Goal: Task Accomplishment & Management: Manage account settings

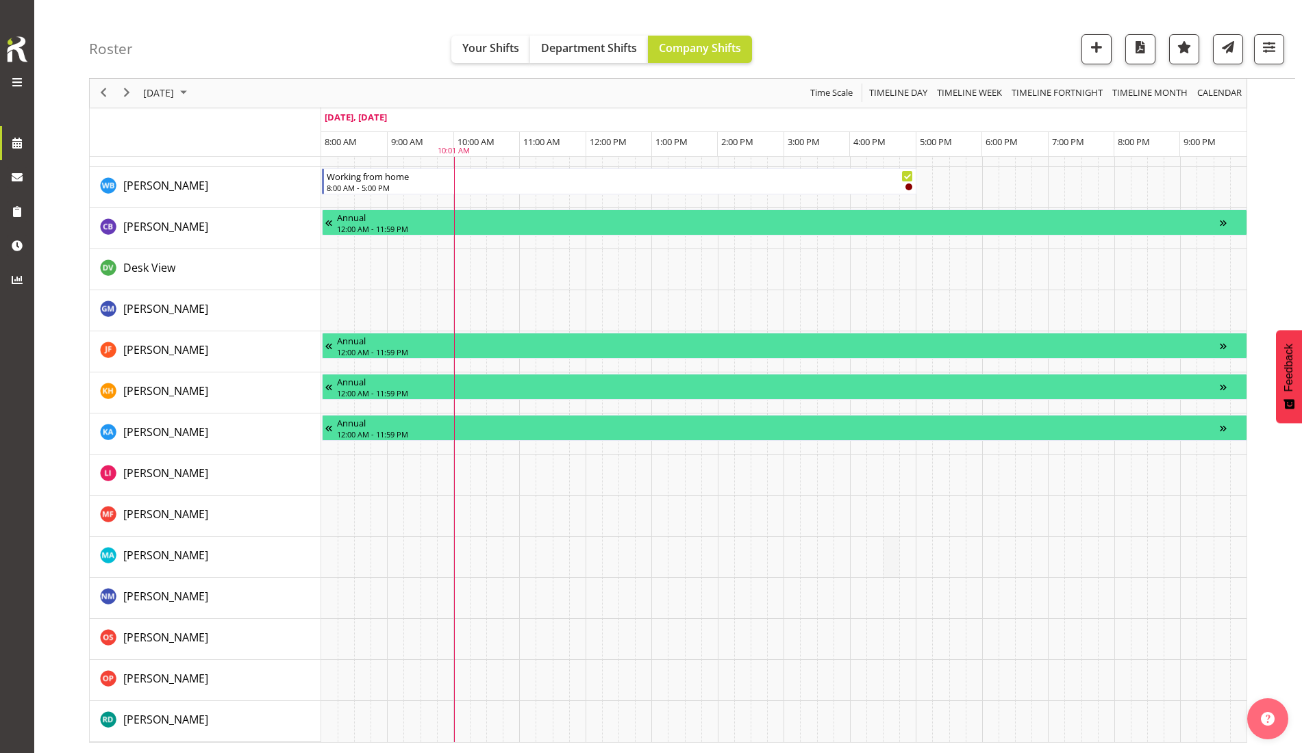
scroll to position [1212, 0]
click at [65, 135] on span "Roster" at bounding box center [120, 143] width 158 height 21
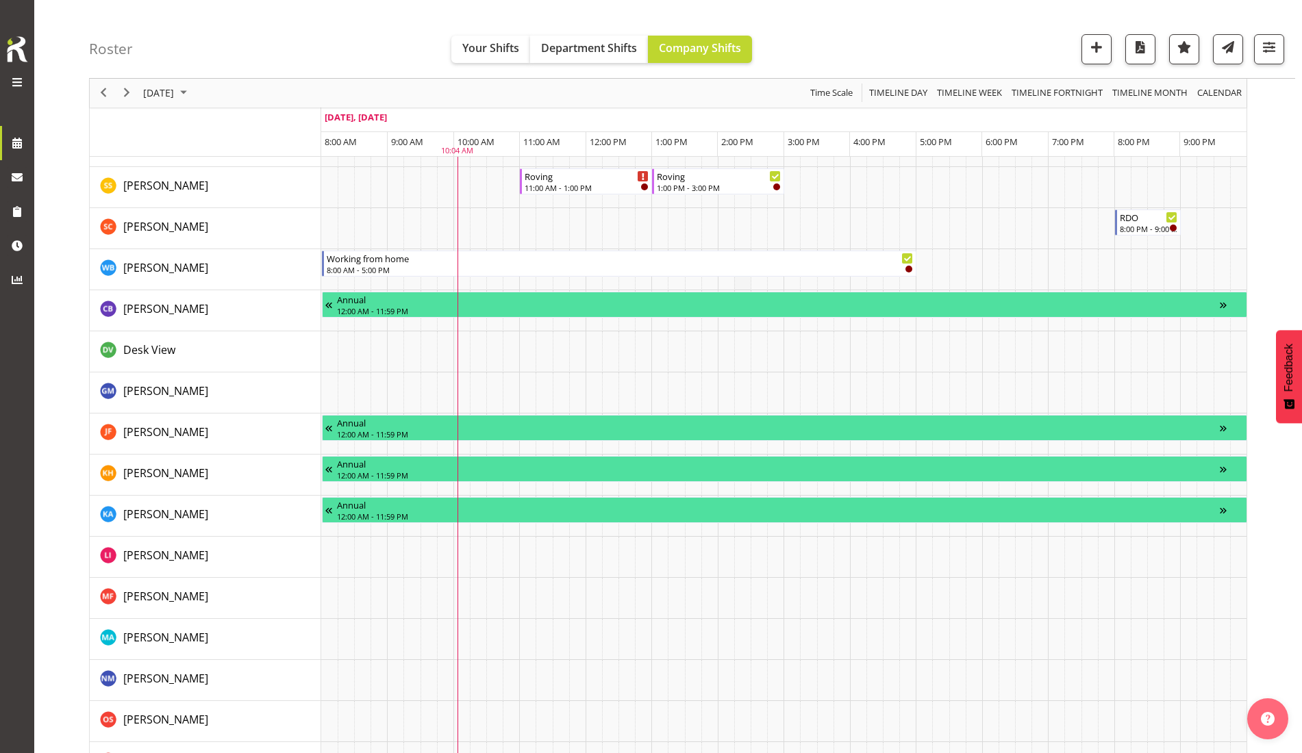
scroll to position [1238, 0]
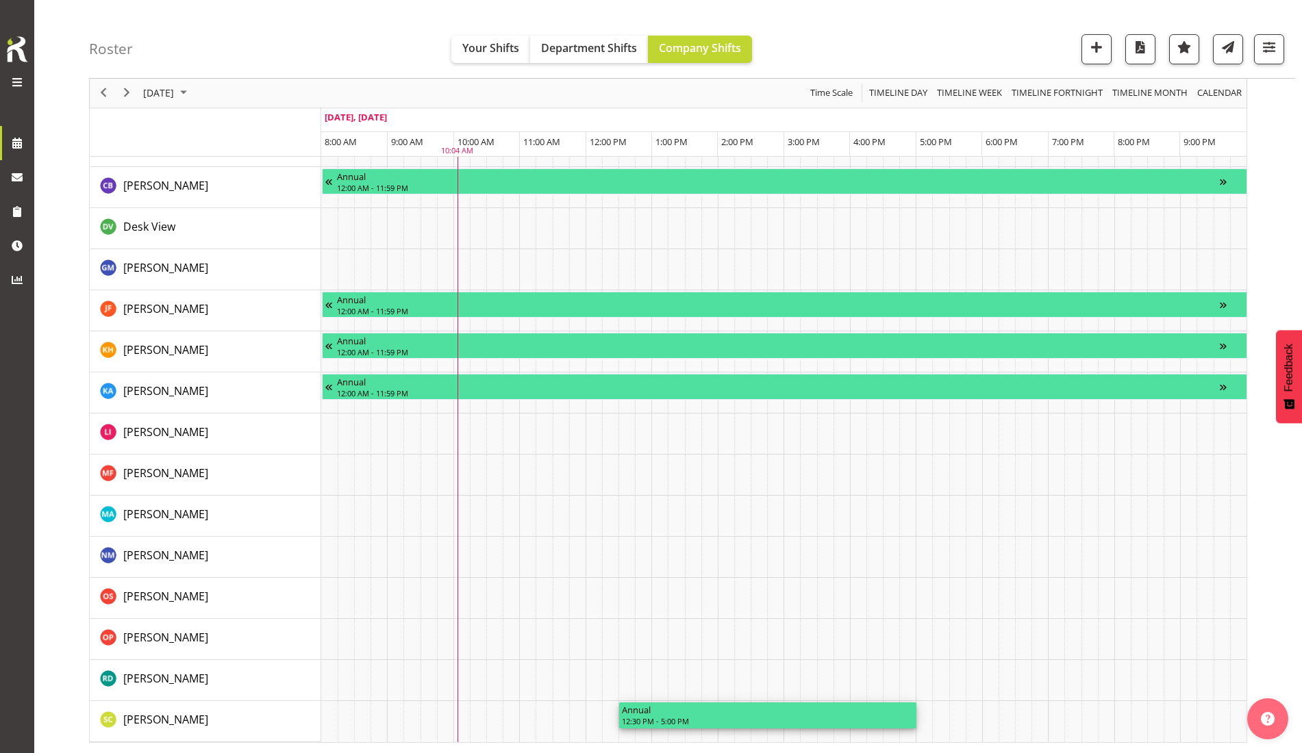
click at [703, 716] on div "12:30 PM - 5:00 PM" at bounding box center [768, 721] width 292 height 11
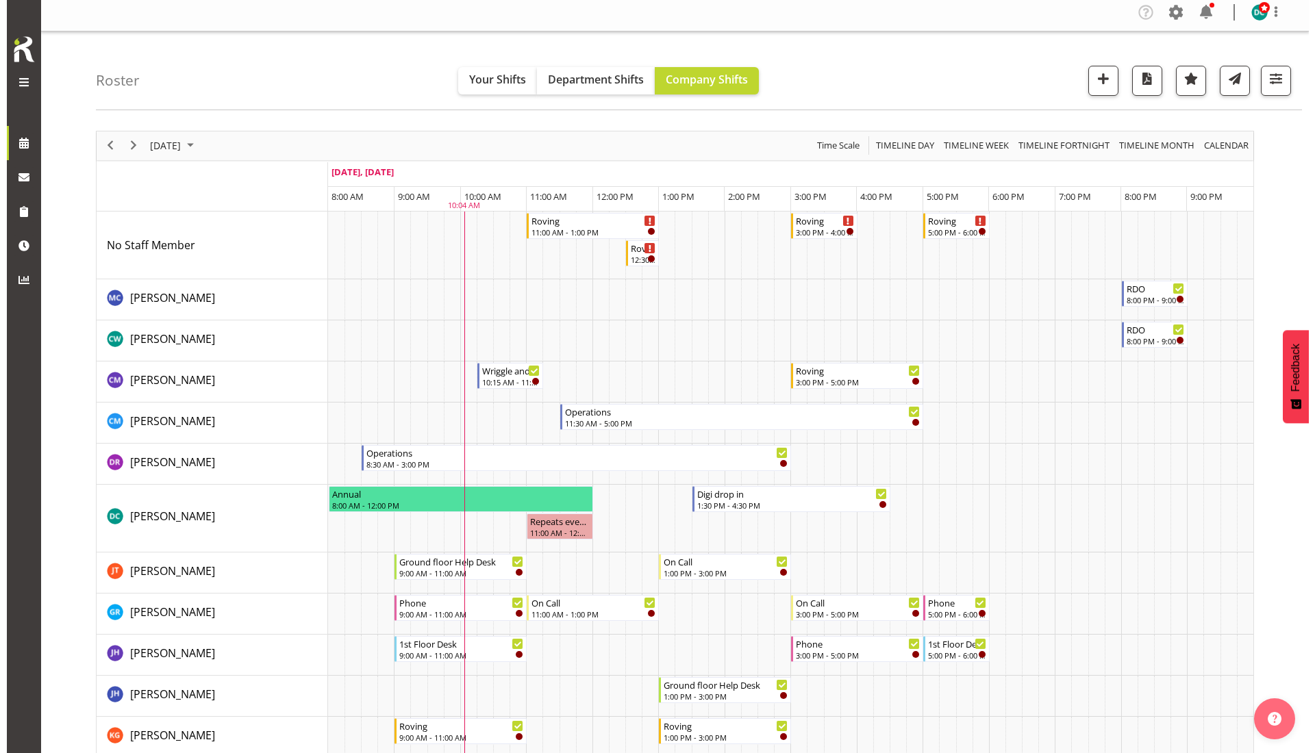
scroll to position [0, 0]
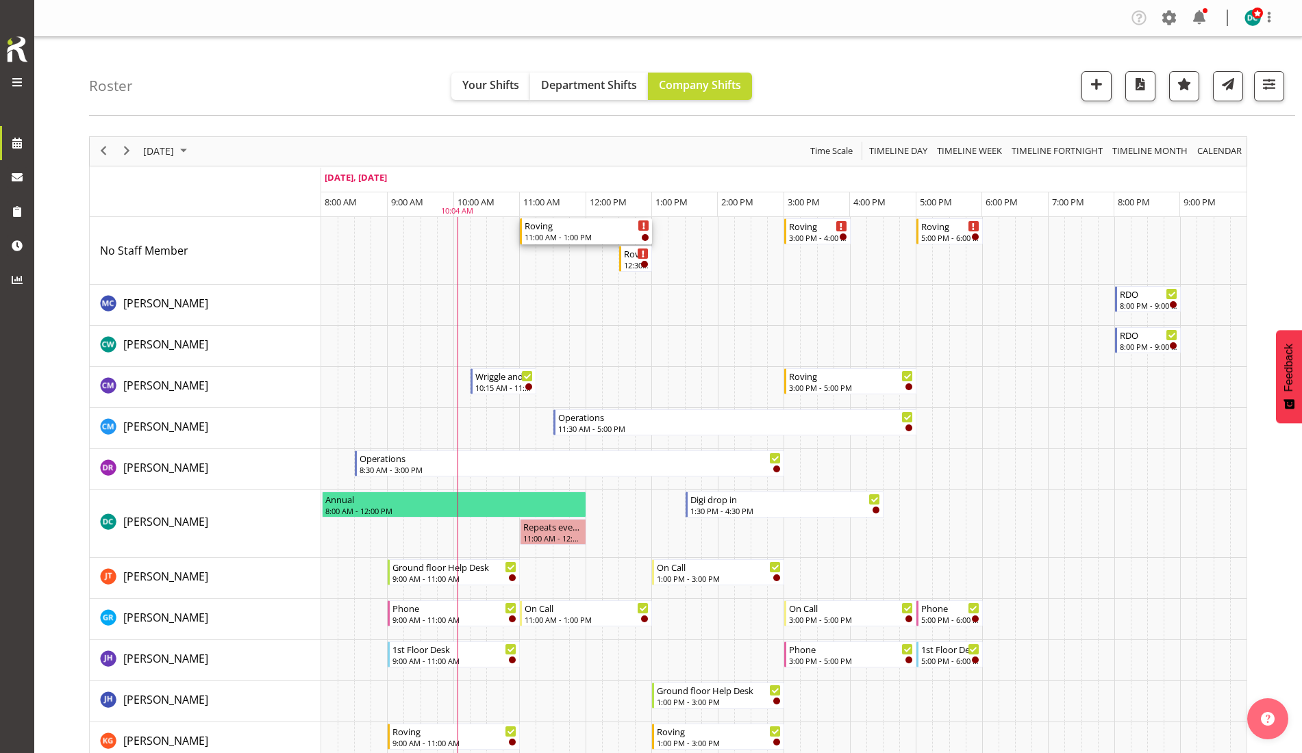
click at [581, 238] on div "11:00 AM - 1:00 PM" at bounding box center [587, 237] width 125 height 11
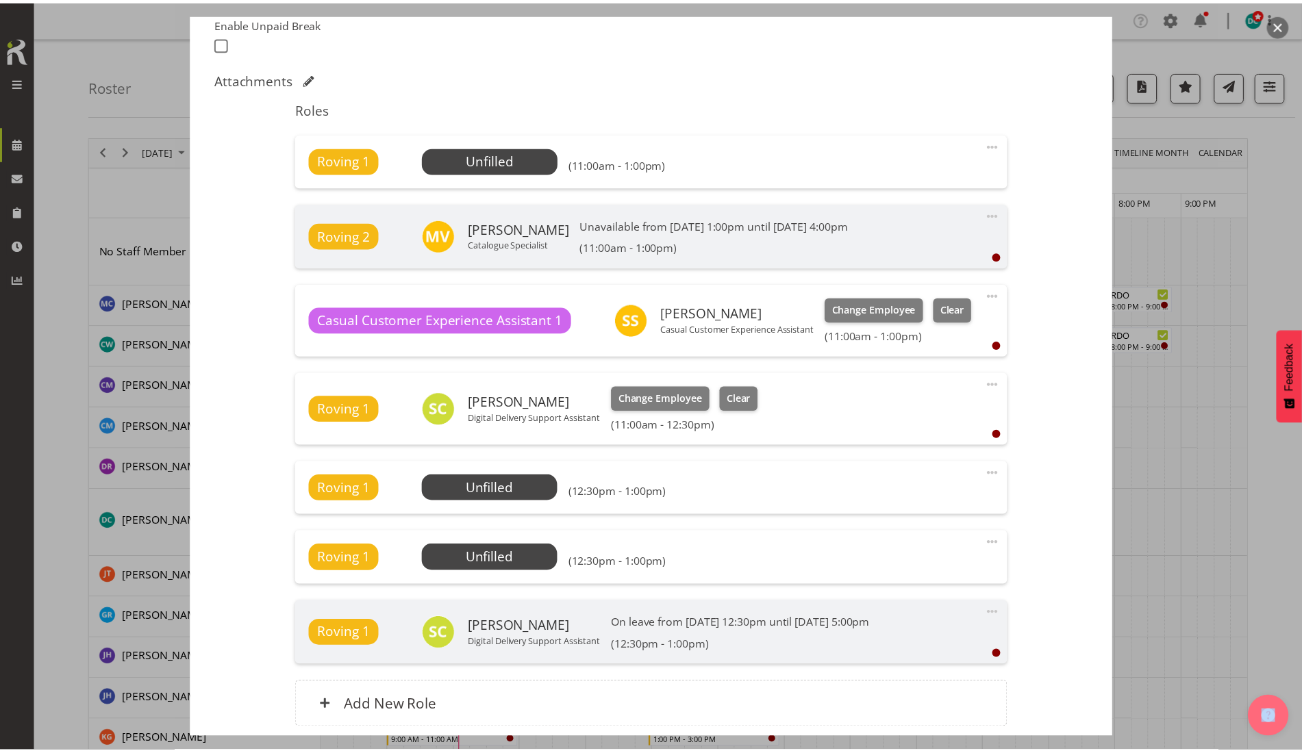
scroll to position [234, 0]
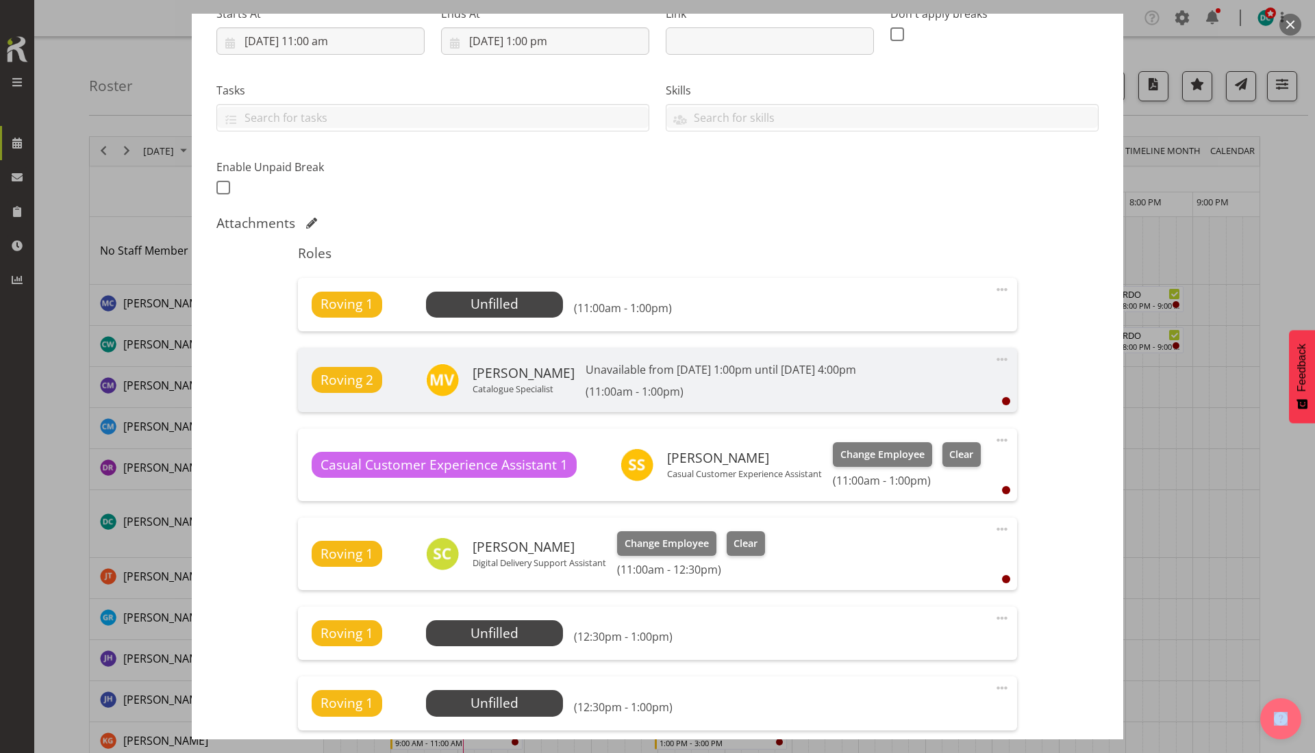
click at [1297, 21] on button "button" at bounding box center [1291, 25] width 22 height 22
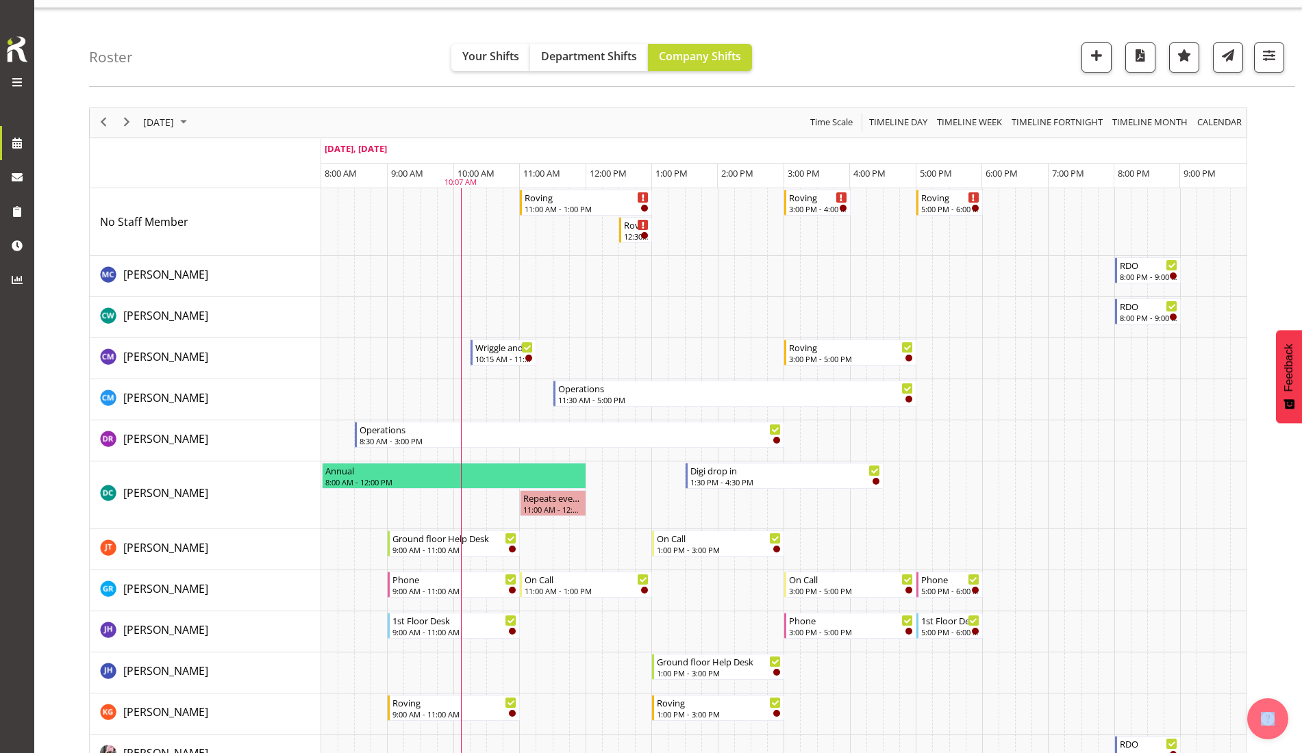
scroll to position [0, 0]
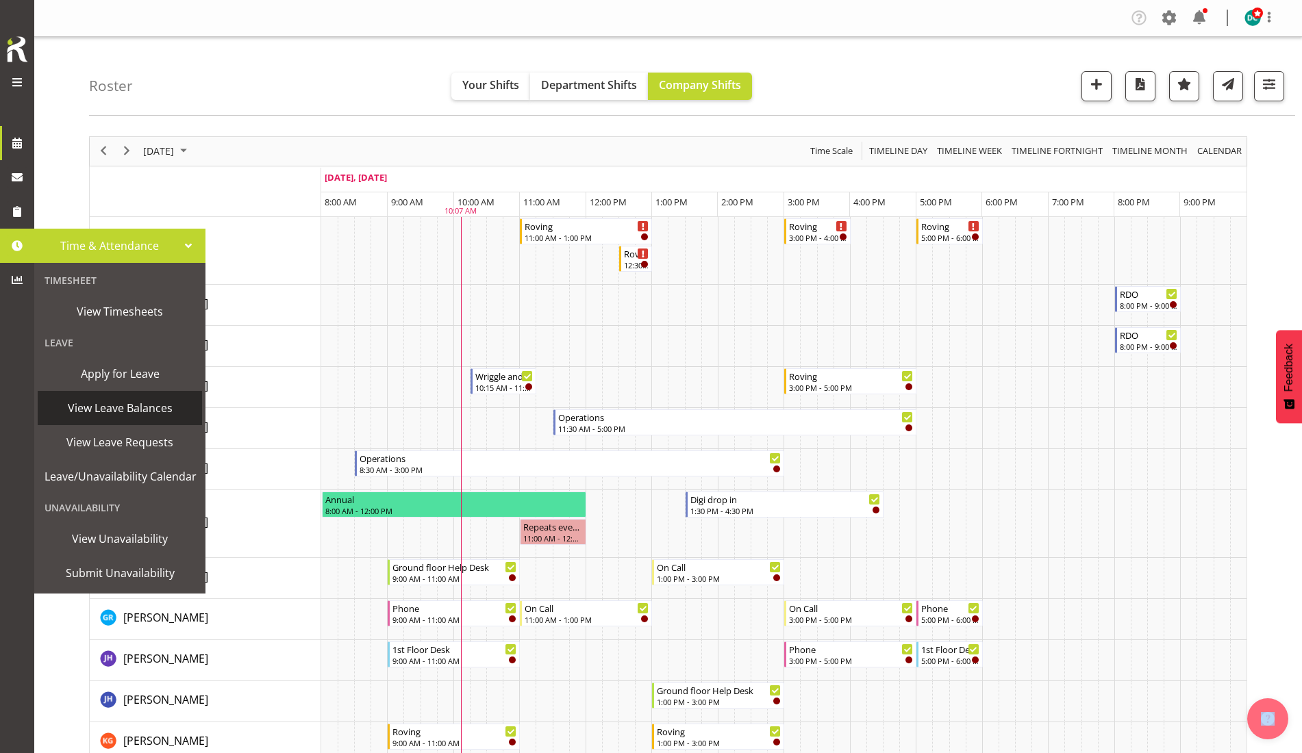
click at [123, 407] on span "View Leave Balances" at bounding box center [120, 408] width 151 height 21
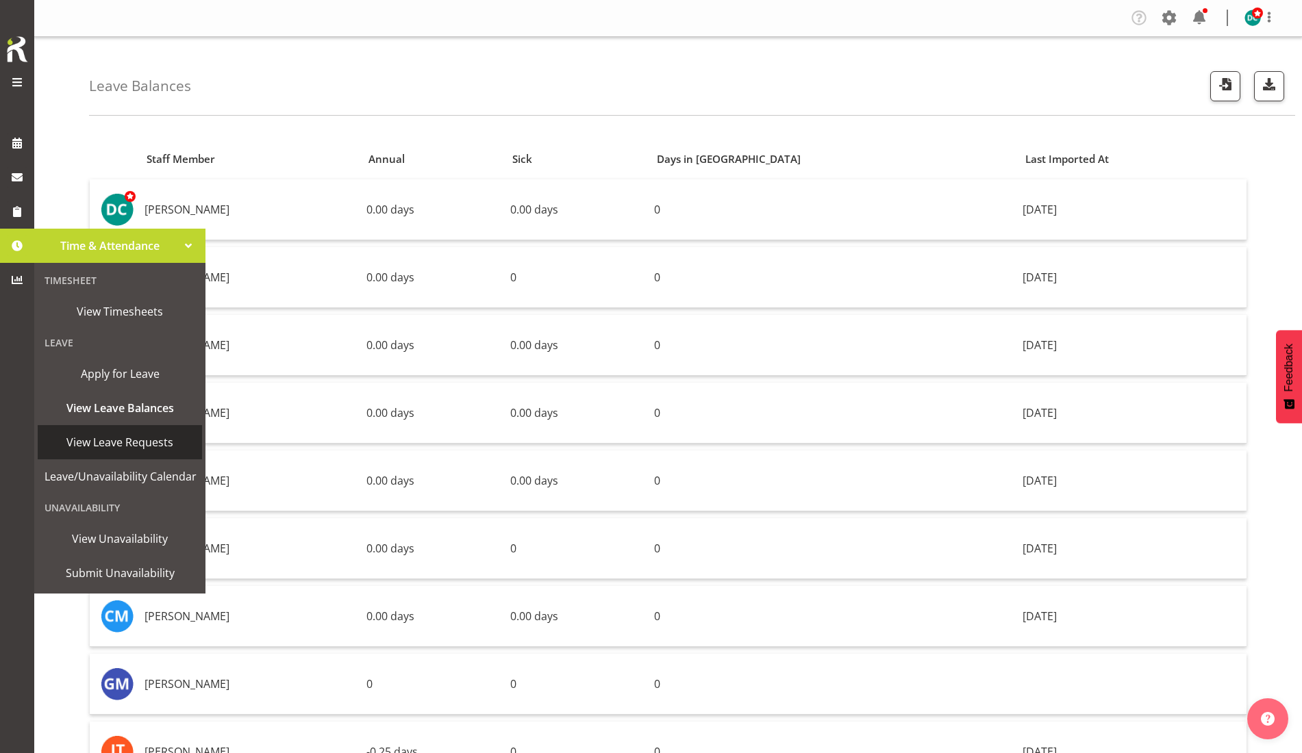
click at [129, 434] on span "View Leave Requests" at bounding box center [120, 442] width 151 height 21
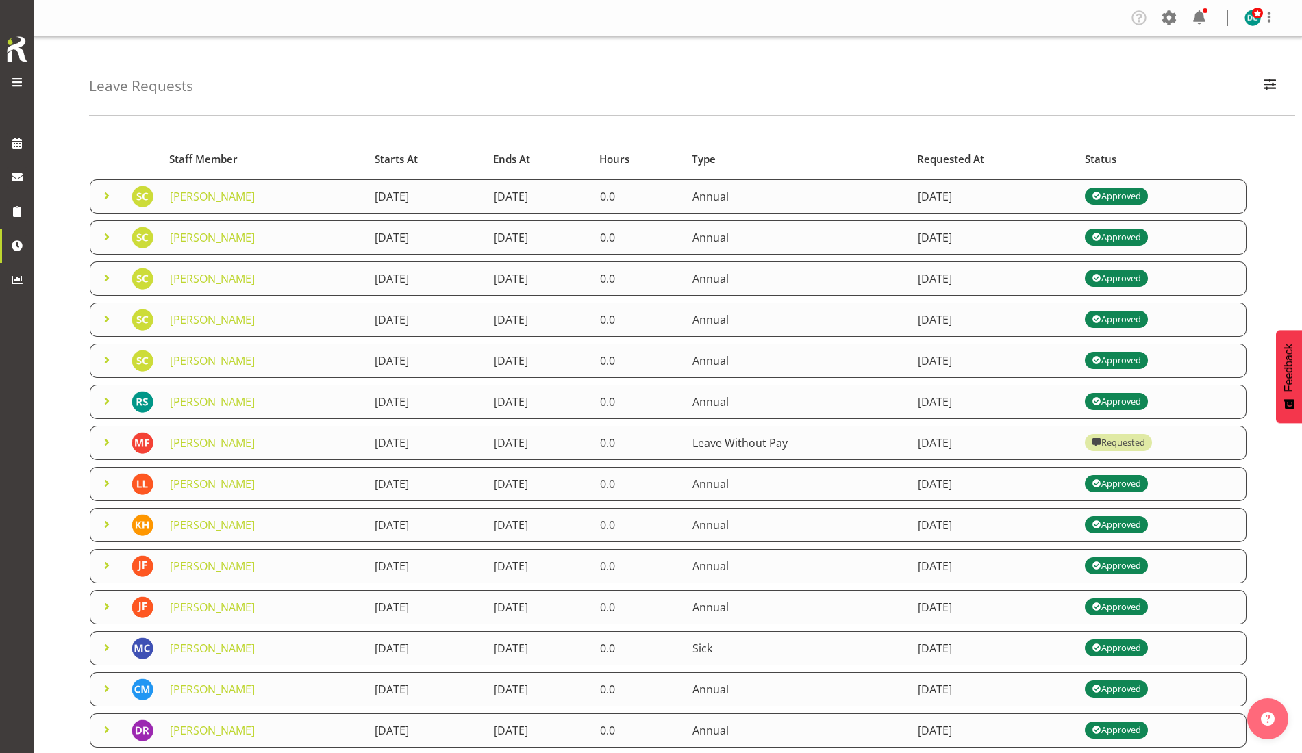
click at [101, 360] on span at bounding box center [107, 360] width 16 height 16
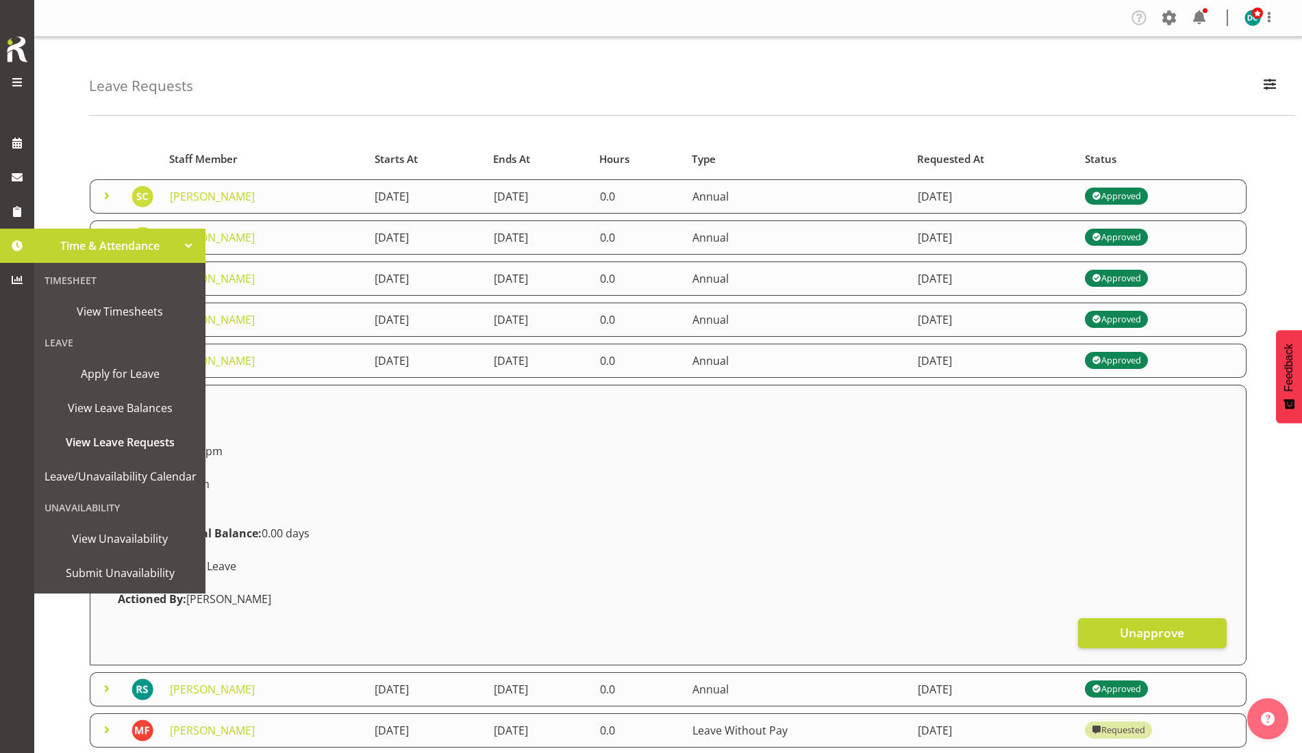
click at [16, 248] on span at bounding box center [17, 246] width 21 height 21
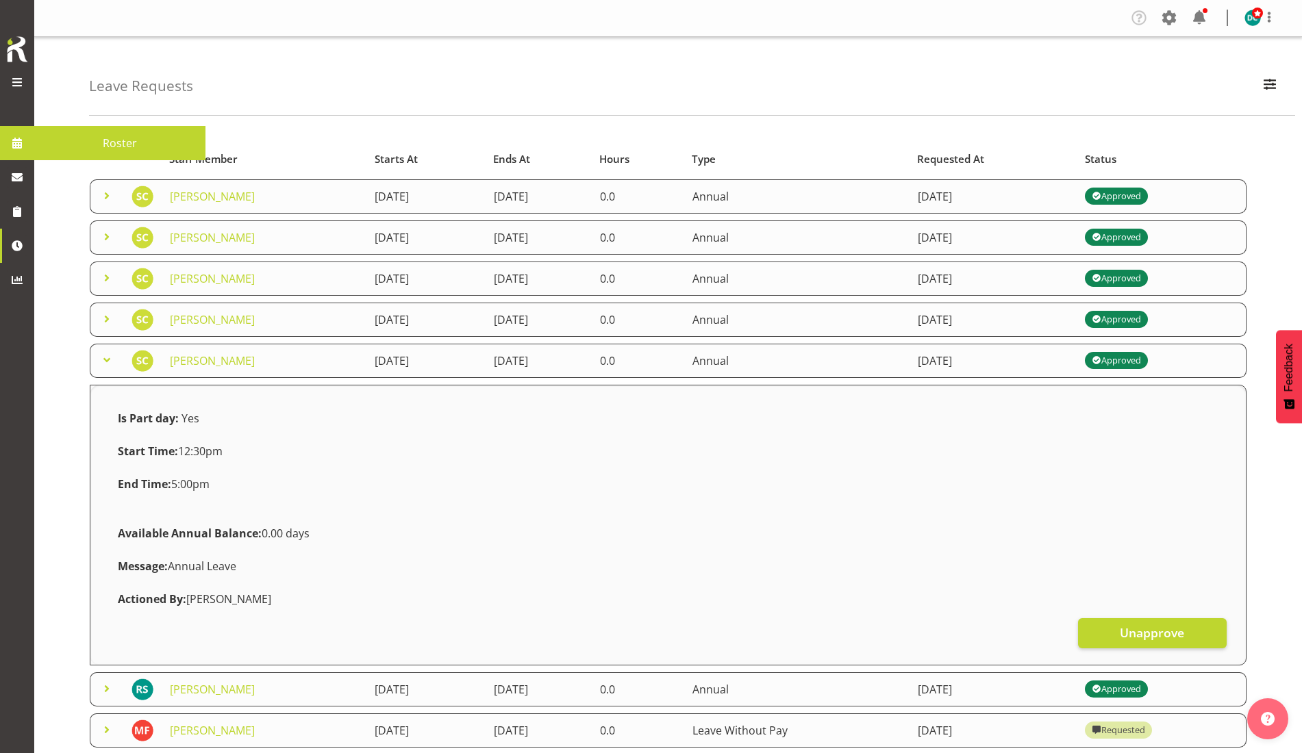
click at [11, 150] on span at bounding box center [17, 143] width 21 height 21
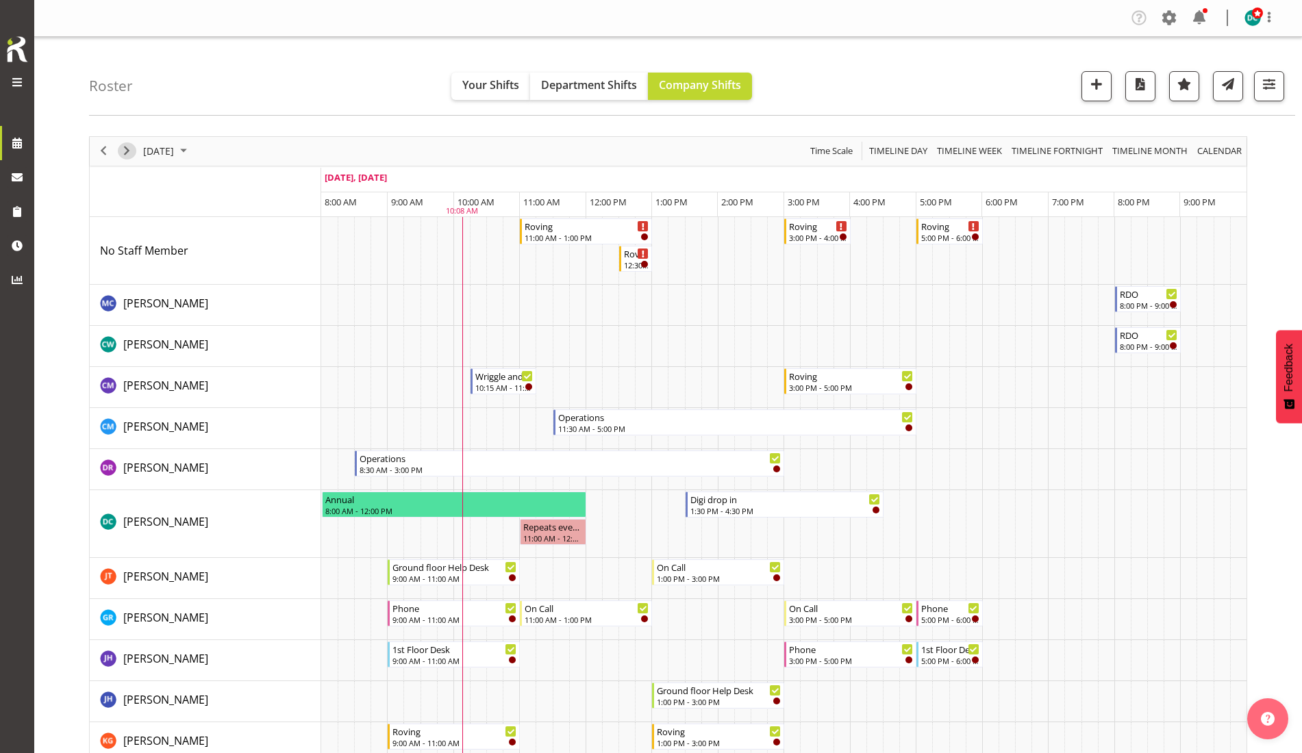
click at [121, 150] on span "Next" at bounding box center [127, 150] width 16 height 17
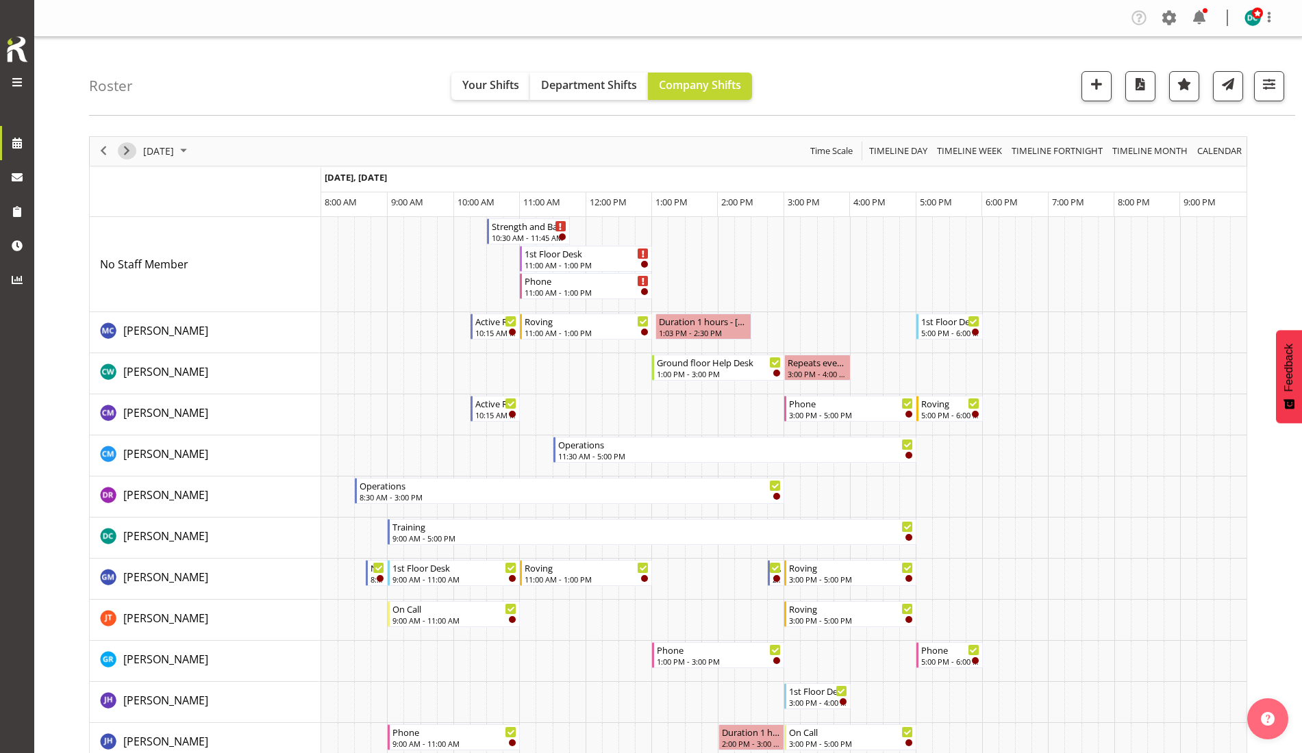
click at [132, 148] on span "Next" at bounding box center [127, 150] width 16 height 17
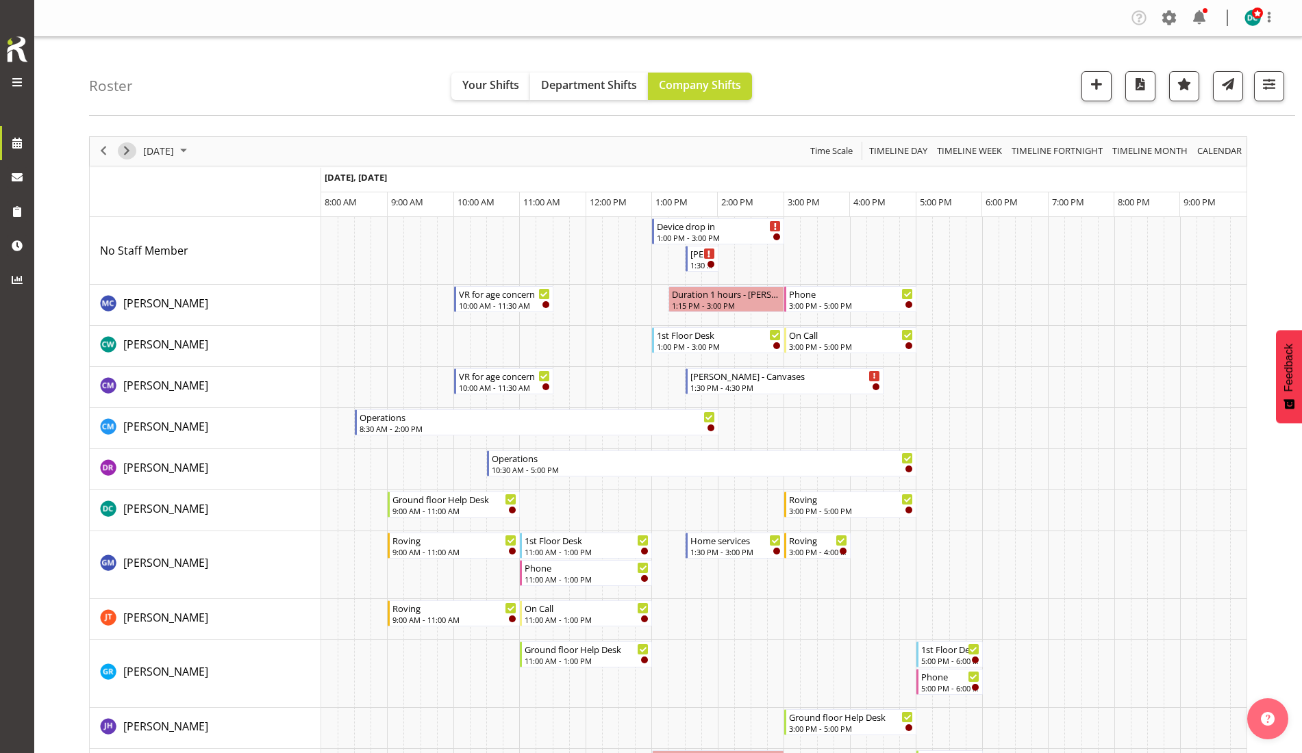
click at [122, 149] on span "Next" at bounding box center [127, 150] width 16 height 17
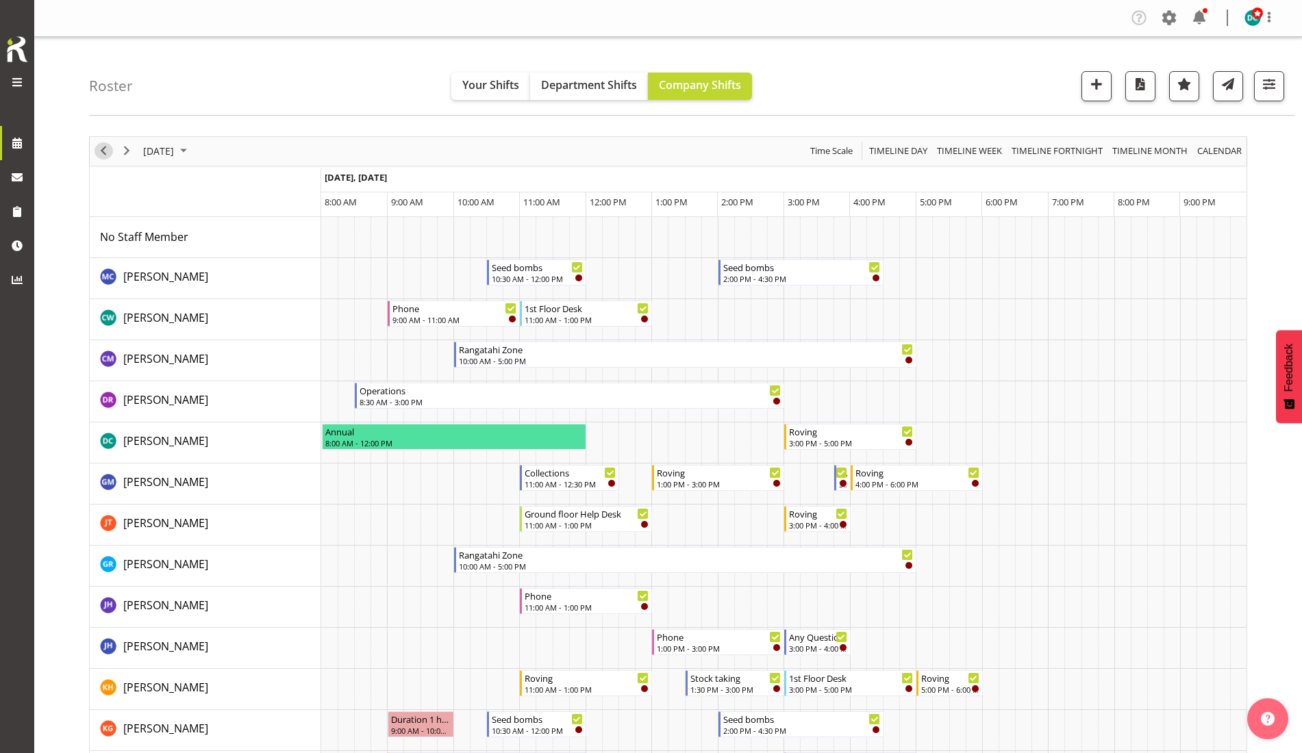
click at [104, 152] on span "Previous" at bounding box center [103, 150] width 16 height 17
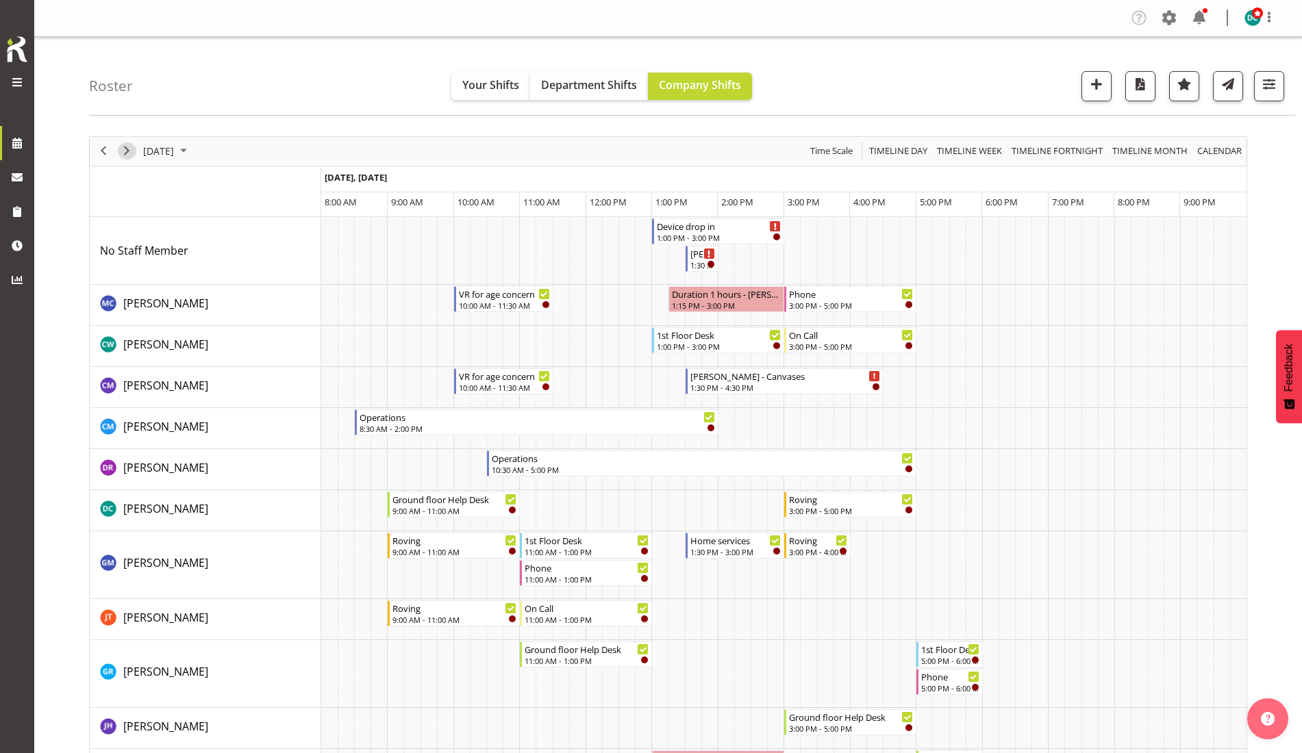
click at [126, 155] on span "Next" at bounding box center [127, 150] width 16 height 17
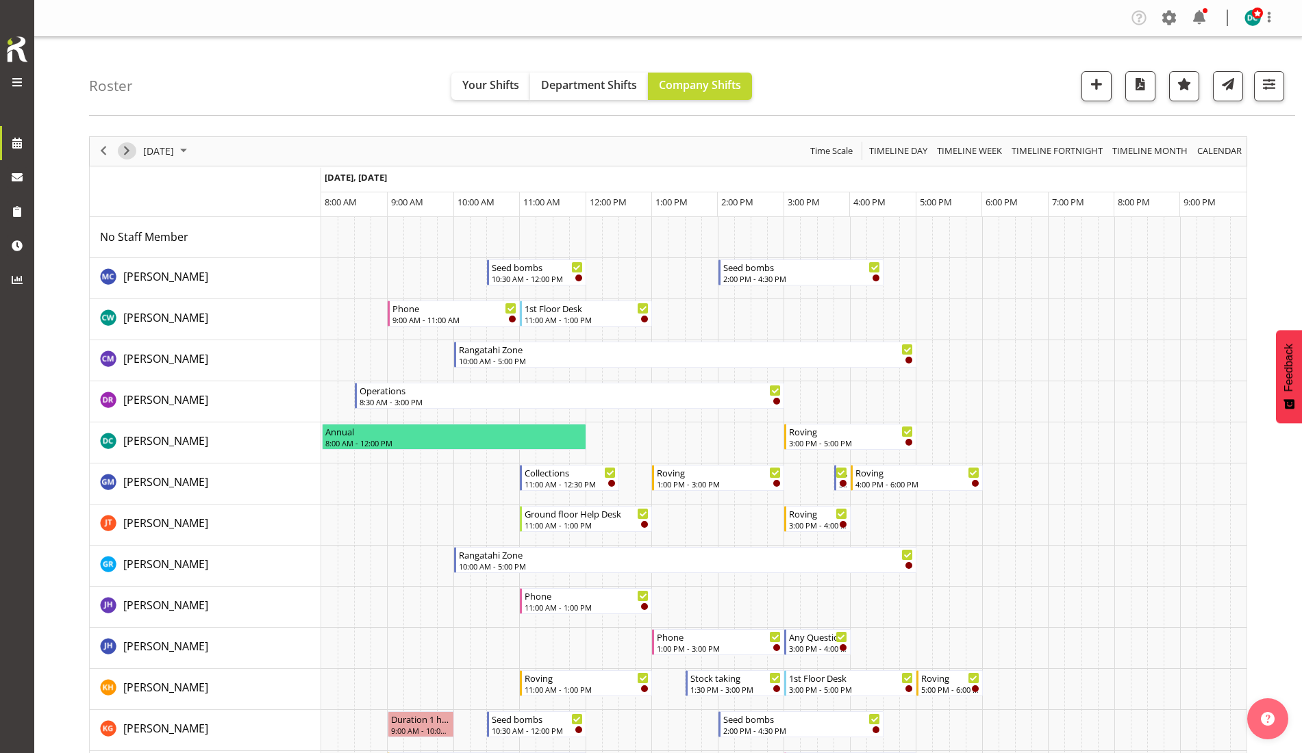
click at [126, 155] on span "Next" at bounding box center [127, 150] width 16 height 17
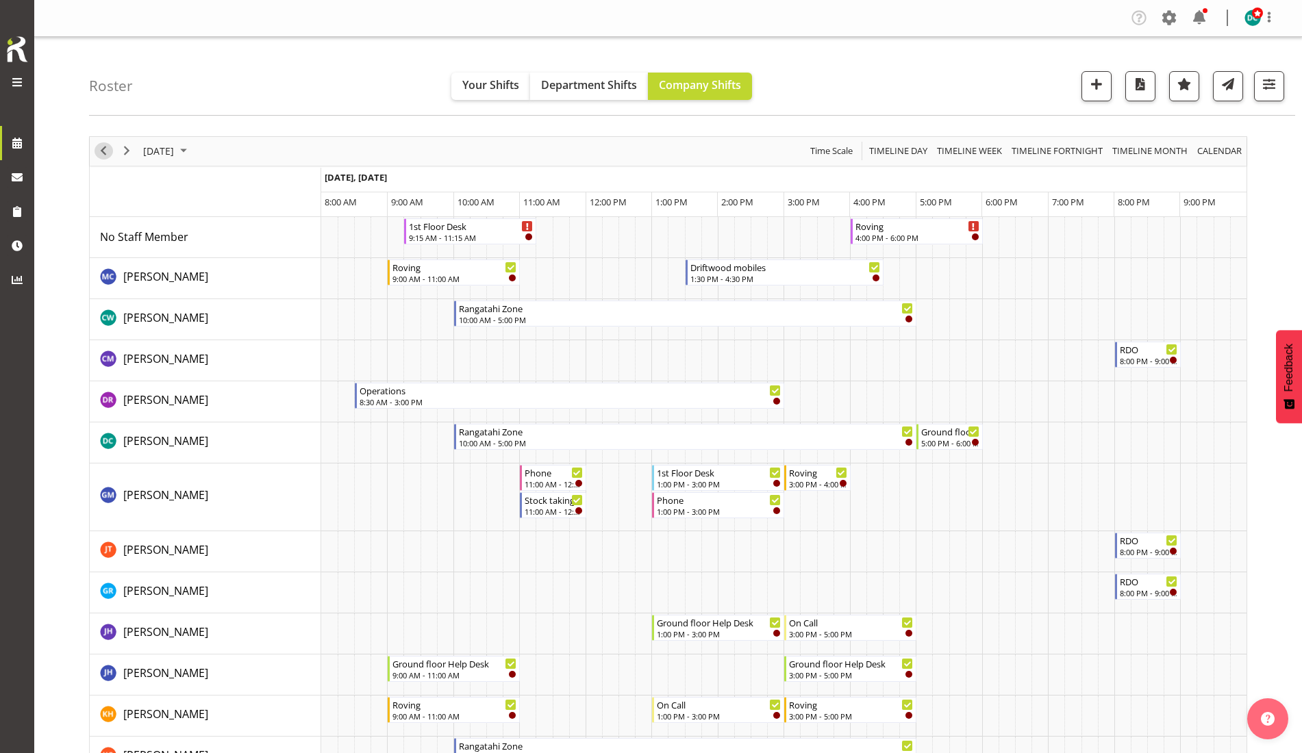
click at [101, 149] on span "Previous" at bounding box center [103, 150] width 16 height 17
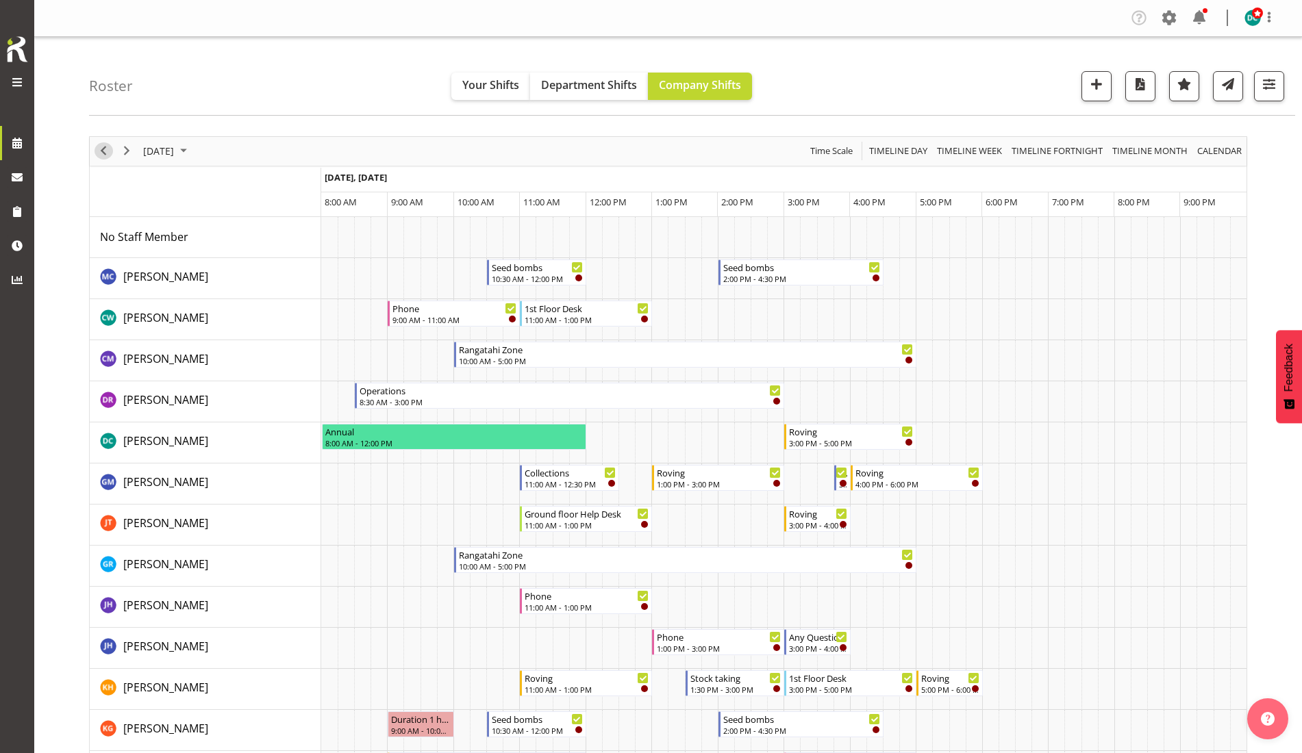
click at [104, 154] on span "Previous" at bounding box center [103, 150] width 16 height 17
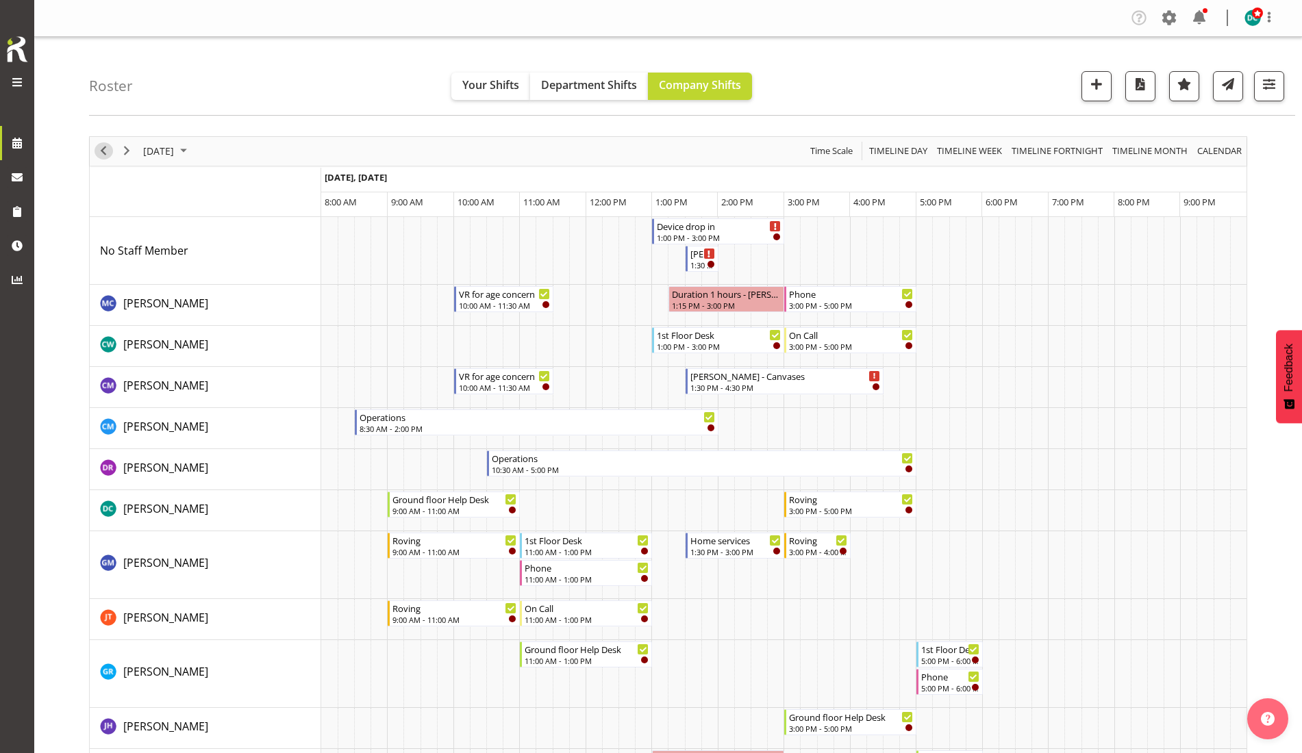
click at [109, 155] on span "Previous" at bounding box center [103, 150] width 16 height 17
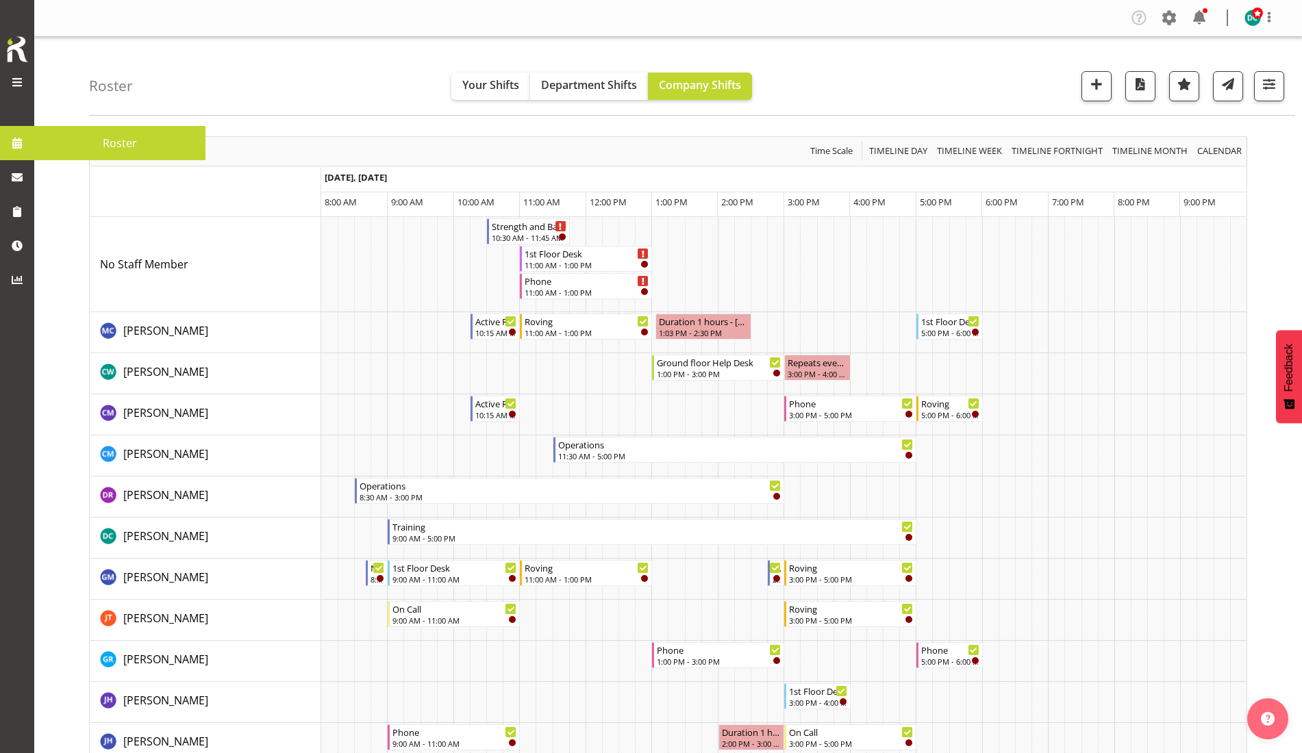
click at [42, 149] on span "Roster" at bounding box center [120, 143] width 158 height 21
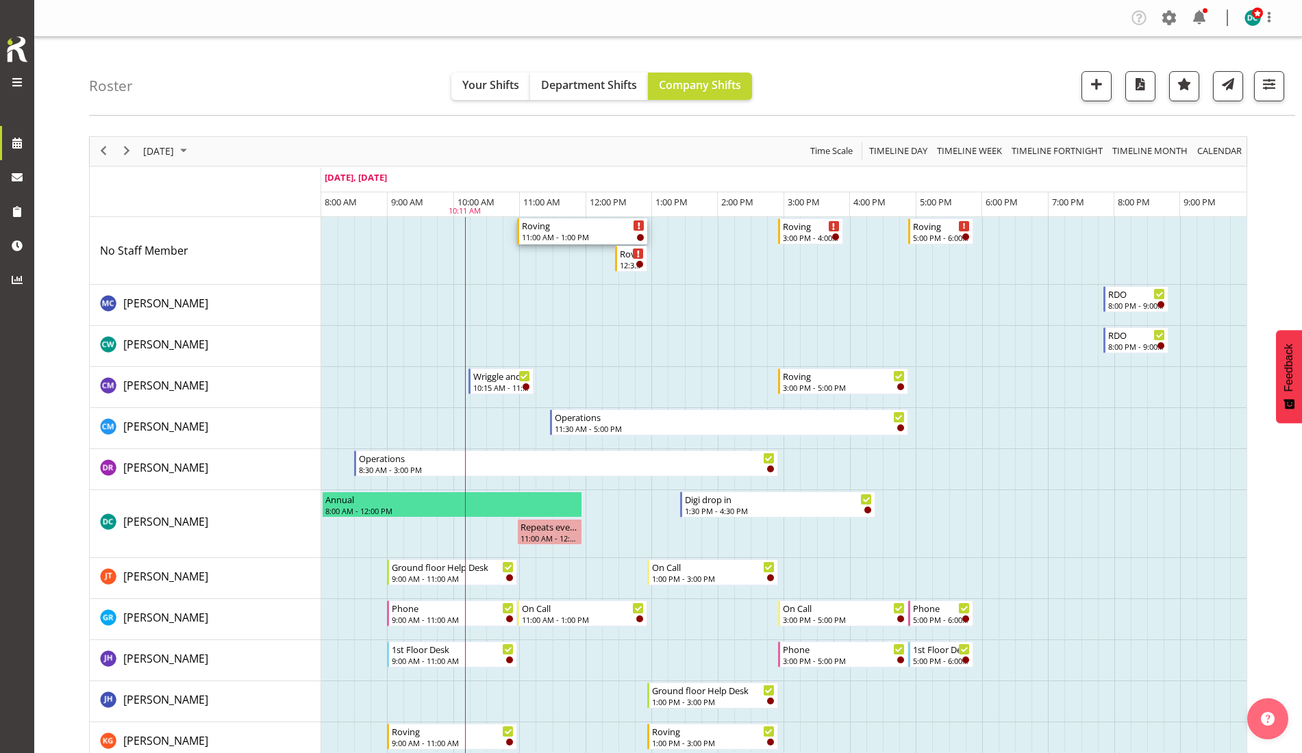
click at [606, 234] on div "11:00 AM - 1:00 PM" at bounding box center [583, 237] width 123 height 11
click at [0, 0] on div at bounding box center [0, 0] width 0 height 0
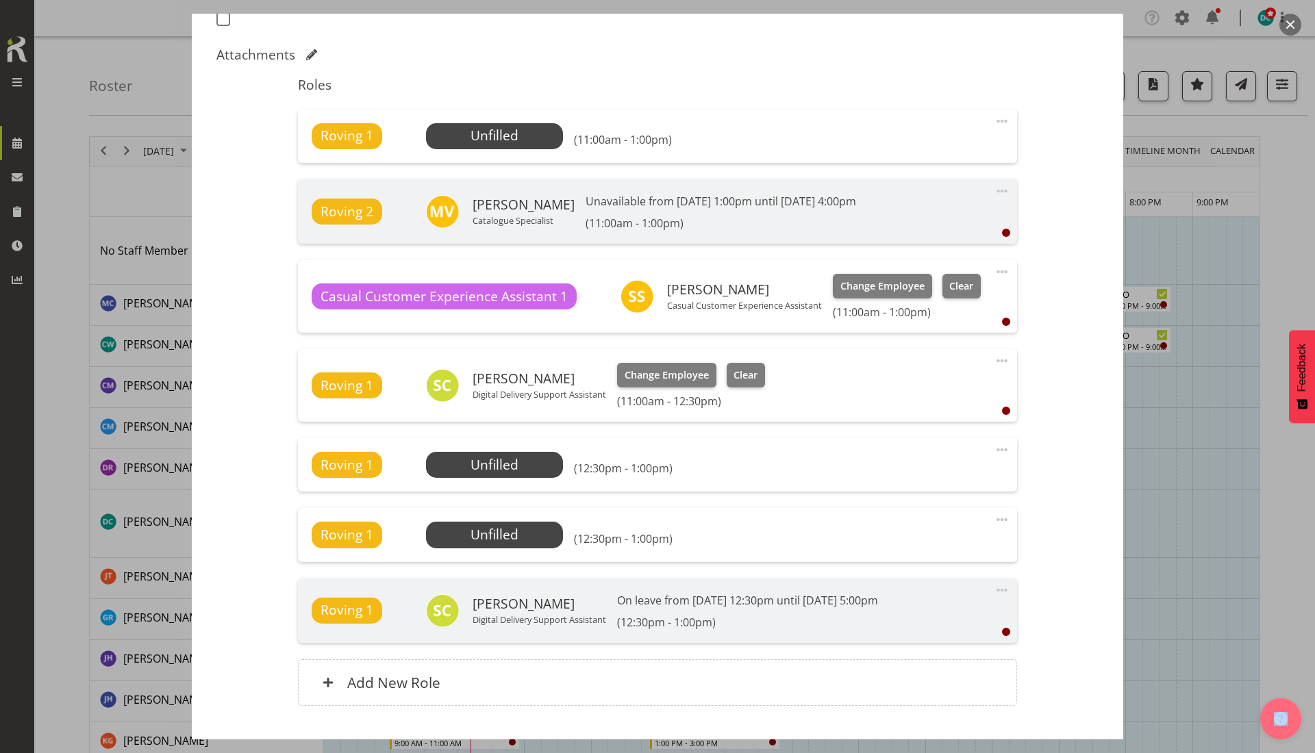
scroll to position [428, 0]
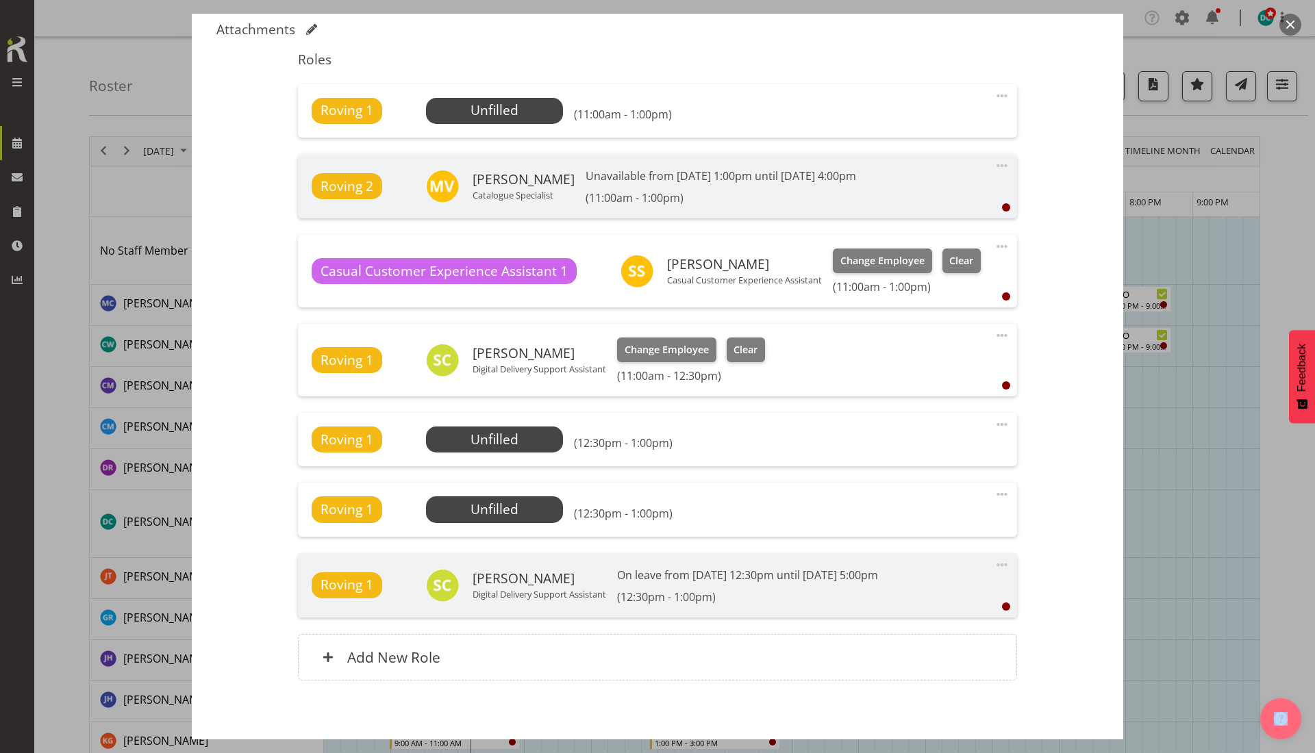
click at [994, 426] on span at bounding box center [1002, 424] width 16 height 16
click at [925, 498] on link "Delete" at bounding box center [945, 504] width 132 height 25
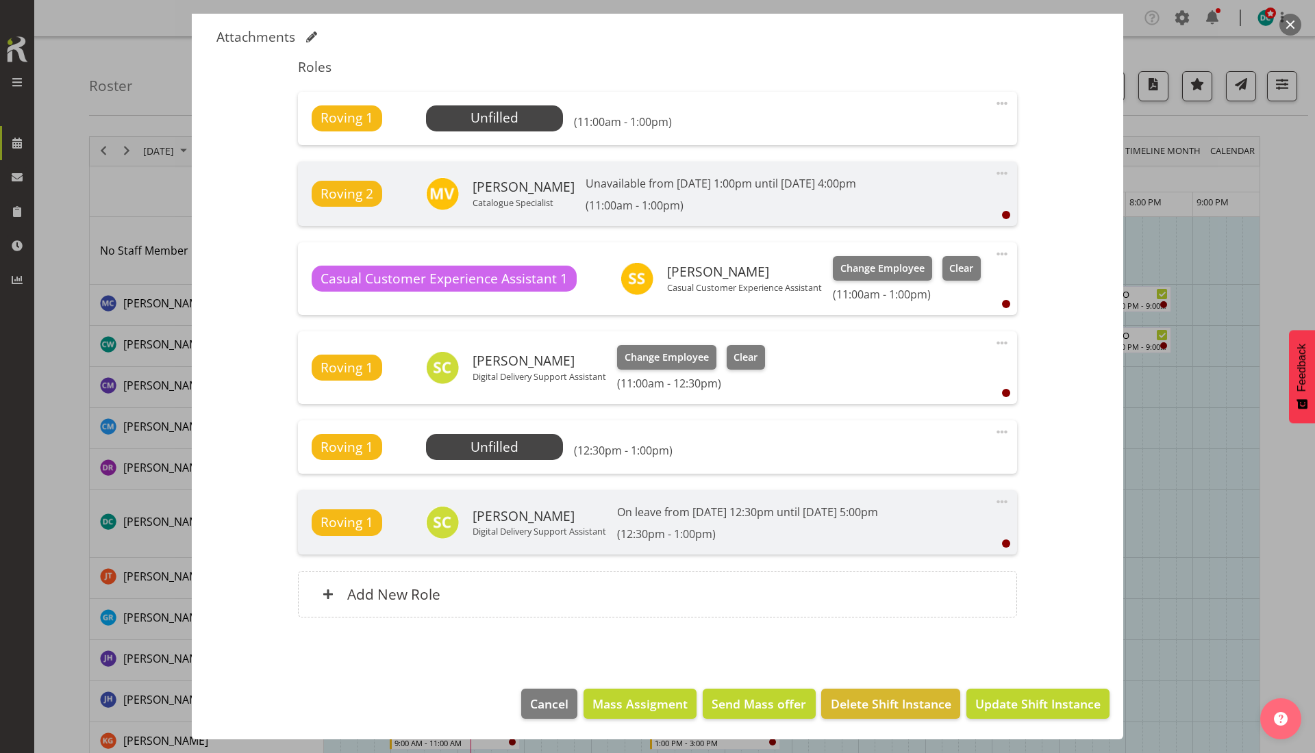
click at [994, 436] on span at bounding box center [1002, 432] width 16 height 16
click at [899, 516] on link "Delete" at bounding box center [945, 511] width 132 height 25
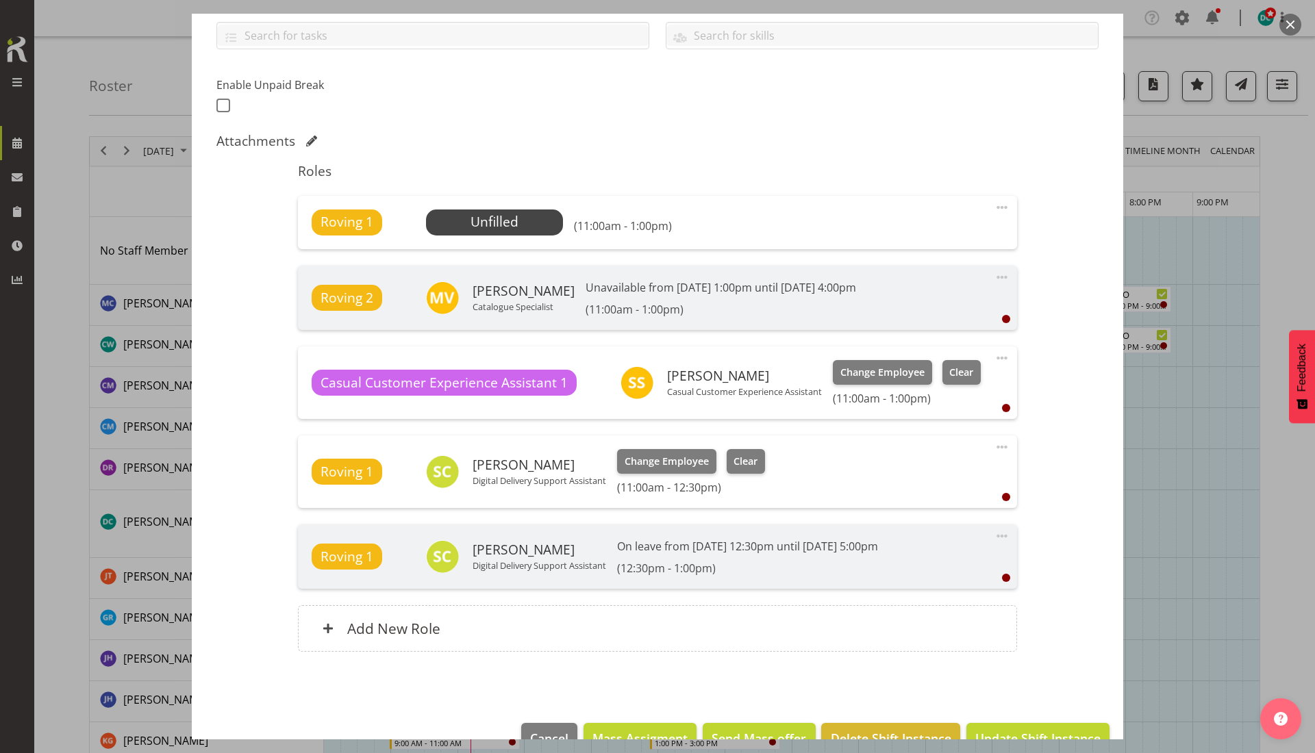
scroll to position [265, 0]
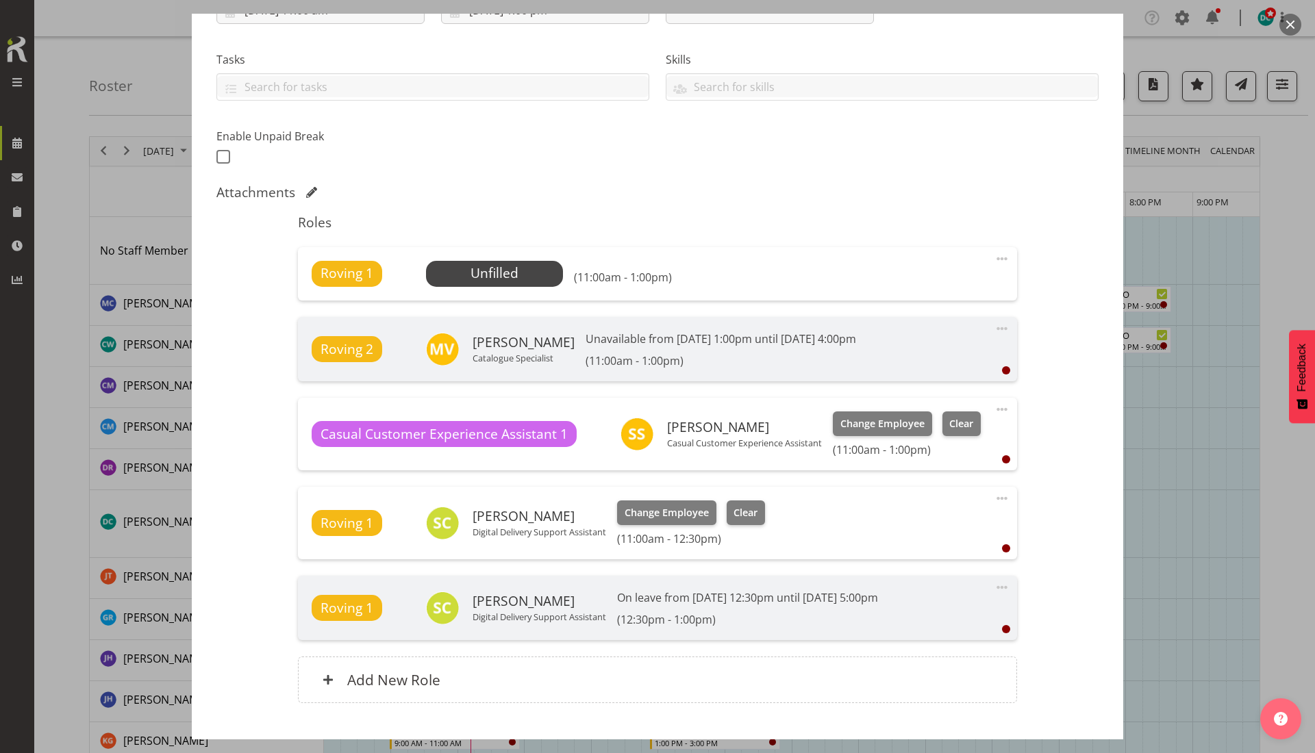
click at [995, 497] on span at bounding box center [1002, 498] width 16 height 16
click at [881, 582] on link "Delete" at bounding box center [945, 578] width 132 height 25
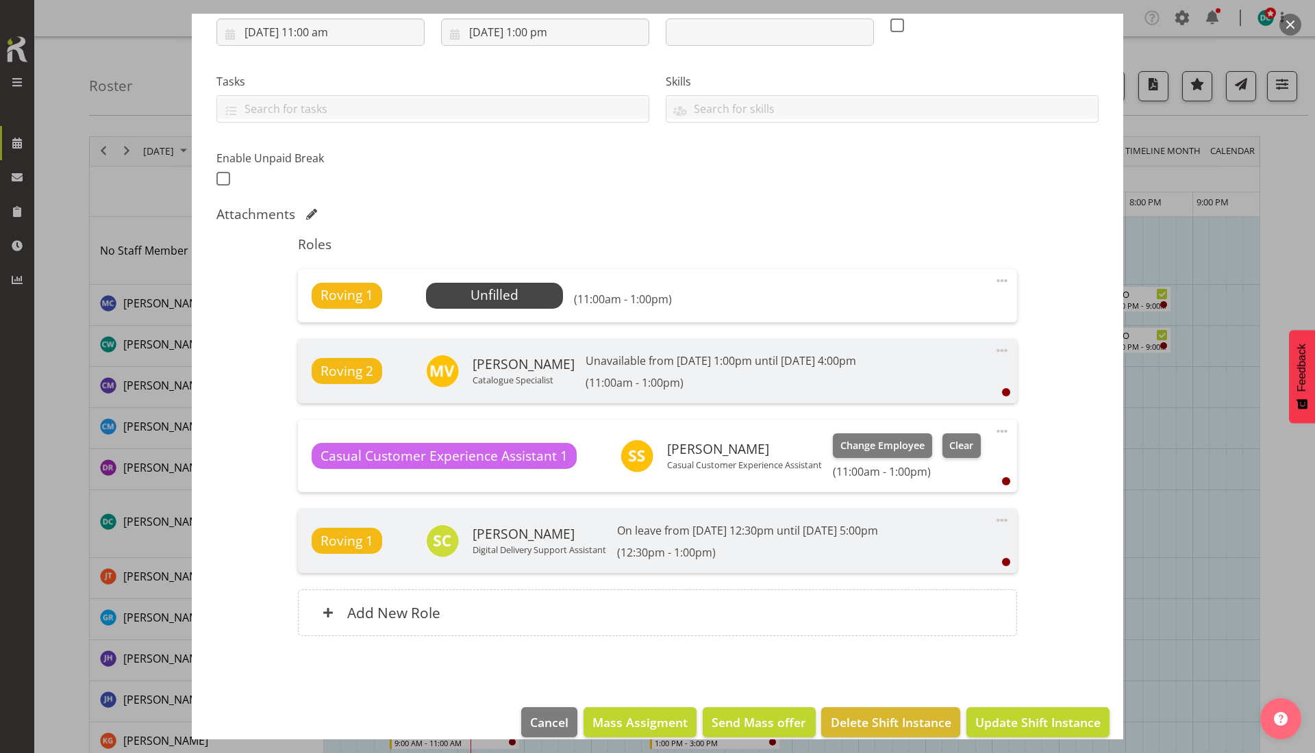
scroll to position [262, 0]
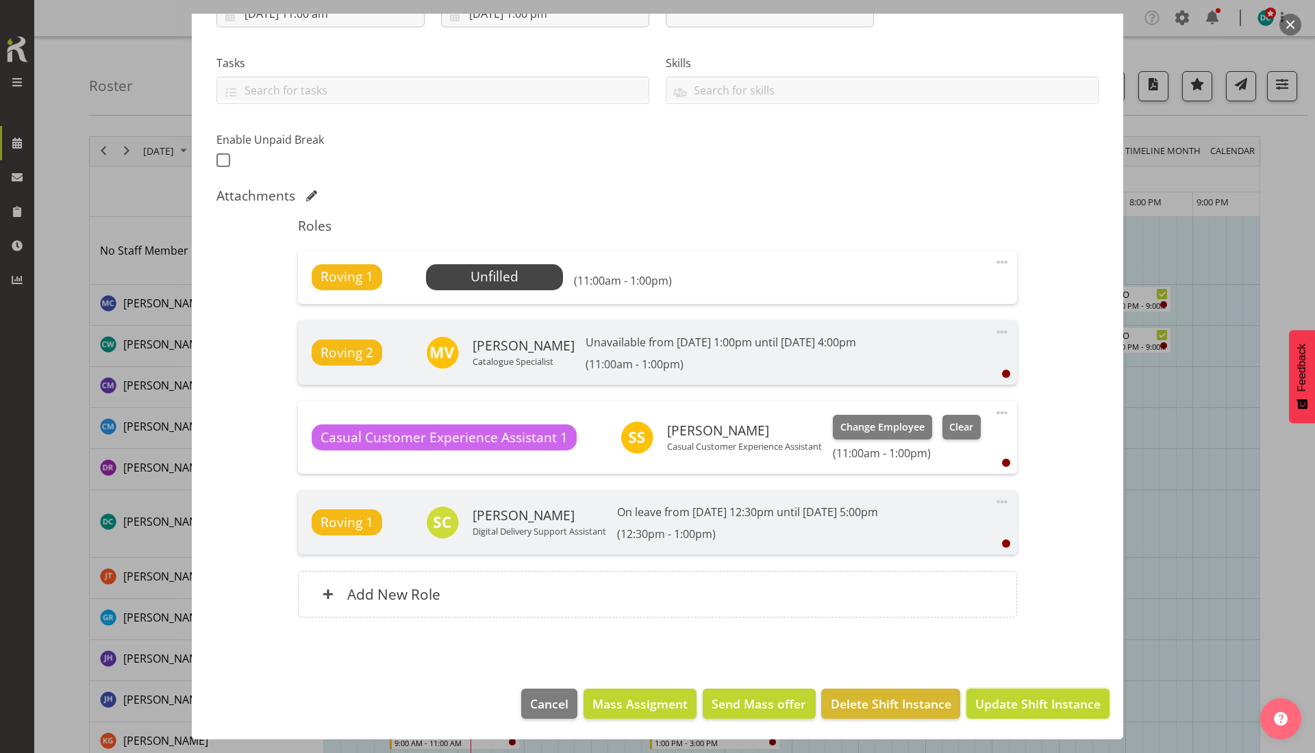
click at [975, 702] on span "Update Shift Instance" at bounding box center [1037, 704] width 125 height 18
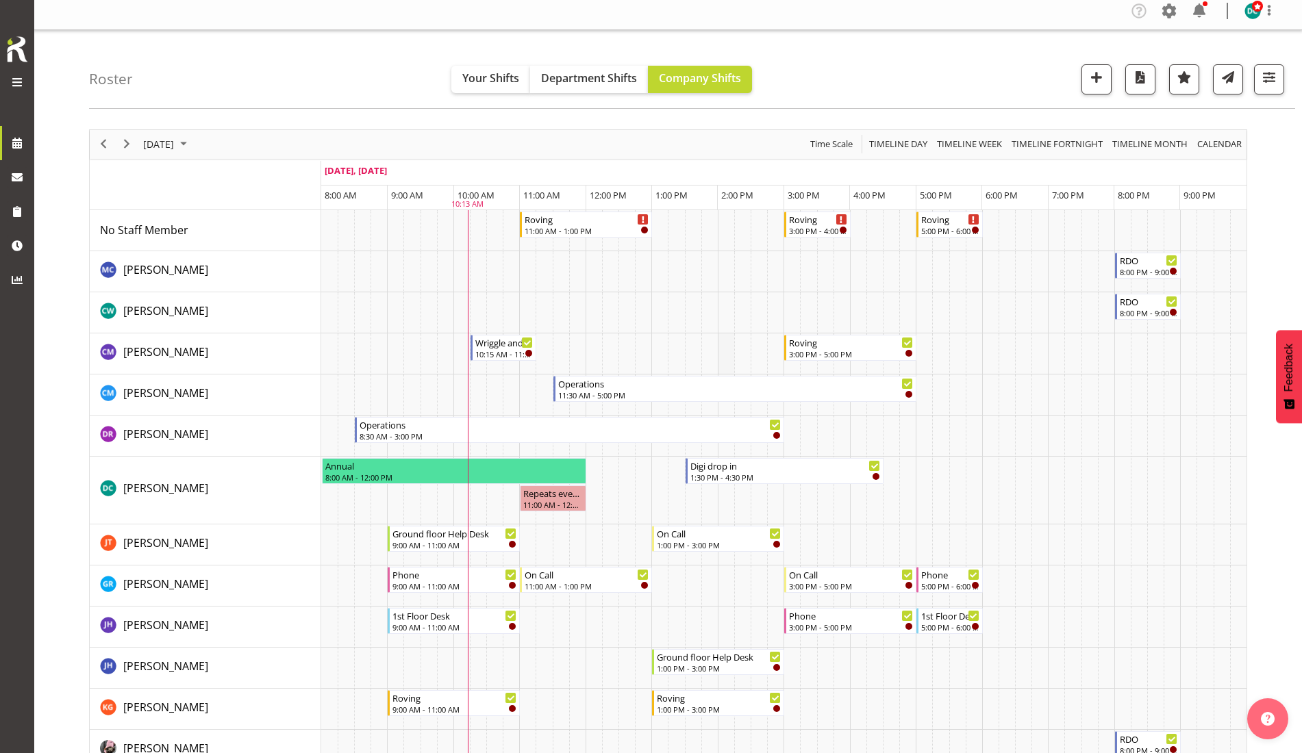
scroll to position [0, 0]
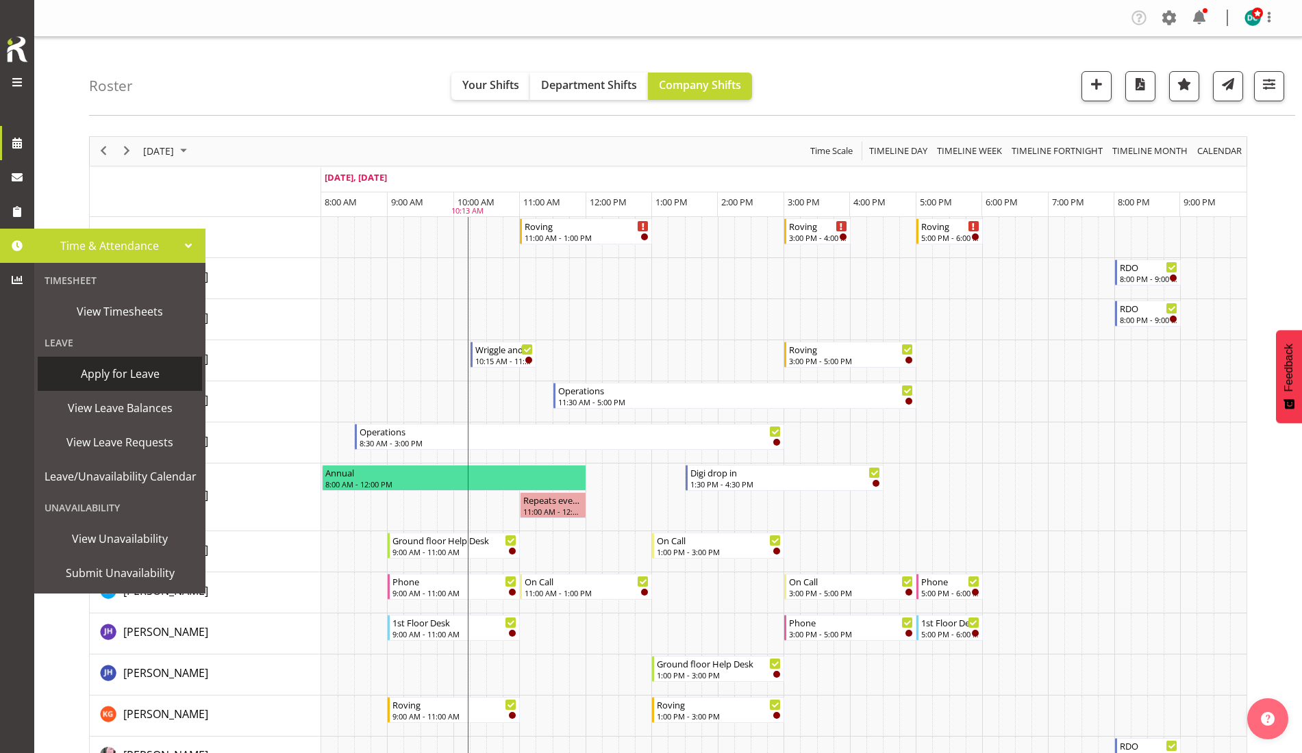
click at [125, 382] on span "Apply for Leave" at bounding box center [120, 374] width 151 height 21
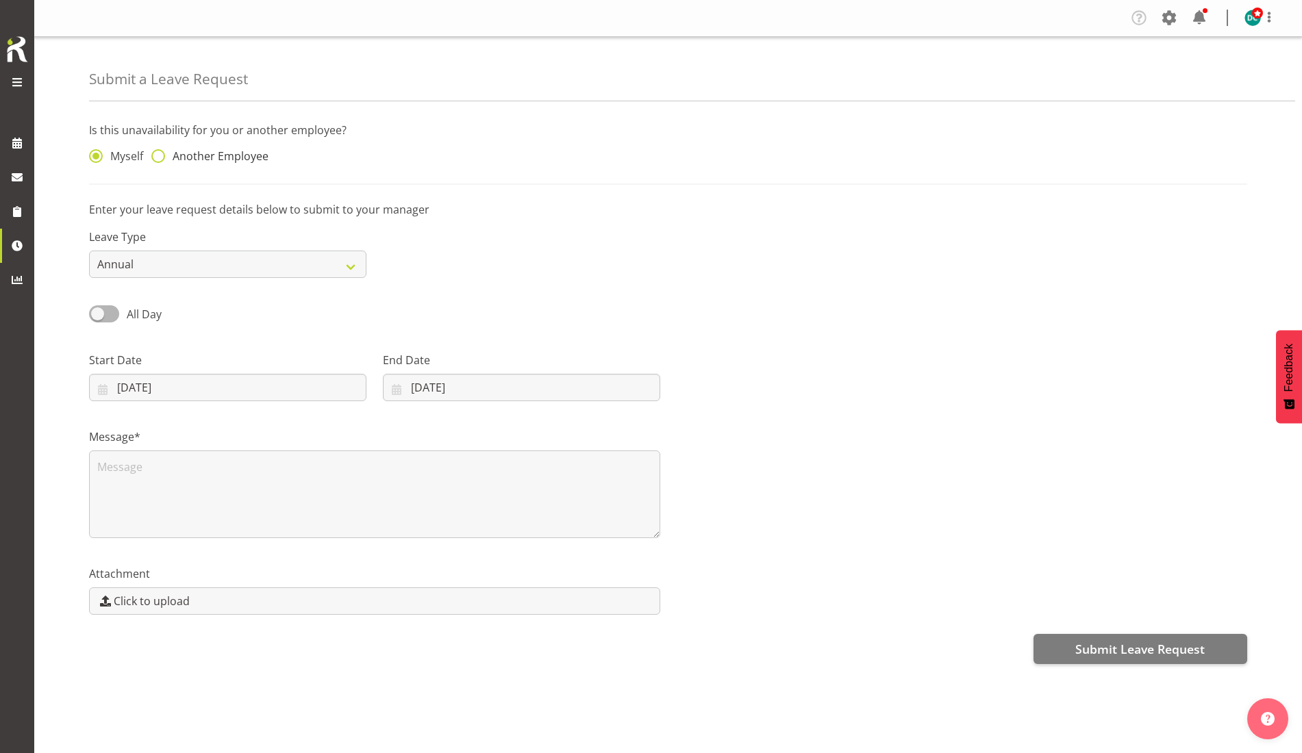
click at [169, 161] on span "Another Employee" at bounding box center [216, 156] width 103 height 14
click at [160, 161] on input "Another Employee" at bounding box center [155, 156] width 9 height 9
radio input "true"
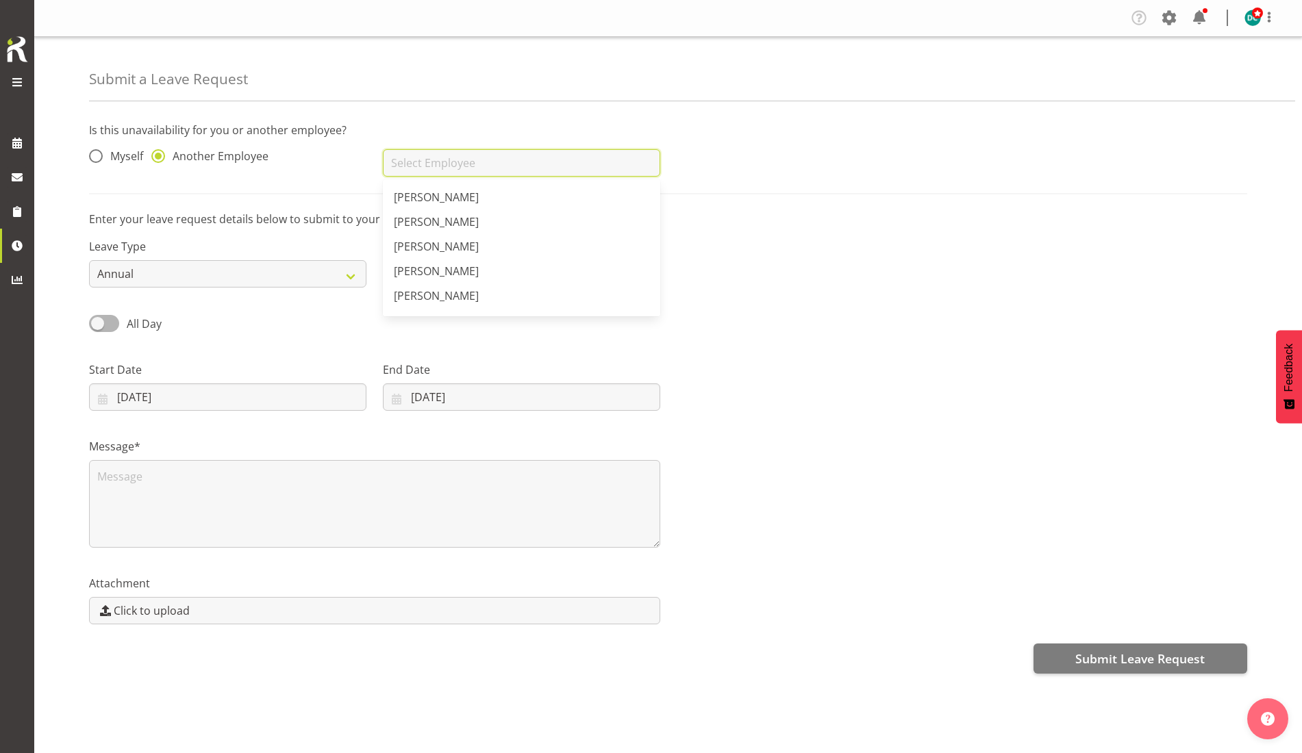
click at [419, 164] on input "text" at bounding box center [521, 162] width 277 height 27
click at [421, 214] on link "[PERSON_NAME]" at bounding box center [521, 222] width 277 height 25
type input "[PERSON_NAME]"
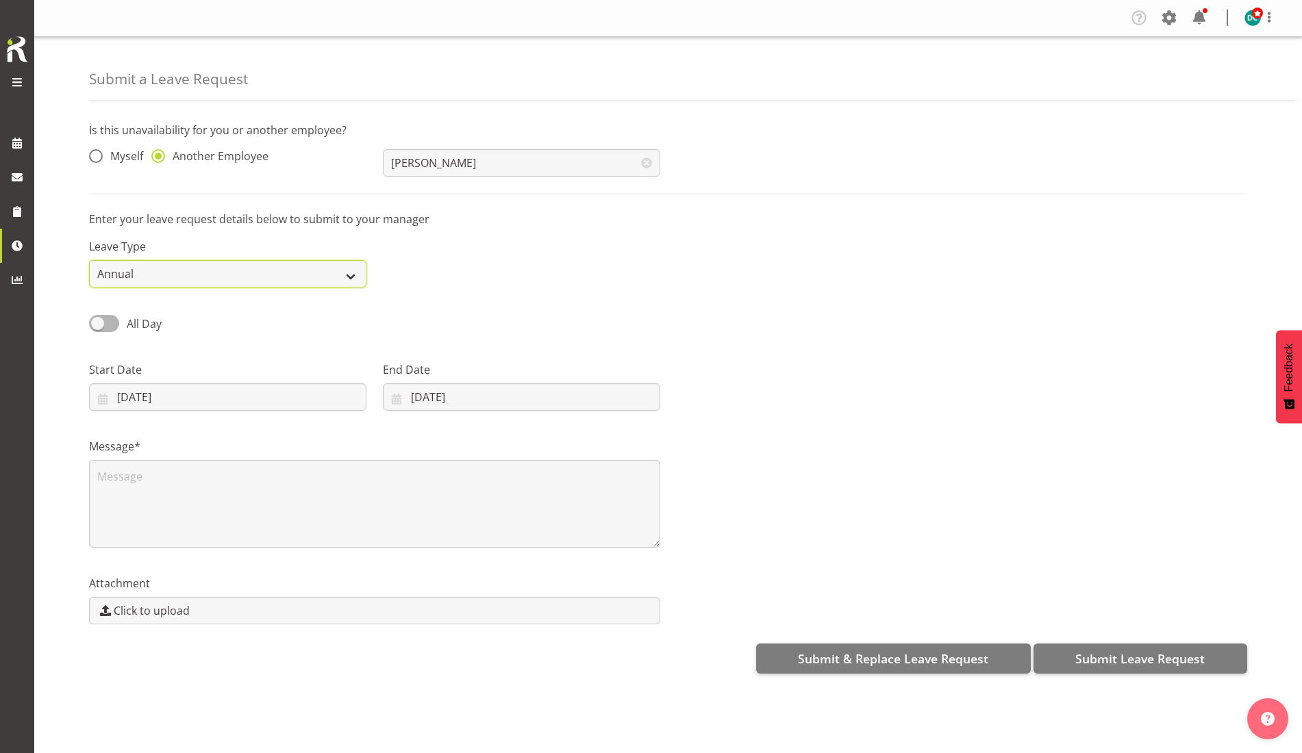
click at [163, 266] on select "Annual Sick Leave Without Pay Bereavement Domestic Violence Parental Jury Servi…" at bounding box center [227, 273] width 277 height 27
select select "Sick"
click at [89, 260] on select "Annual Sick Leave Without Pay Bereavement Domestic Violence Parental Jury Servi…" at bounding box center [227, 273] width 277 height 27
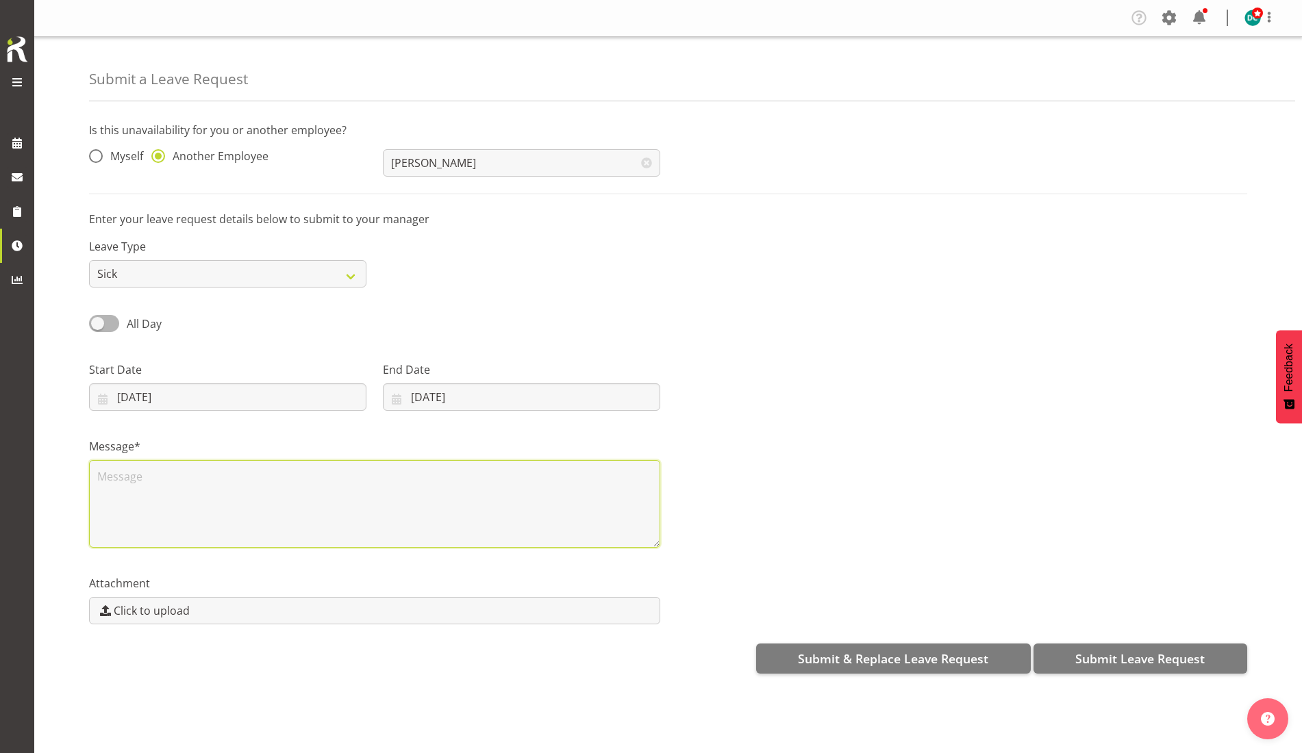
click at [149, 485] on textarea at bounding box center [374, 504] width 571 height 88
type textarea "Sick"
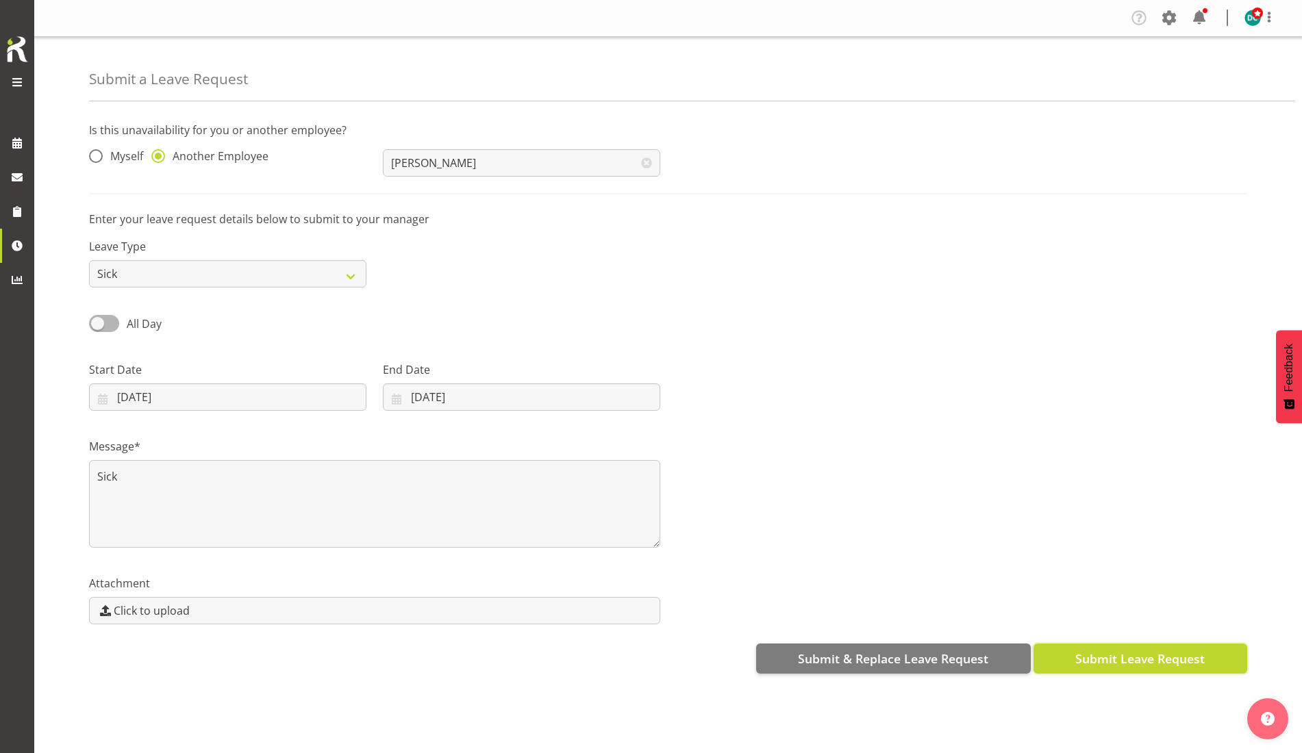
click at [1117, 656] on span "Submit Leave Request" at bounding box center [1139, 659] width 129 height 18
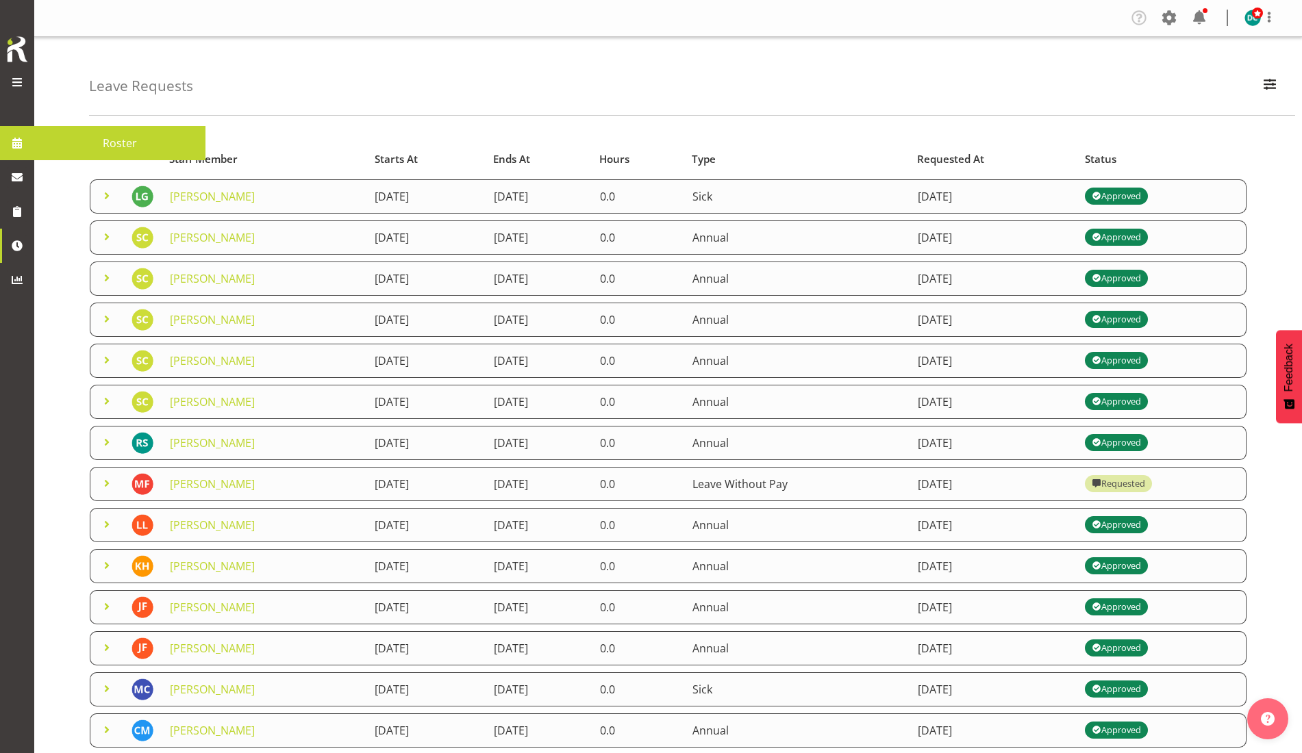
click at [24, 141] on span at bounding box center [17, 143] width 21 height 21
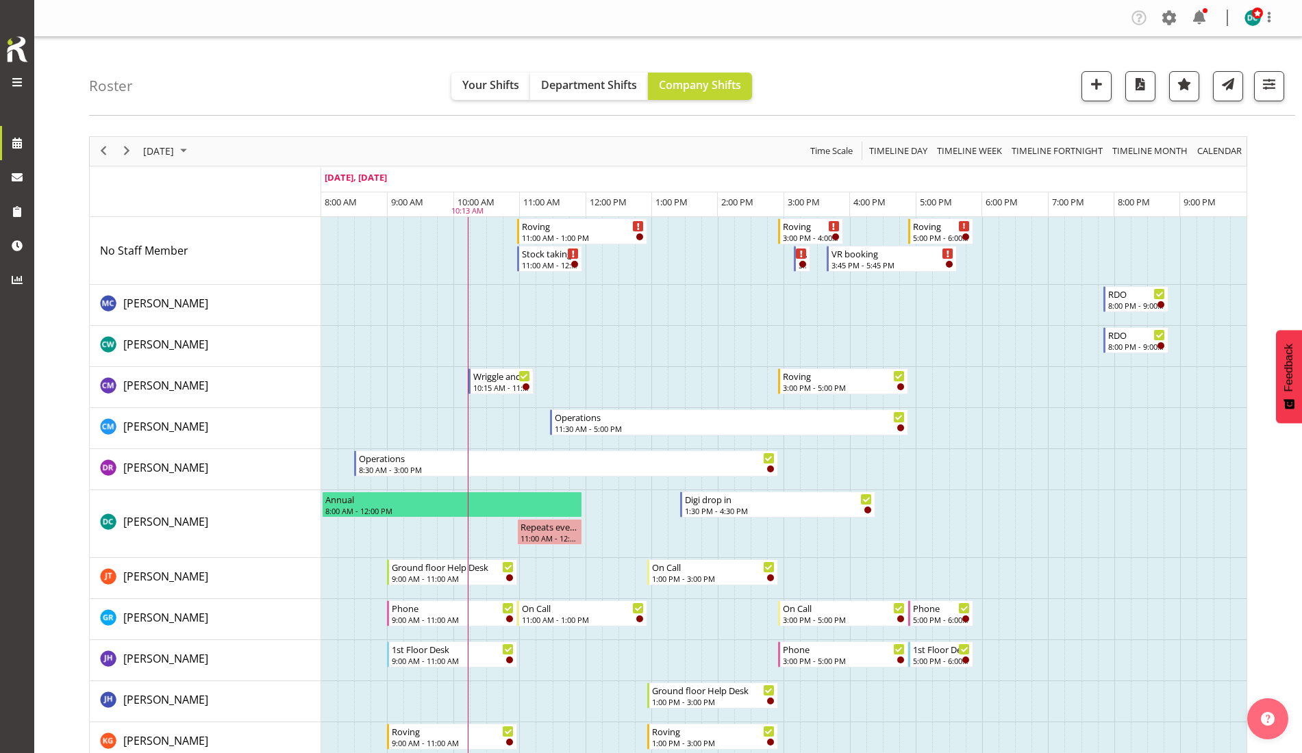
click at [671, 321] on td "Timeline Day of September 22, 2025" at bounding box center [676, 305] width 16 height 41
click at [546, 263] on div "11:00 AM - 12:00 PM" at bounding box center [551, 264] width 58 height 11
click at [0, 0] on div at bounding box center [0, 0] width 0 height 0
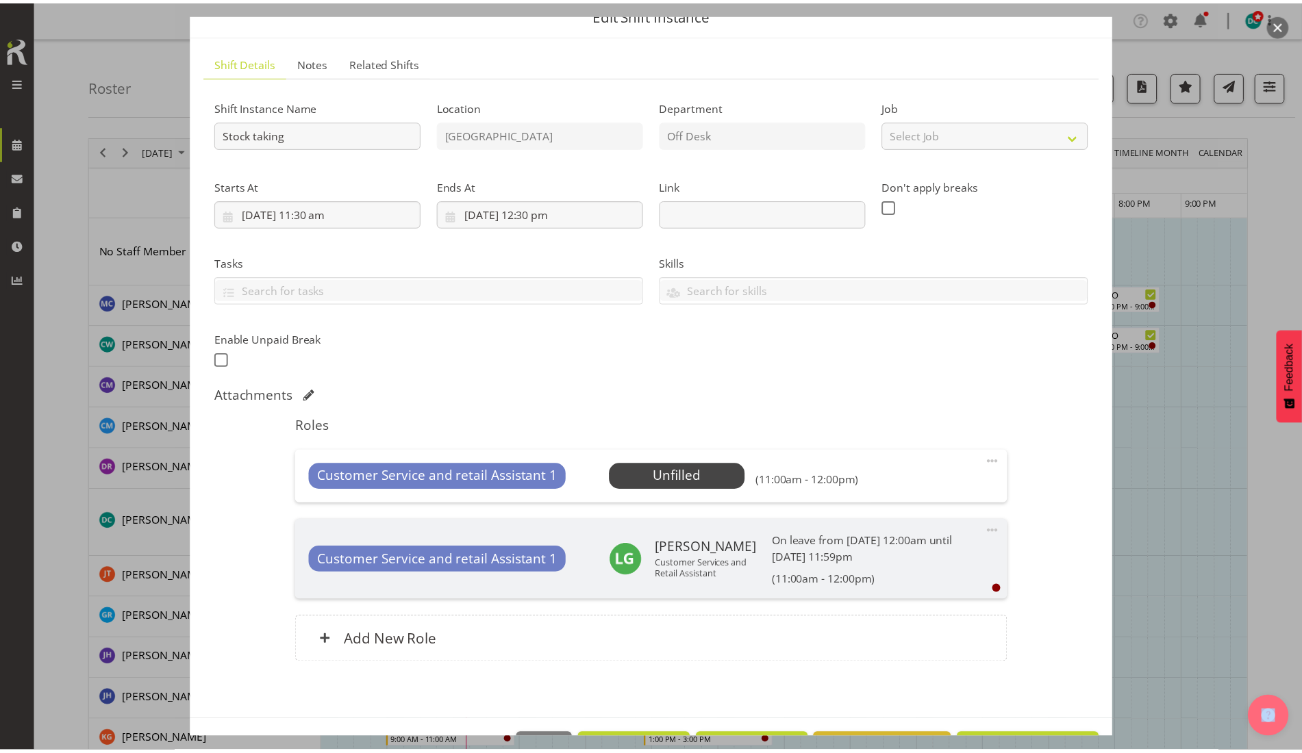
scroll to position [108, 0]
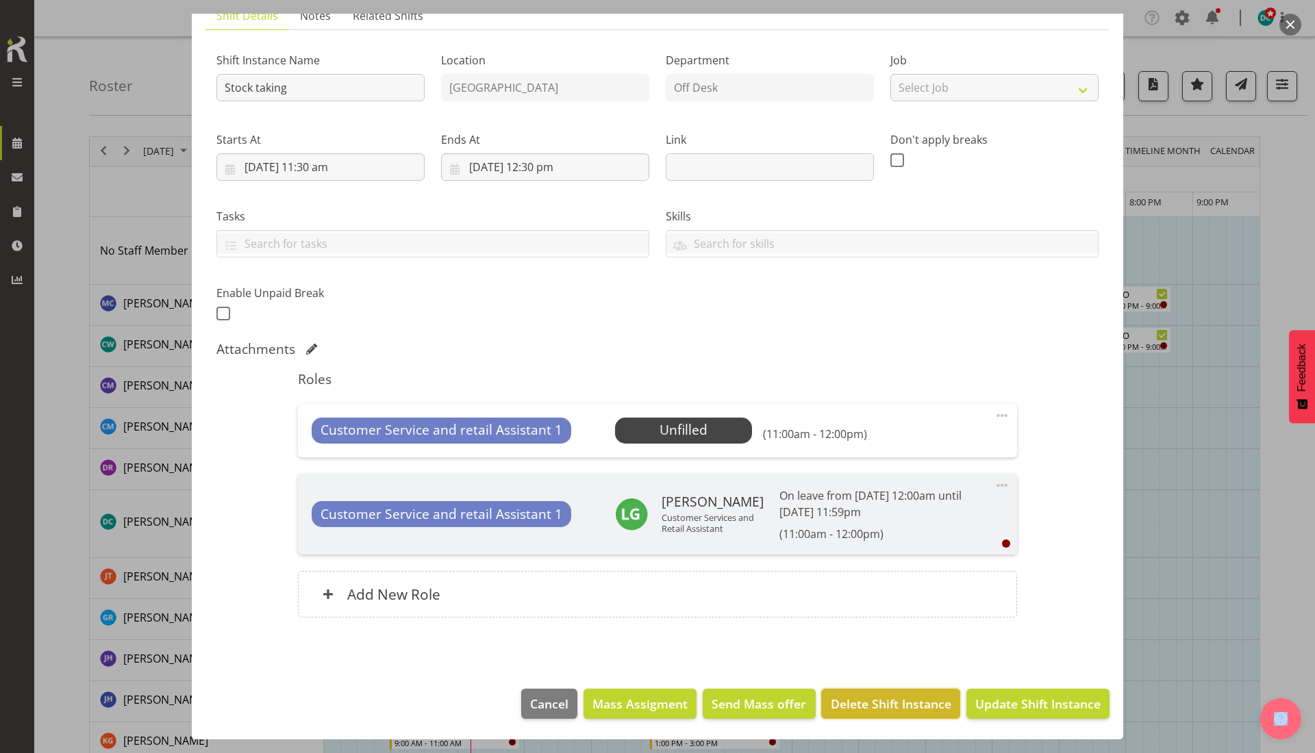
click at [895, 693] on button "Delete Shift Instance" at bounding box center [890, 704] width 138 height 30
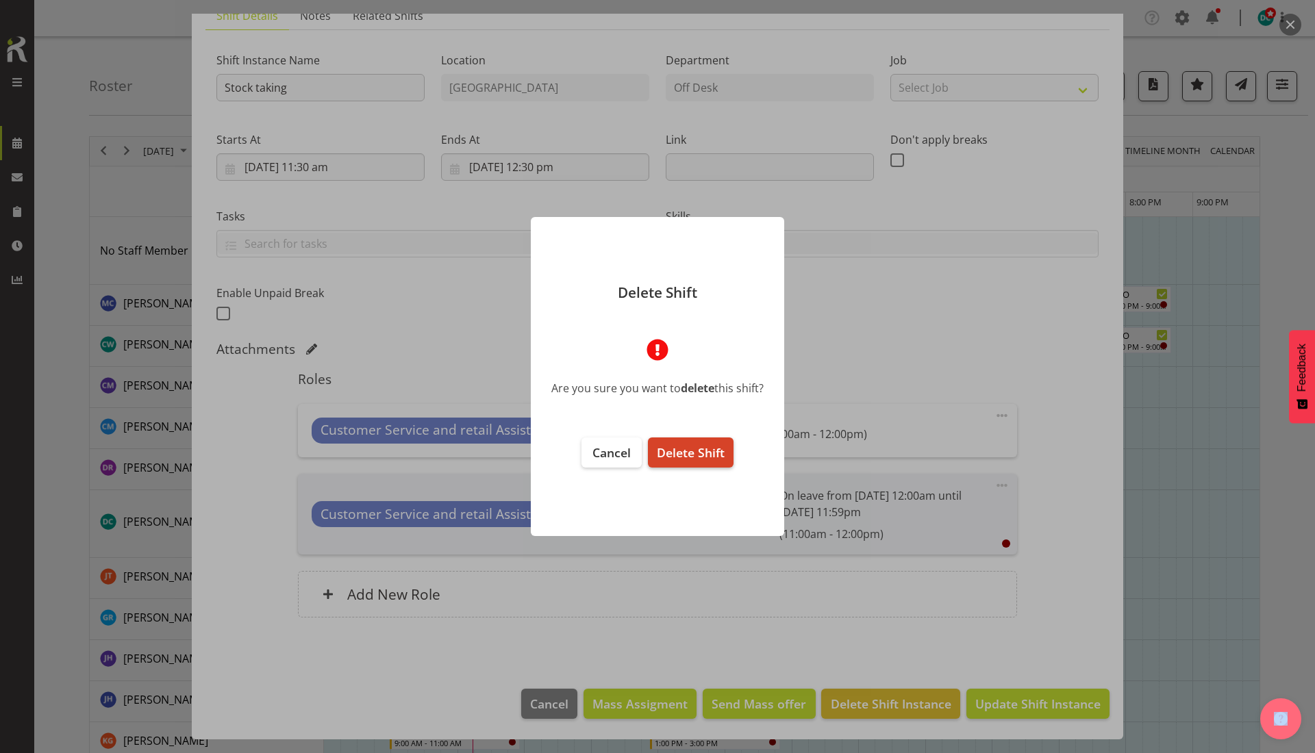
click at [682, 445] on span "Delete Shift" at bounding box center [691, 453] width 68 height 16
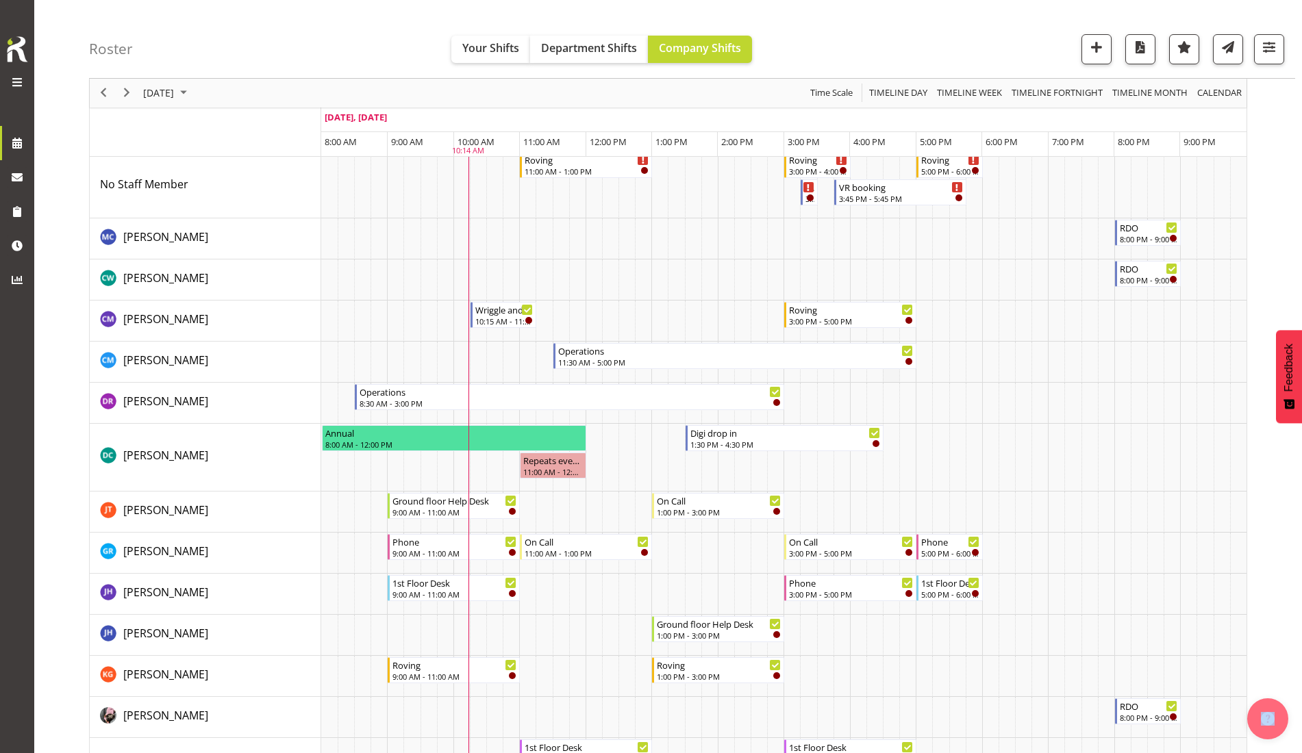
scroll to position [0, 0]
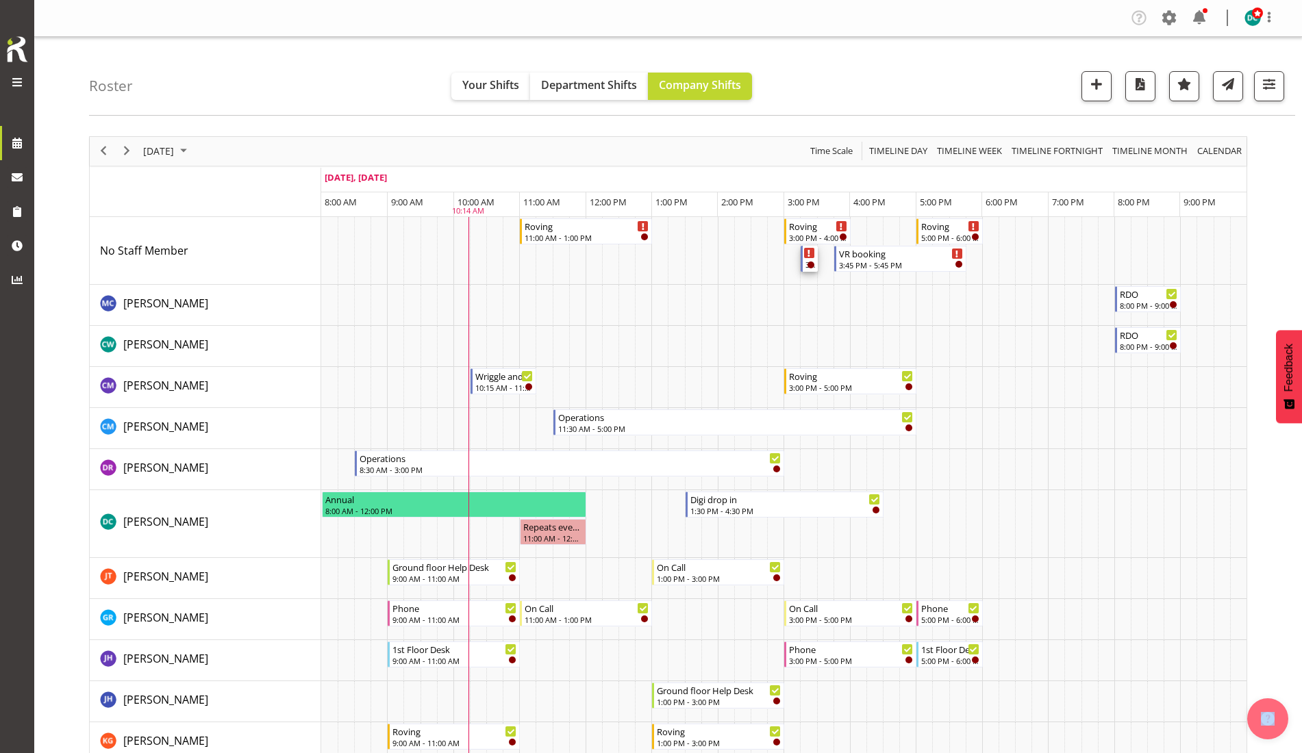
click at [809, 258] on div "Timeline Day of September 22, 2025" at bounding box center [809, 253] width 10 height 10
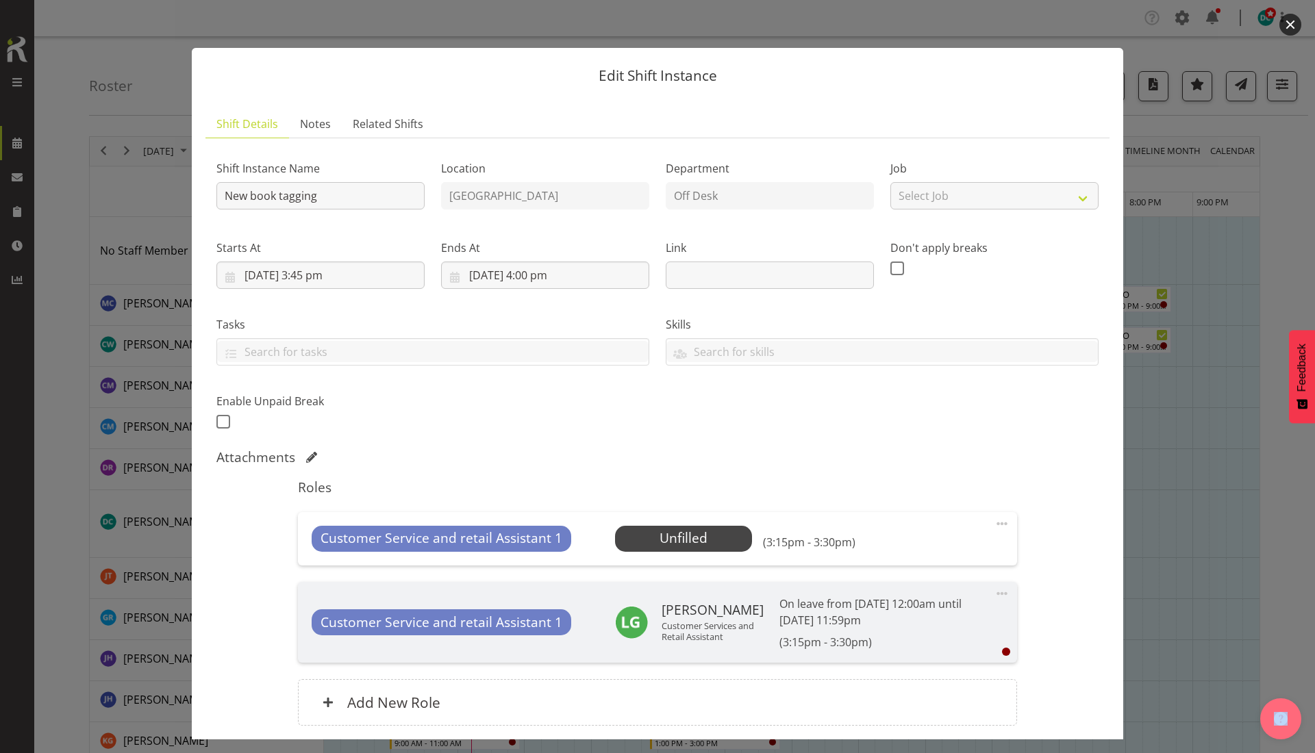
click at [1284, 17] on button "button" at bounding box center [1291, 25] width 22 height 22
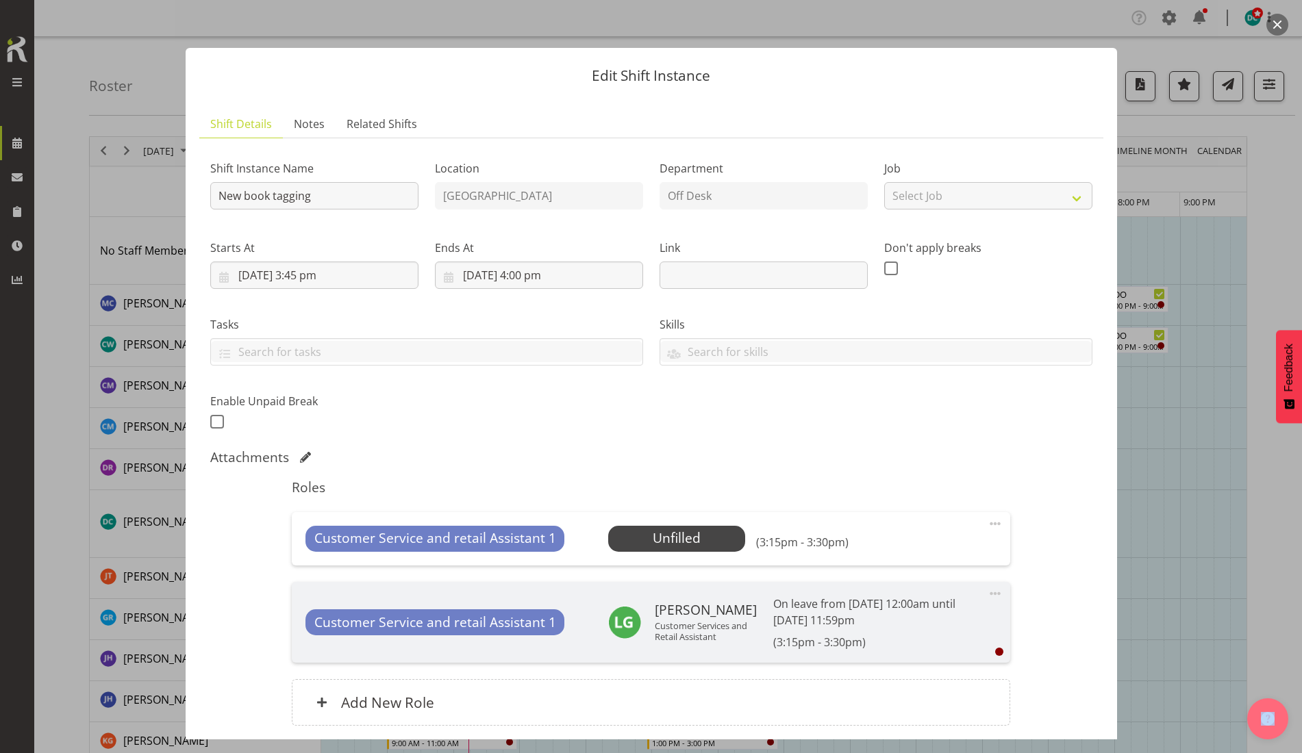
click at [1277, 26] on button "button" at bounding box center [1278, 25] width 22 height 22
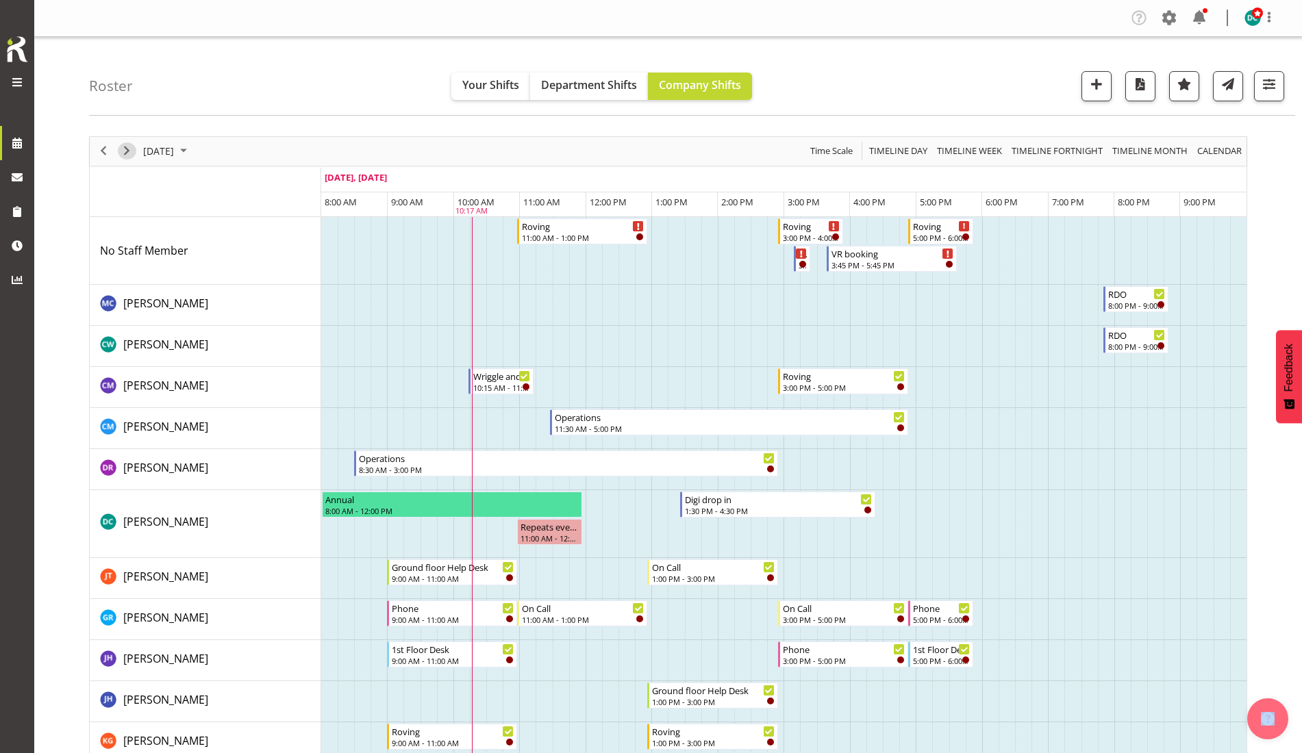
click at [130, 151] on span "Next" at bounding box center [127, 150] width 16 height 17
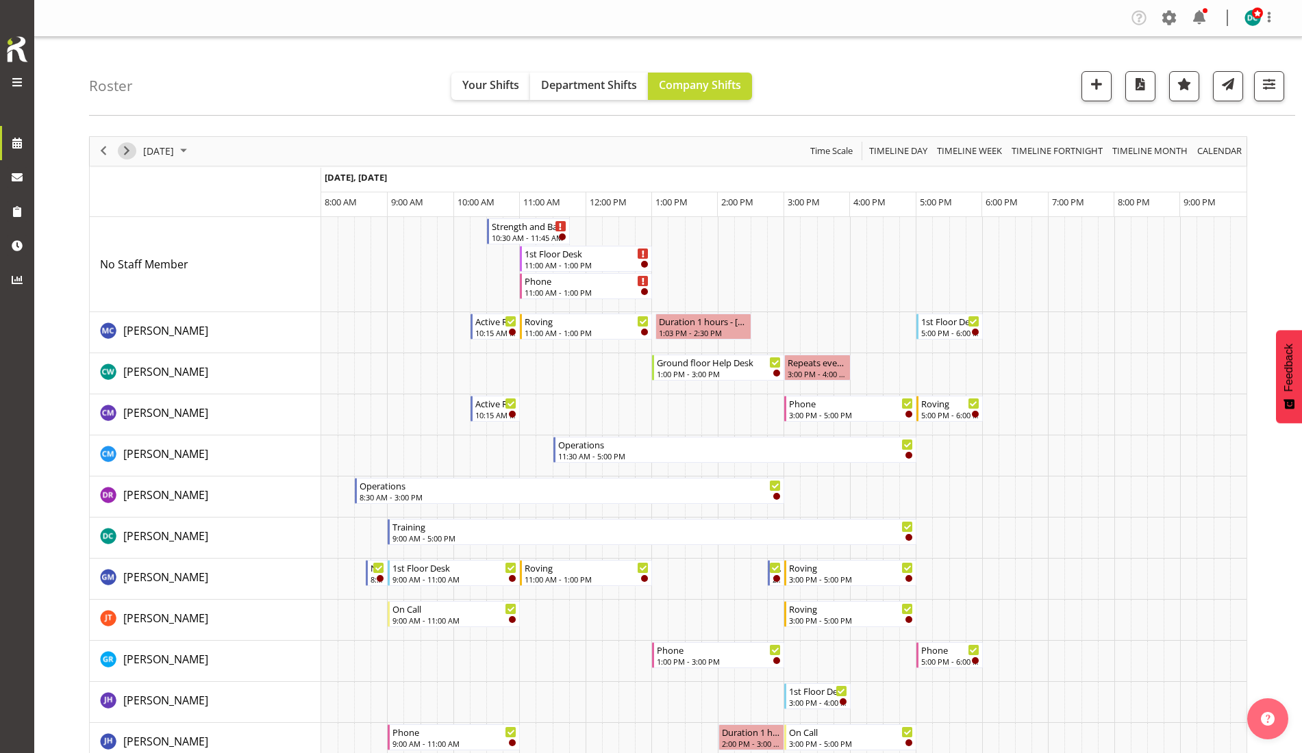
click at [125, 149] on span "Next" at bounding box center [127, 150] width 16 height 17
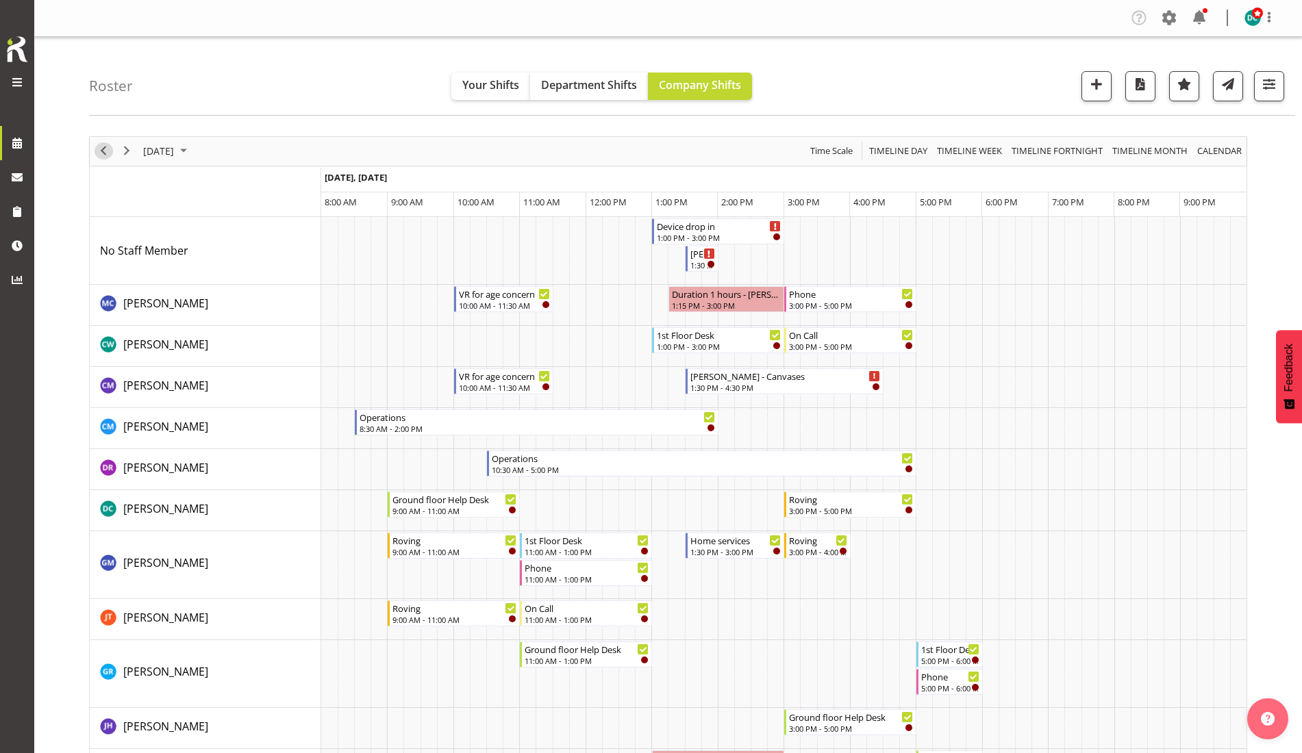
click at [110, 150] on span "Previous" at bounding box center [103, 150] width 16 height 17
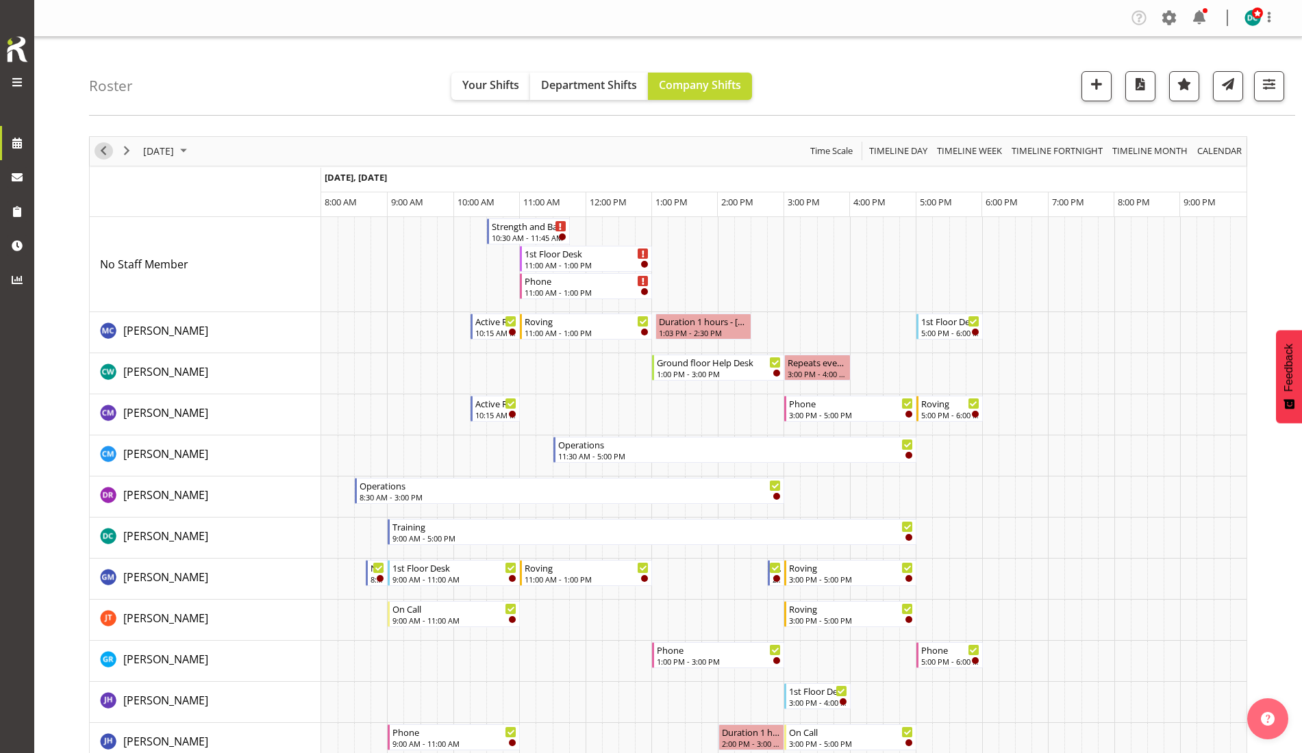
click at [103, 157] on span "Previous" at bounding box center [103, 150] width 16 height 17
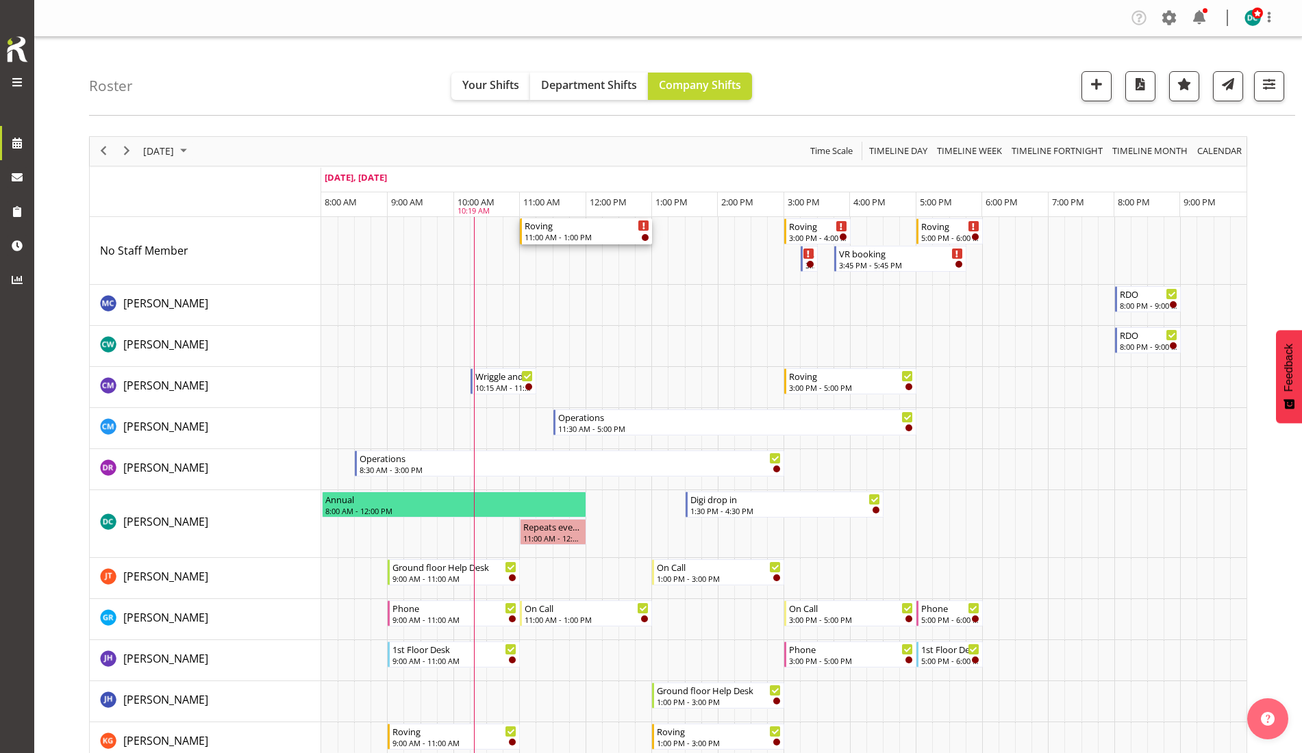
click at [564, 236] on div "11:00 AM - 1:00 PM" at bounding box center [587, 237] width 125 height 11
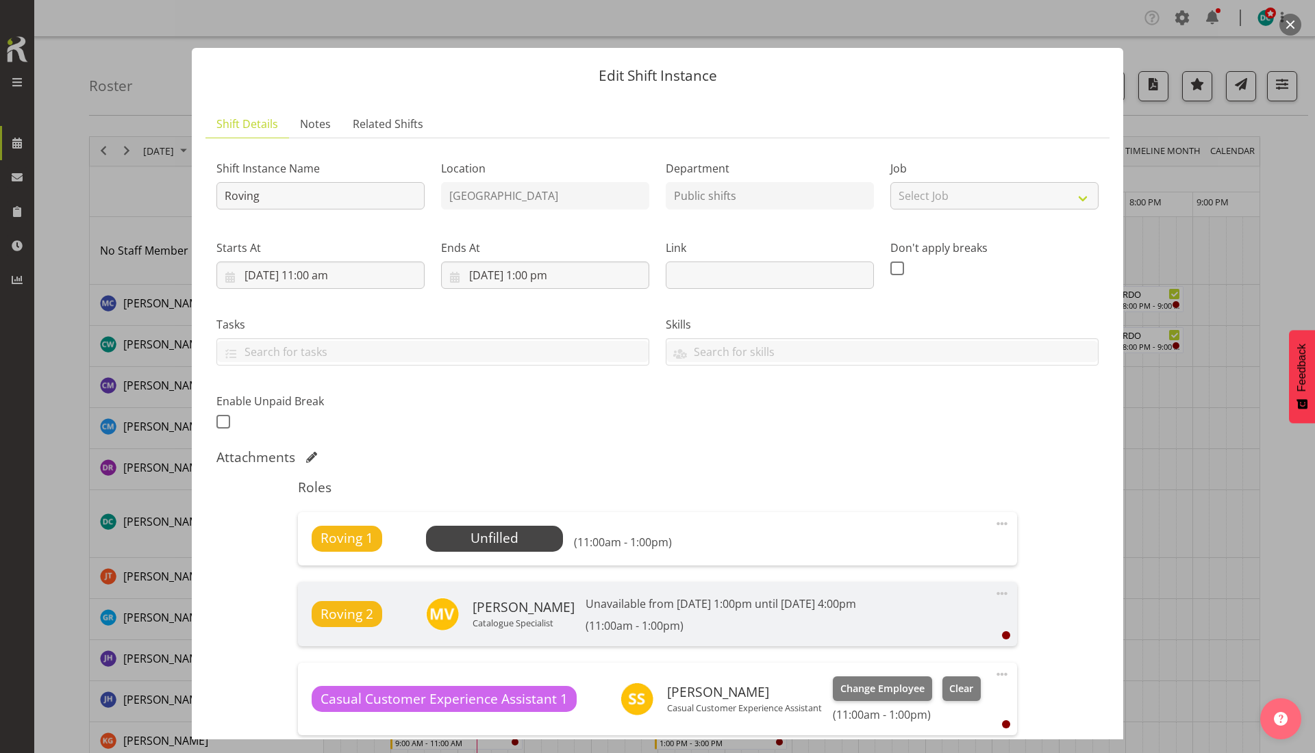
click at [1289, 25] on button "button" at bounding box center [1291, 25] width 22 height 22
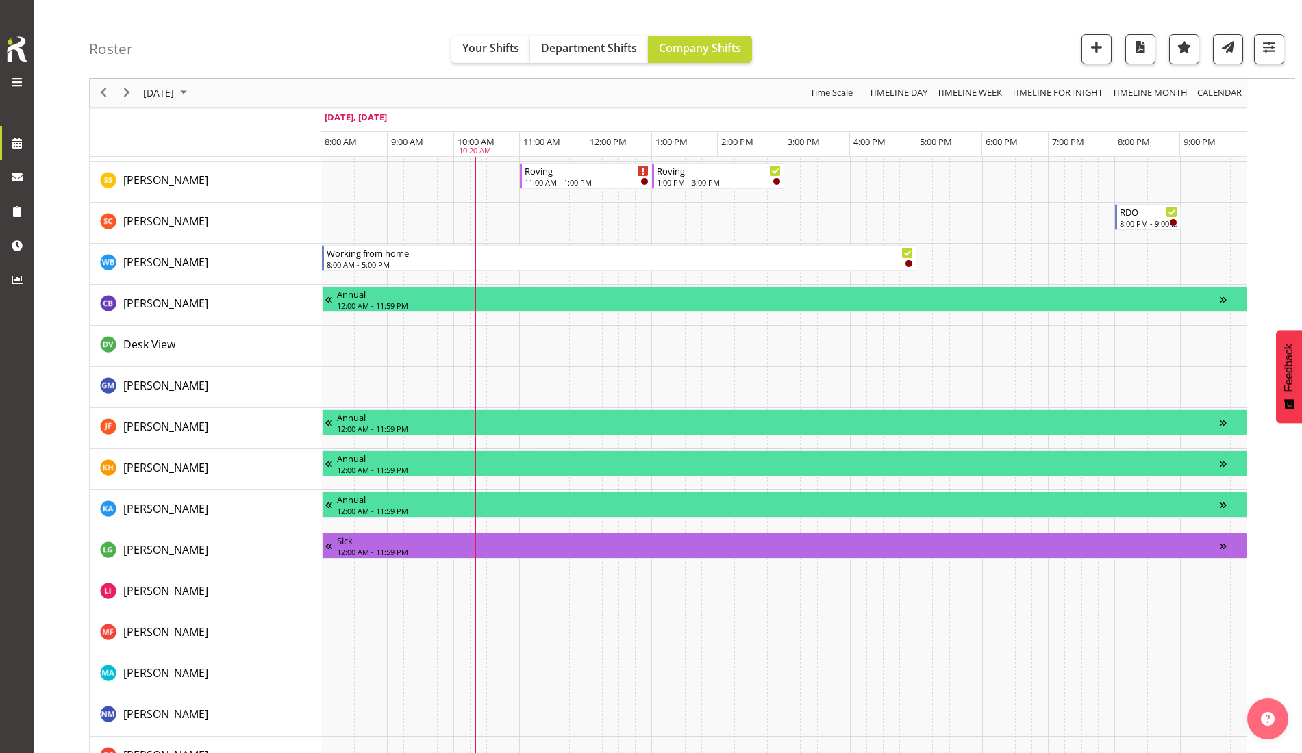
scroll to position [1113, 0]
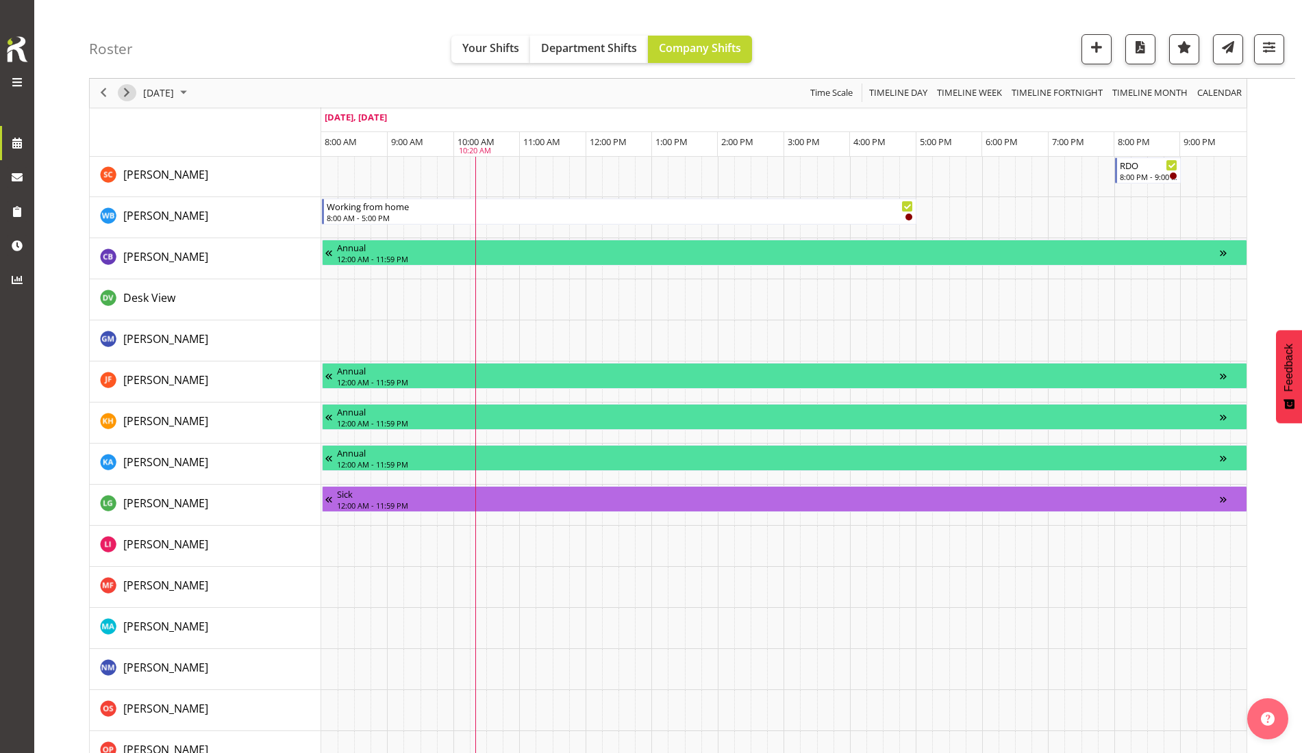
click at [123, 89] on span "Next" at bounding box center [127, 93] width 16 height 17
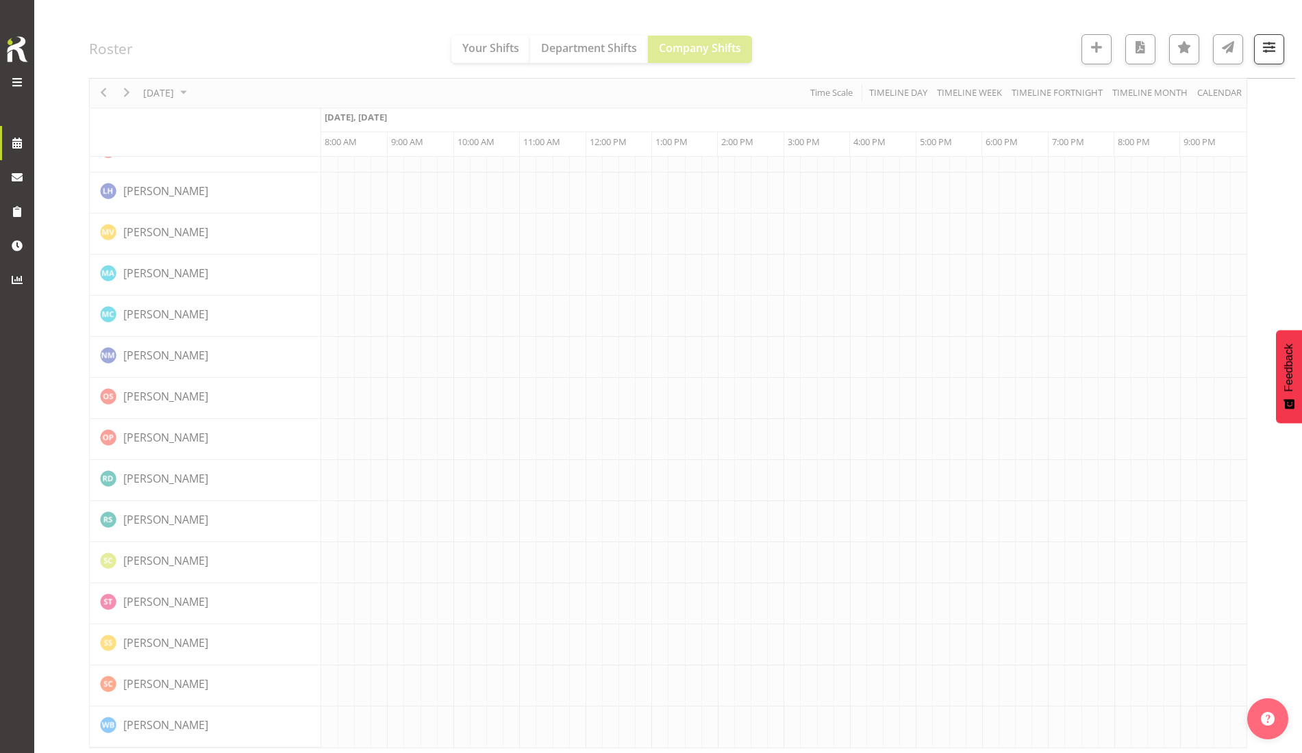
scroll to position [0, 0]
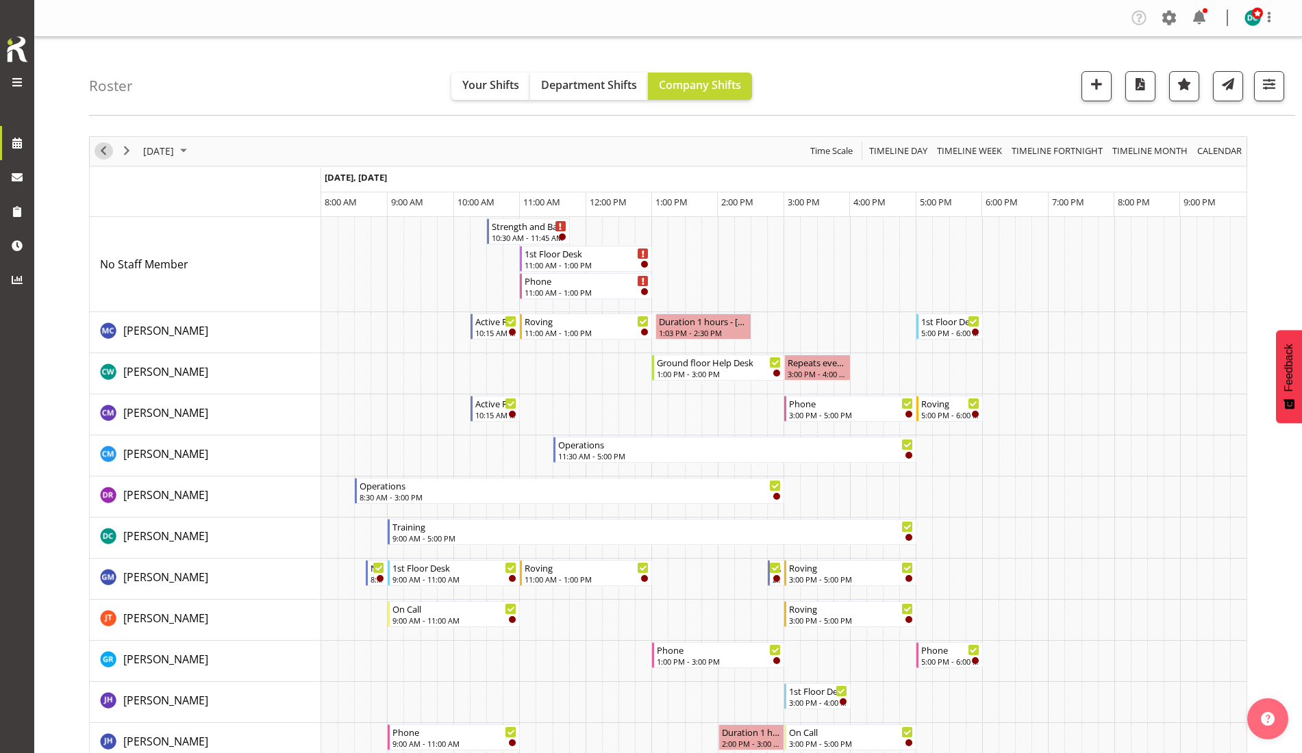
click at [110, 155] on span "Previous" at bounding box center [103, 150] width 16 height 17
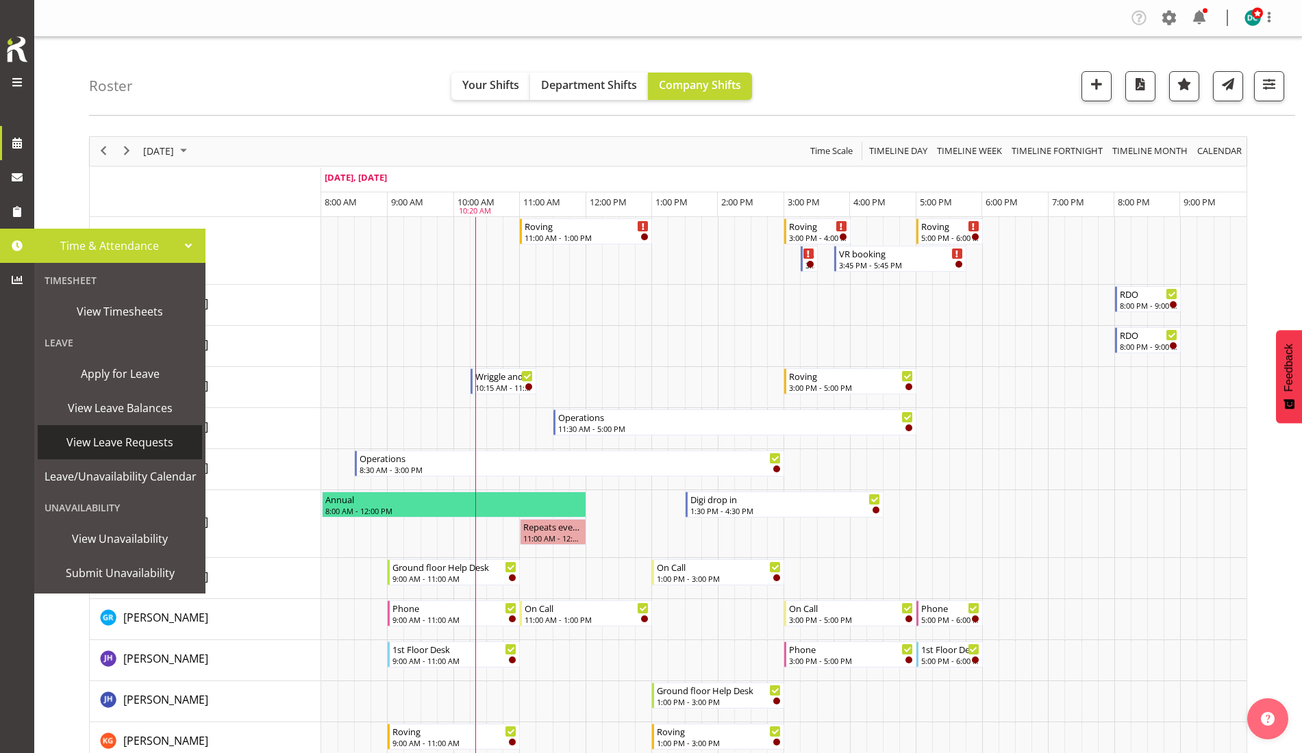
click at [143, 443] on span "View Leave Requests" at bounding box center [120, 442] width 151 height 21
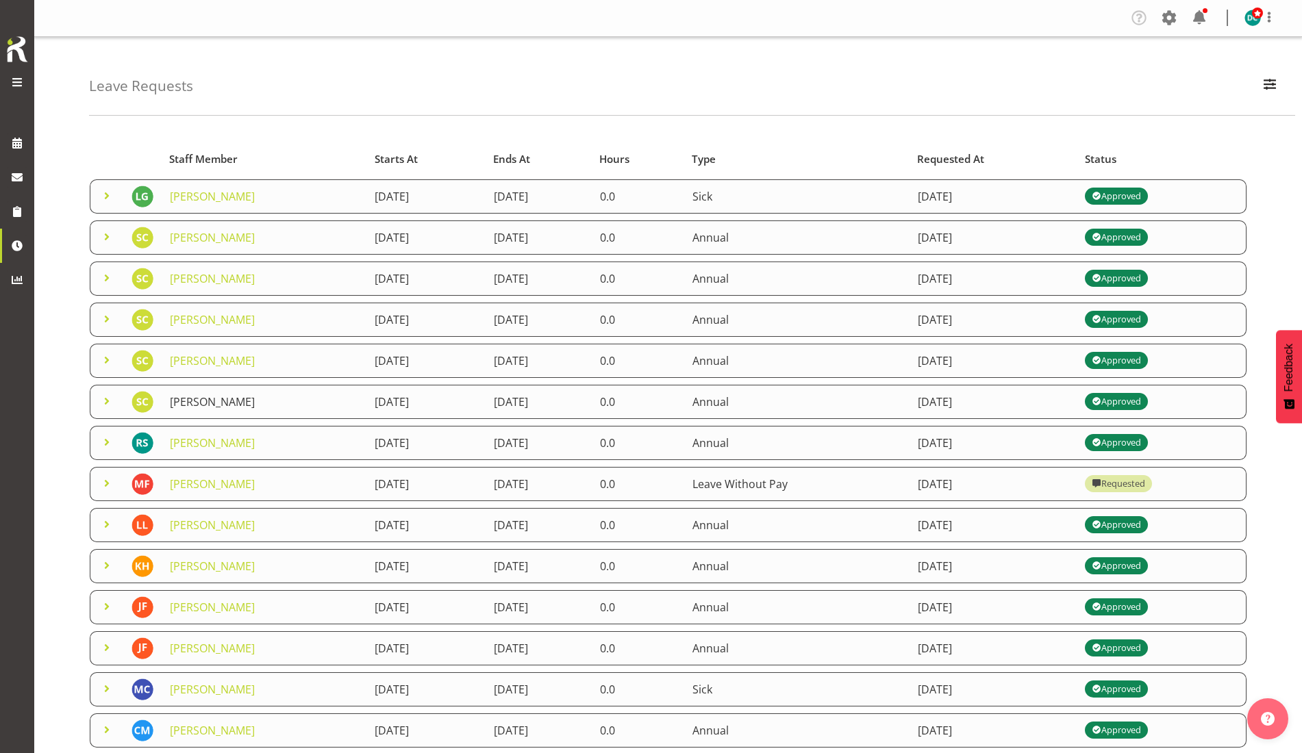
click at [205, 399] on link "[PERSON_NAME]" at bounding box center [212, 402] width 85 height 15
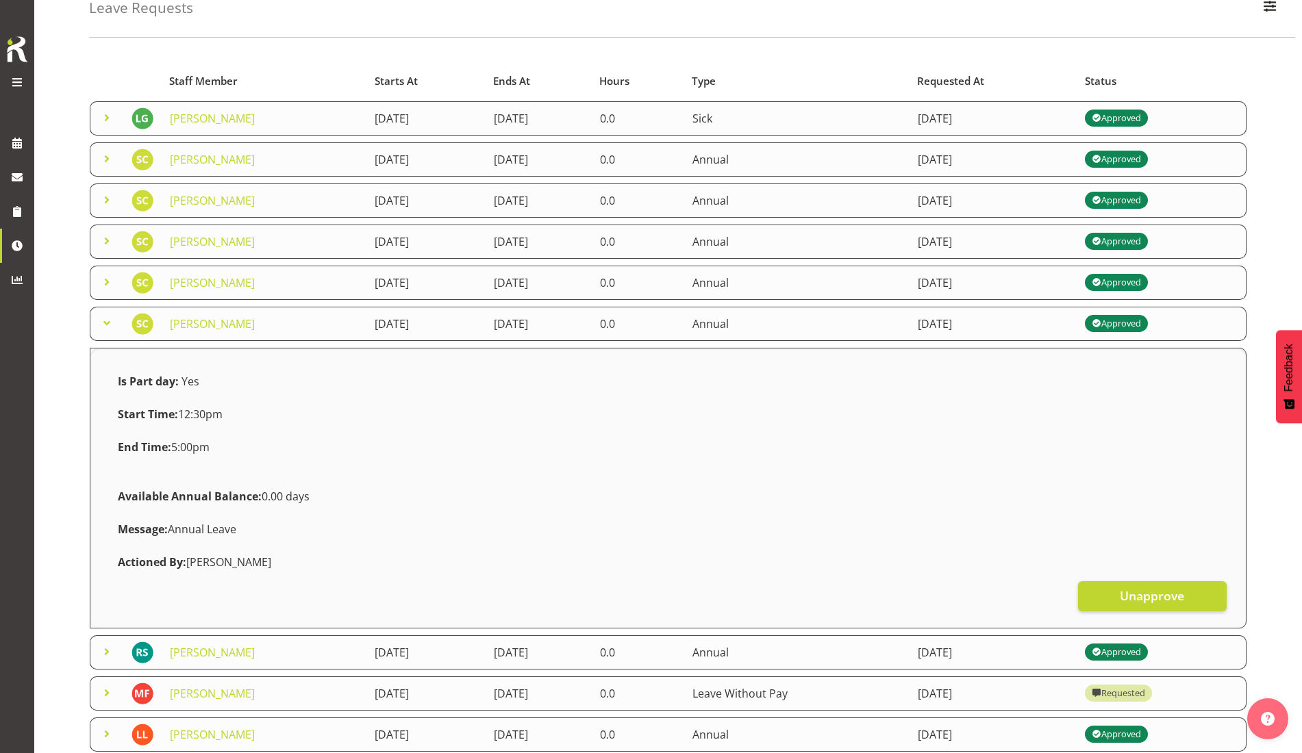
scroll to position [171, 0]
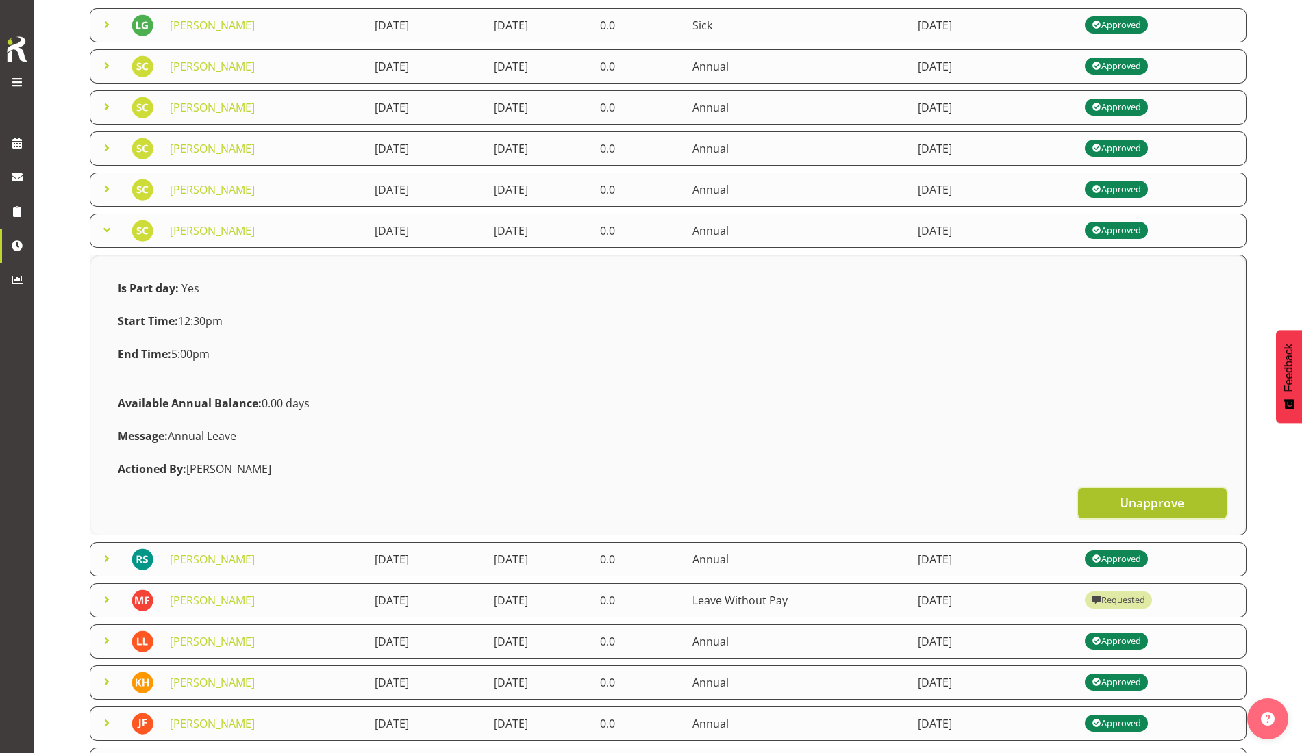
click at [1125, 503] on span "Unapprove" at bounding box center [1152, 503] width 64 height 18
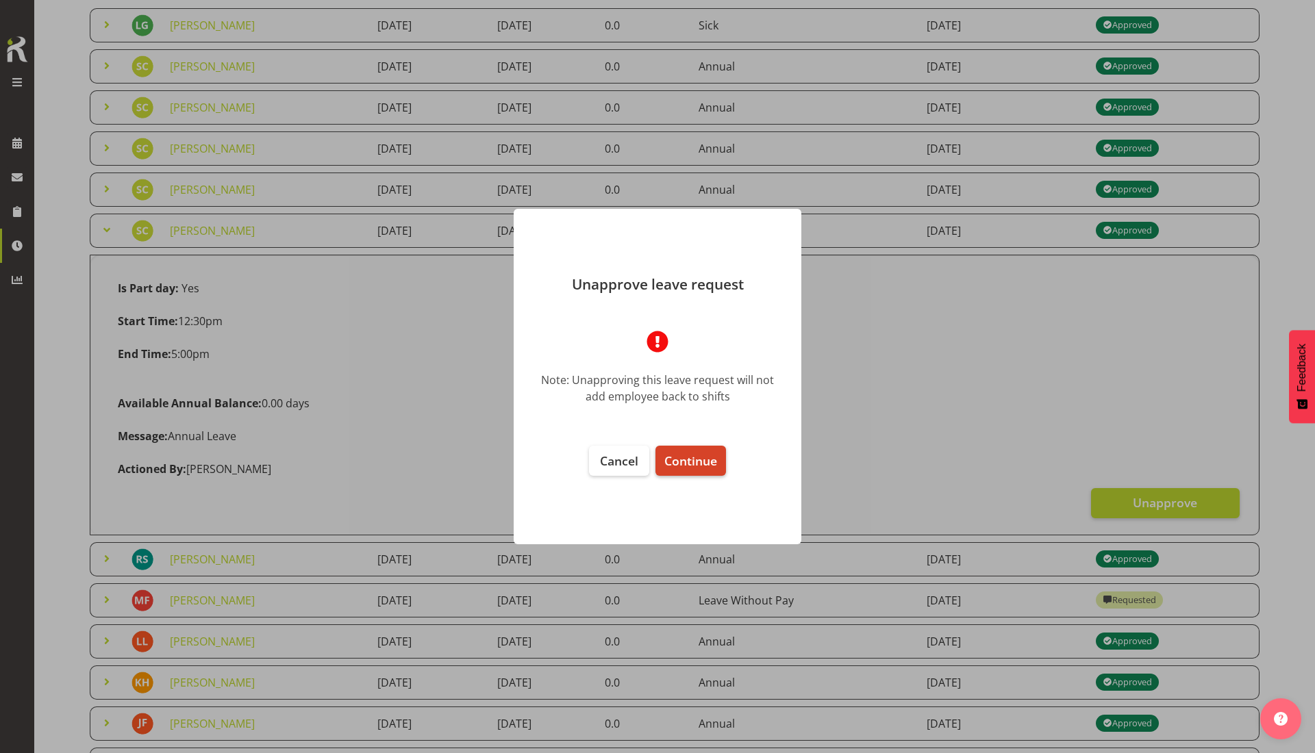
click at [677, 464] on span "Continue" at bounding box center [690, 461] width 53 height 16
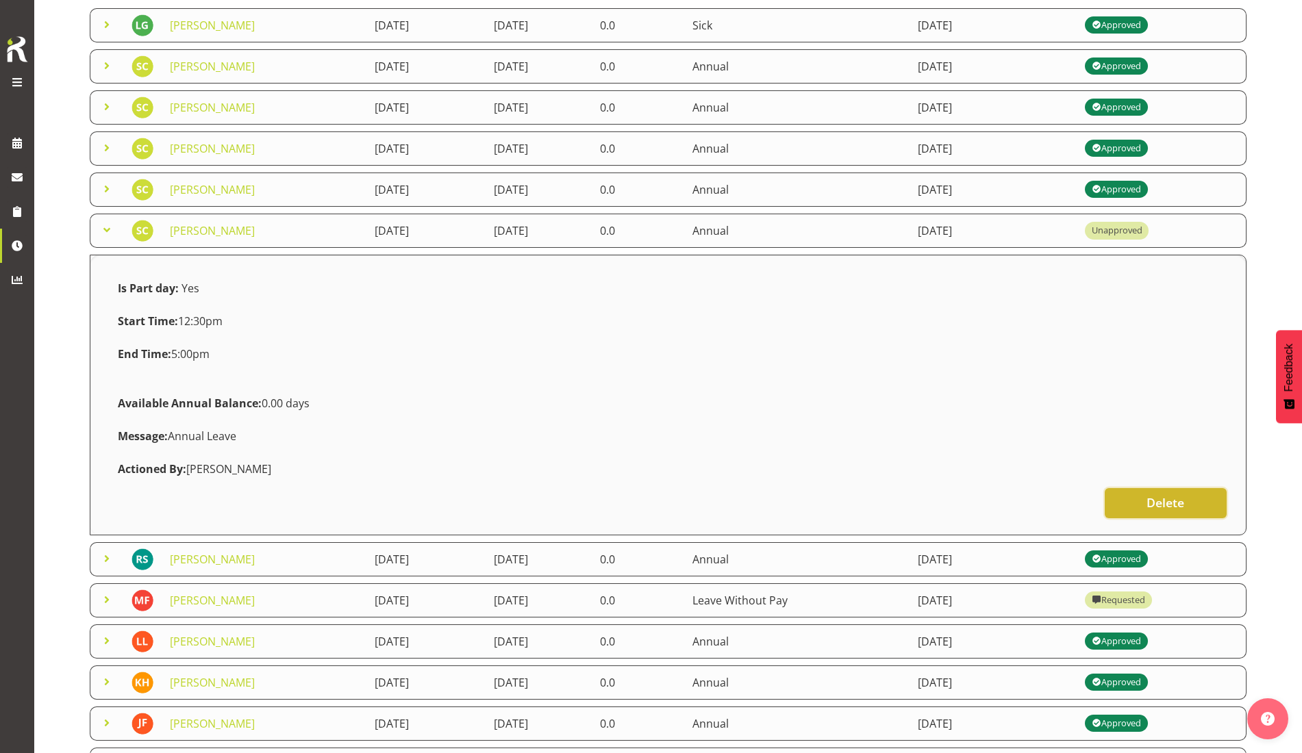
click at [1162, 498] on span "Delete" at bounding box center [1166, 503] width 38 height 18
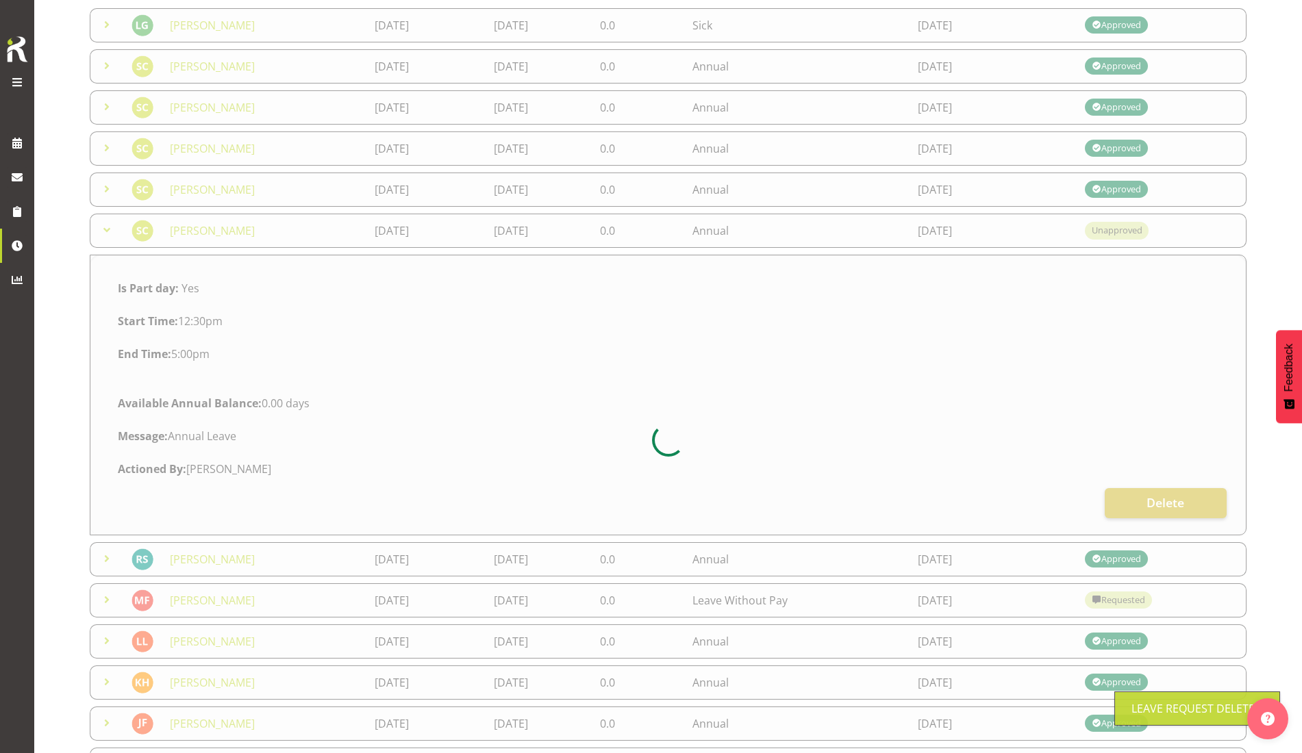
scroll to position [110, 0]
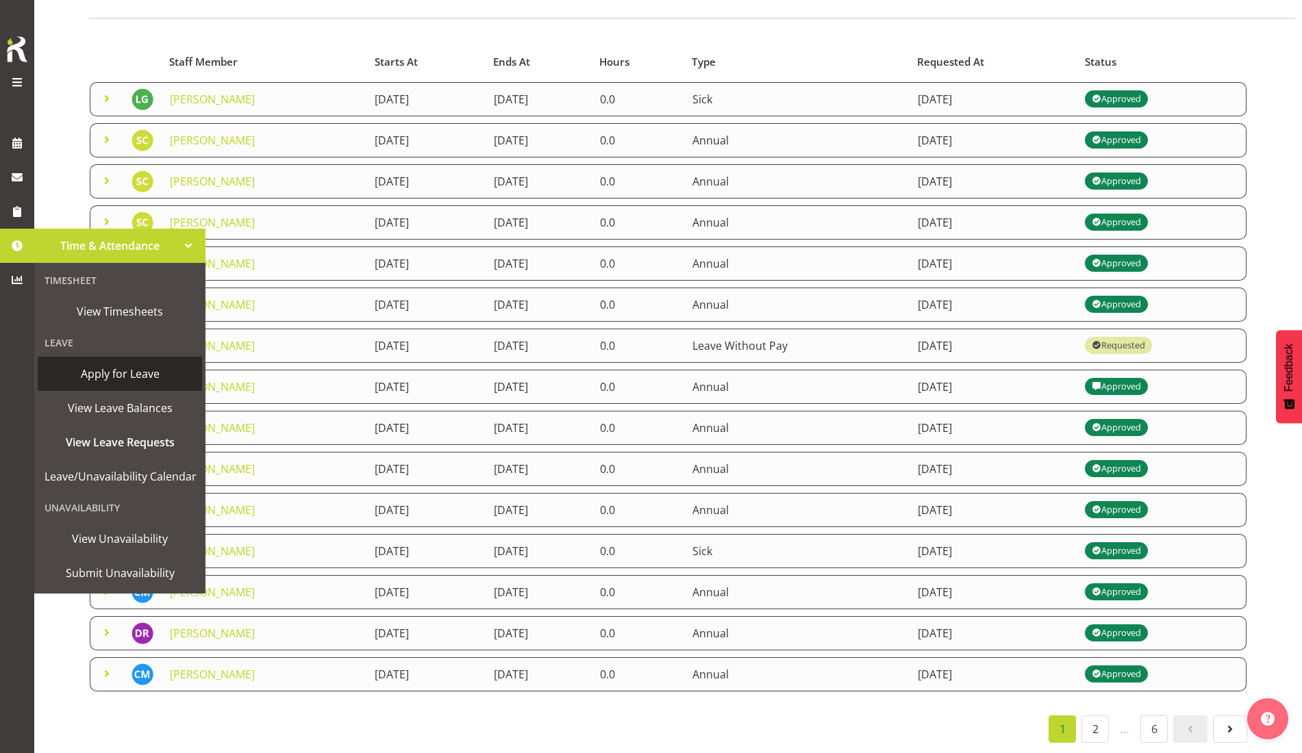
click at [139, 380] on span "Apply for Leave" at bounding box center [120, 374] width 151 height 21
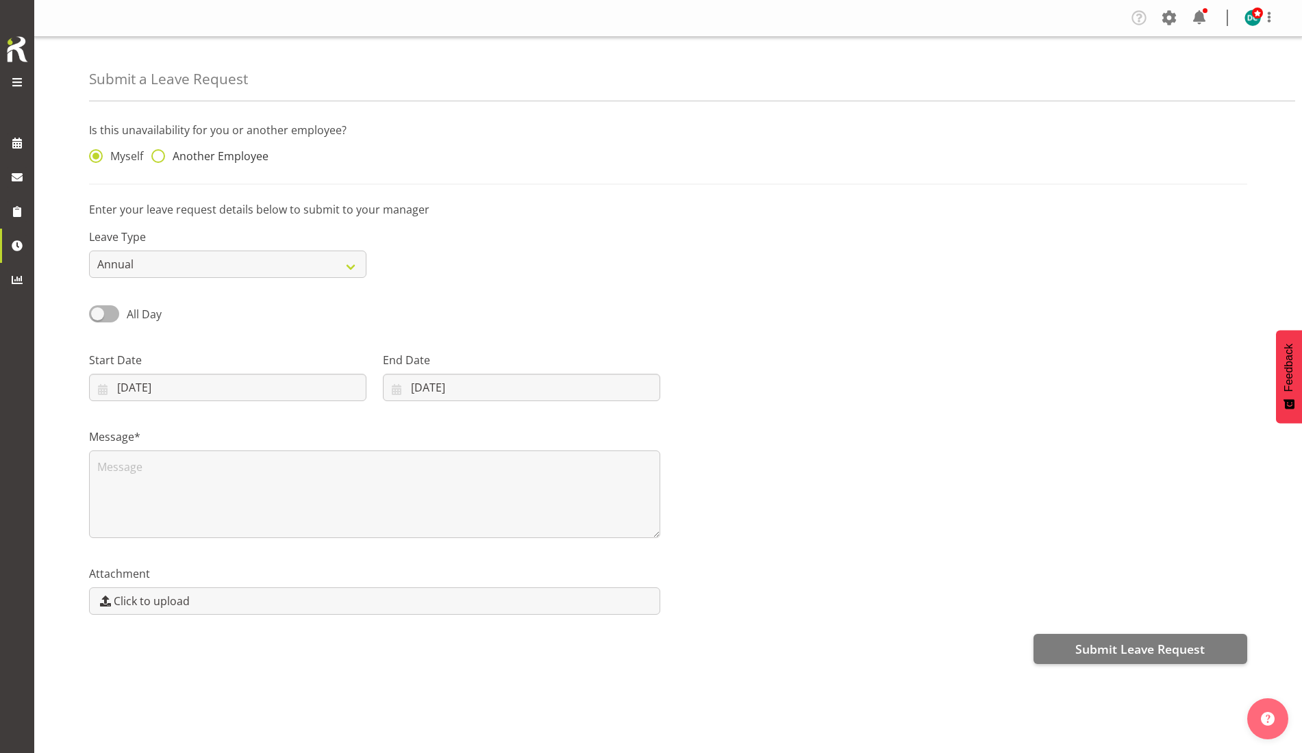
click at [163, 155] on span at bounding box center [158, 156] width 14 height 14
click at [160, 155] on input "Another Employee" at bounding box center [155, 156] width 9 height 9
radio input "true"
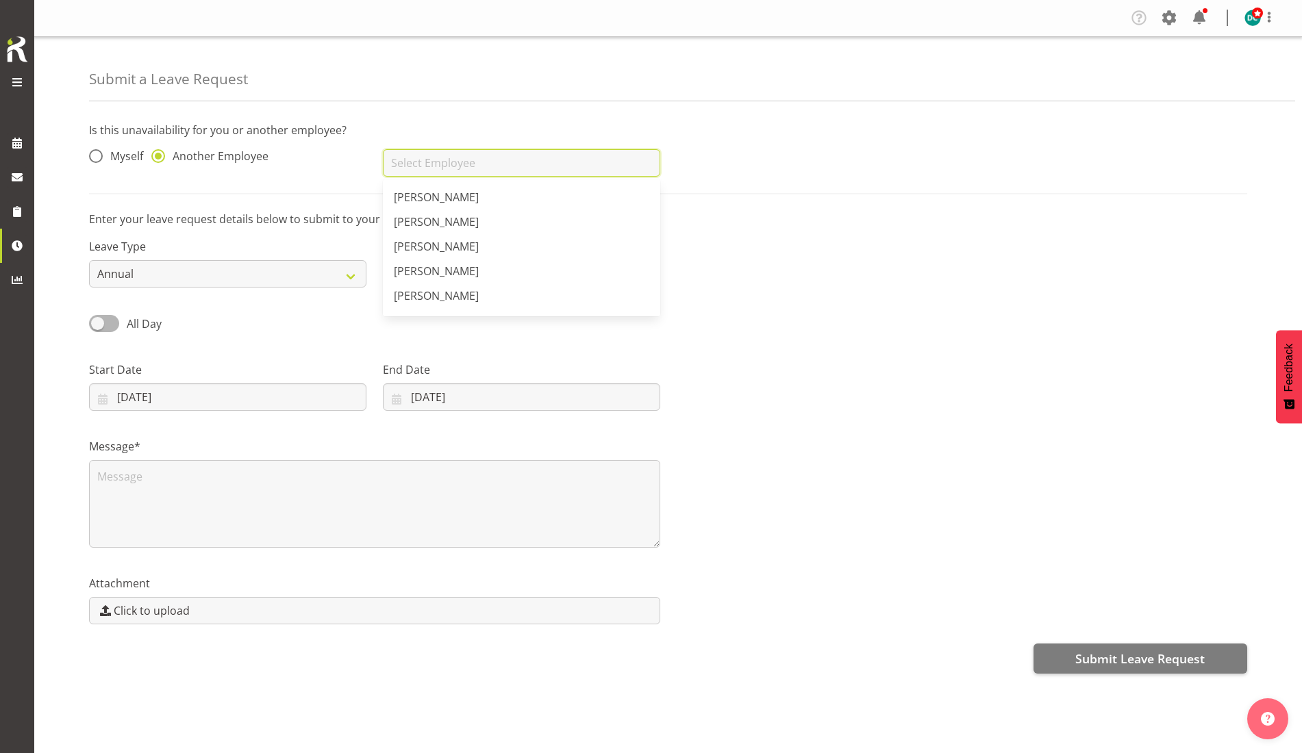
click at [412, 159] on input "text" at bounding box center [521, 162] width 277 height 27
click at [486, 273] on link "[PERSON_NAME]" at bounding box center [521, 265] width 277 height 25
type input "[PERSON_NAME]"
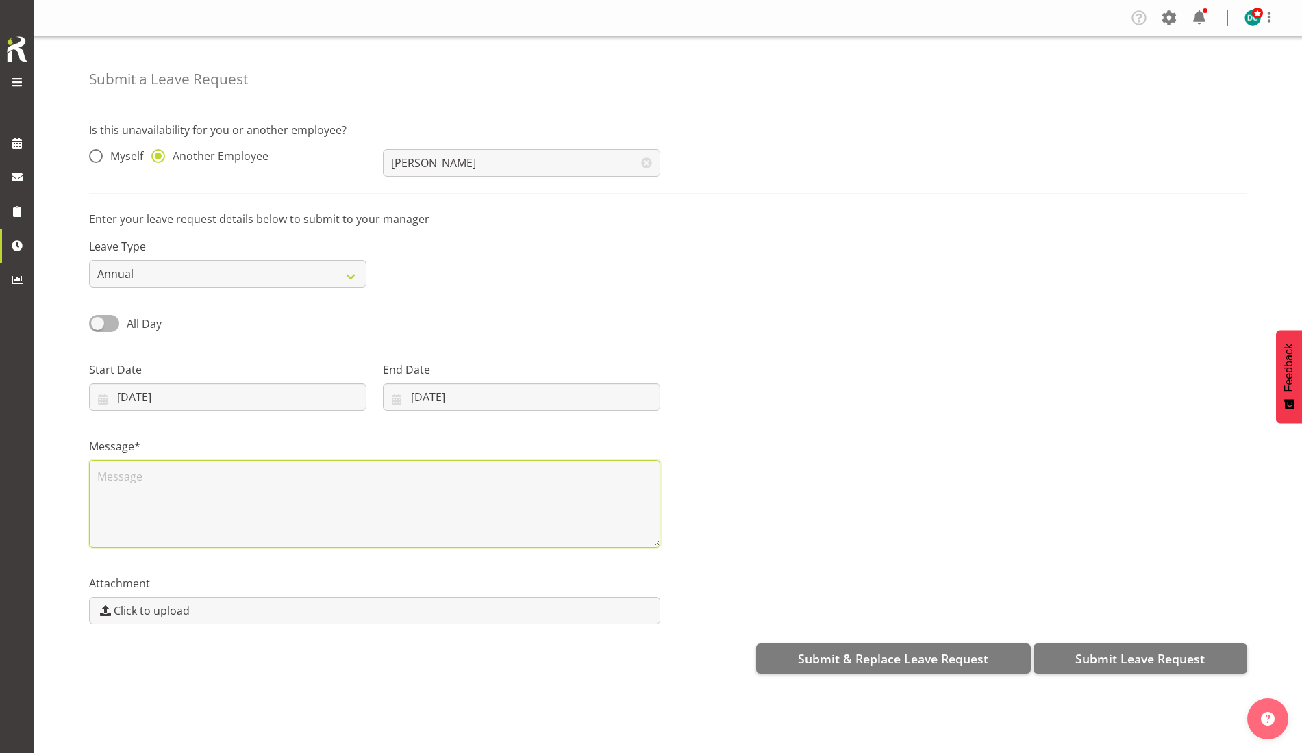
click at [168, 488] on textarea at bounding box center [374, 504] width 571 height 88
click at [153, 500] on textarea "Leave" at bounding box center [374, 504] width 571 height 88
type textarea "Leave"
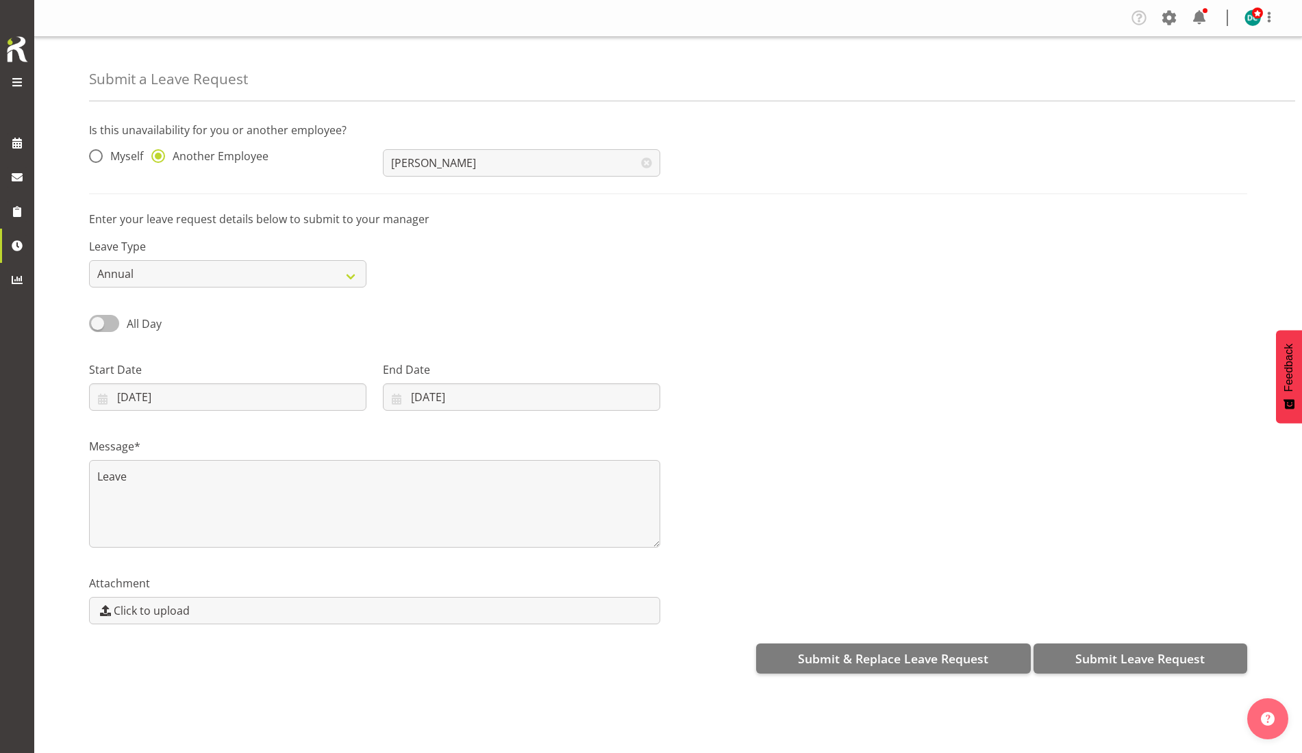
click at [95, 324] on span at bounding box center [104, 323] width 30 height 17
click at [95, 324] on input "All Day" at bounding box center [93, 323] width 9 height 9
checkbox input "true"
click at [477, 403] on input "00:00" at bounding box center [521, 397] width 277 height 27
click at [511, 434] on select "00 01 02 03 04 05 06 07 08 09 10 11 12 13 14 15 16 17 18 19 20 21 22 23 24 25 2…" at bounding box center [512, 432] width 31 height 27
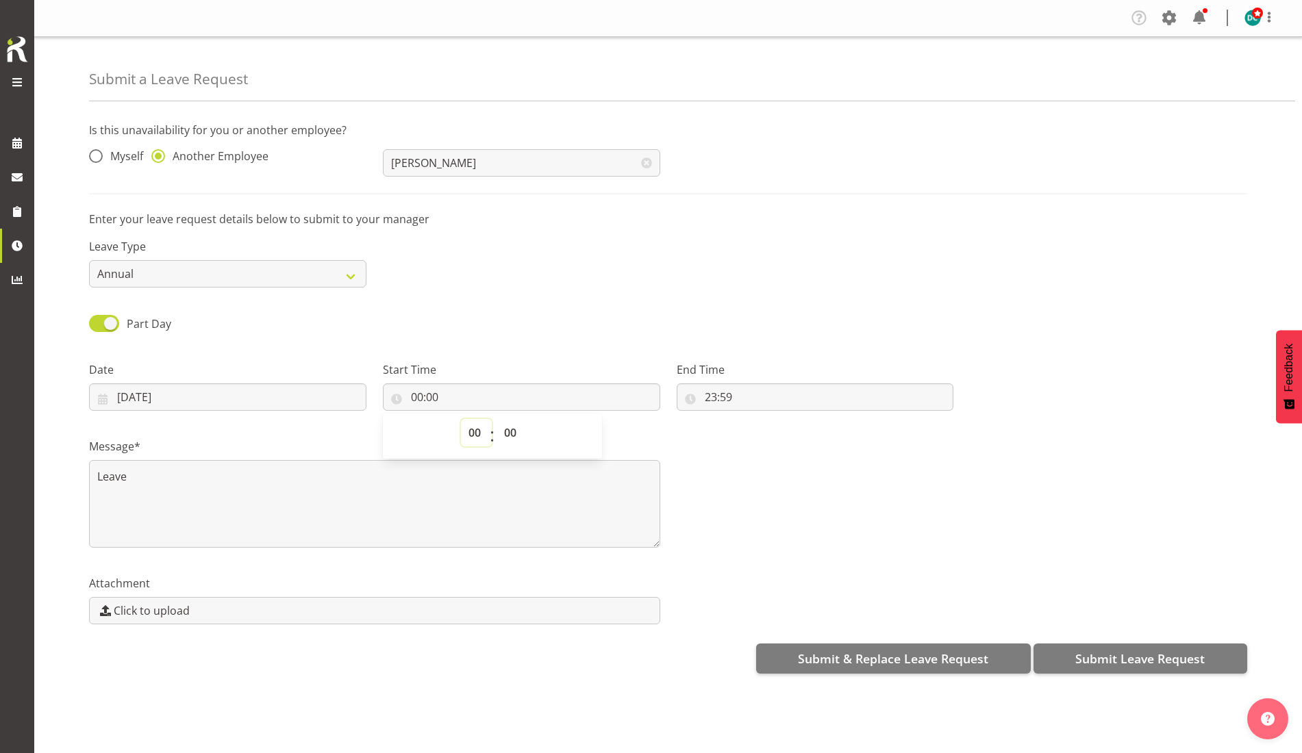
click at [479, 430] on select "00 01 02 03 04 05 06 07 08 09 10 11 12 13 14 15 16 17 18 19 20 21 22 23" at bounding box center [476, 432] width 31 height 27
select select "13"
type input "13:00"
click at [722, 401] on input "23:59" at bounding box center [815, 397] width 277 height 27
click at [774, 433] on select "00 01 02 03 04 05 06 07 08 09 10 11 12 13 14 15 16 17 18 19 20 21 22 23" at bounding box center [770, 432] width 31 height 27
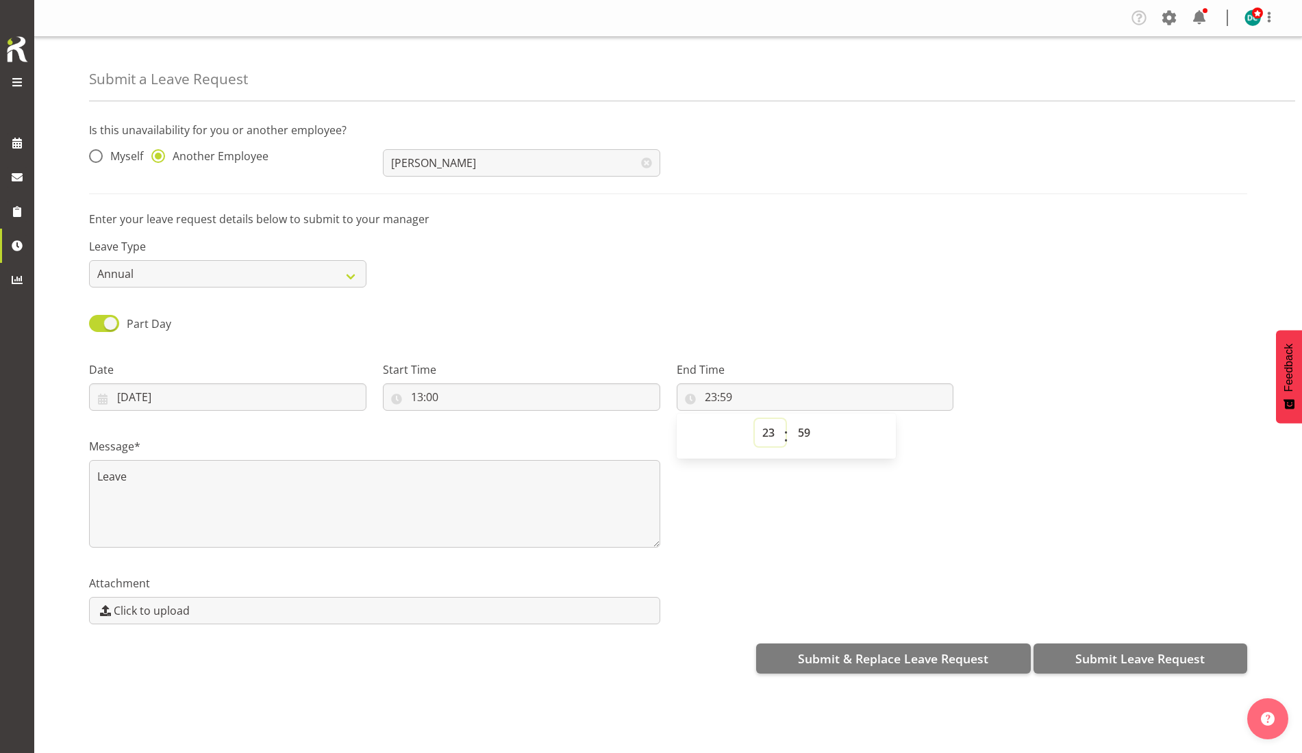
select select "17"
type input "17:59"
click at [813, 441] on select "00 01 02 03 04 05 06 07 08 09 10 11 12 13 14 15 16 17 18 19 20 21 22 23 24 25 2…" at bounding box center [805, 432] width 31 height 27
select select "0"
type input "17:00"
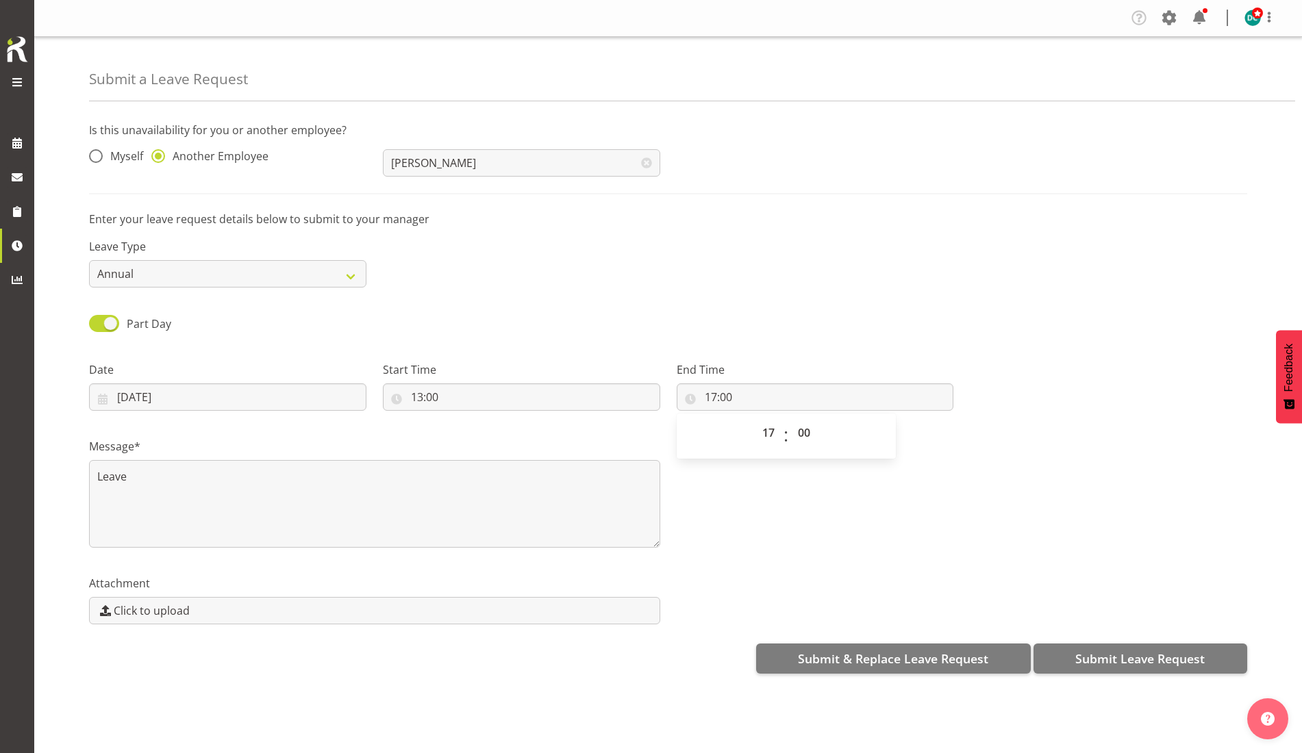
click at [878, 525] on div "Message* Leave" at bounding box center [668, 487] width 1175 height 137
click at [1130, 671] on button "Submit Leave Request" at bounding box center [1141, 659] width 214 height 30
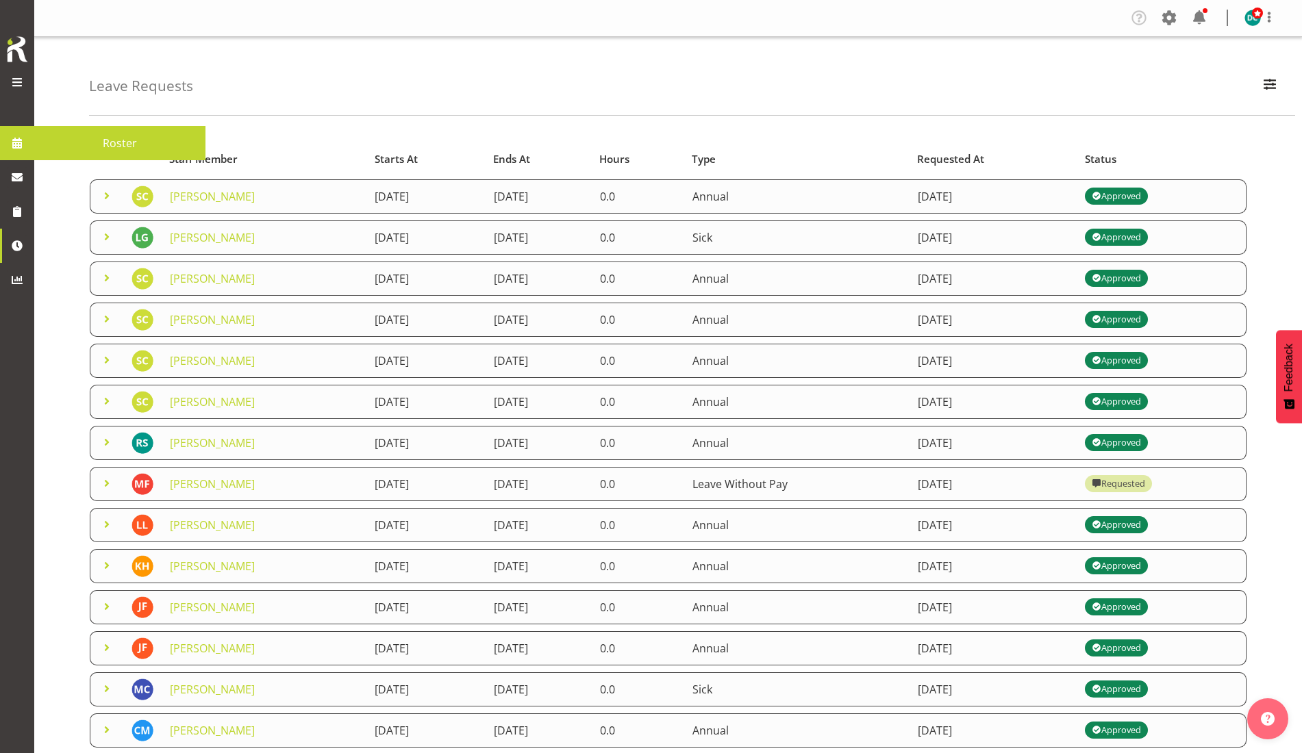
click at [16, 144] on span at bounding box center [17, 143] width 21 height 21
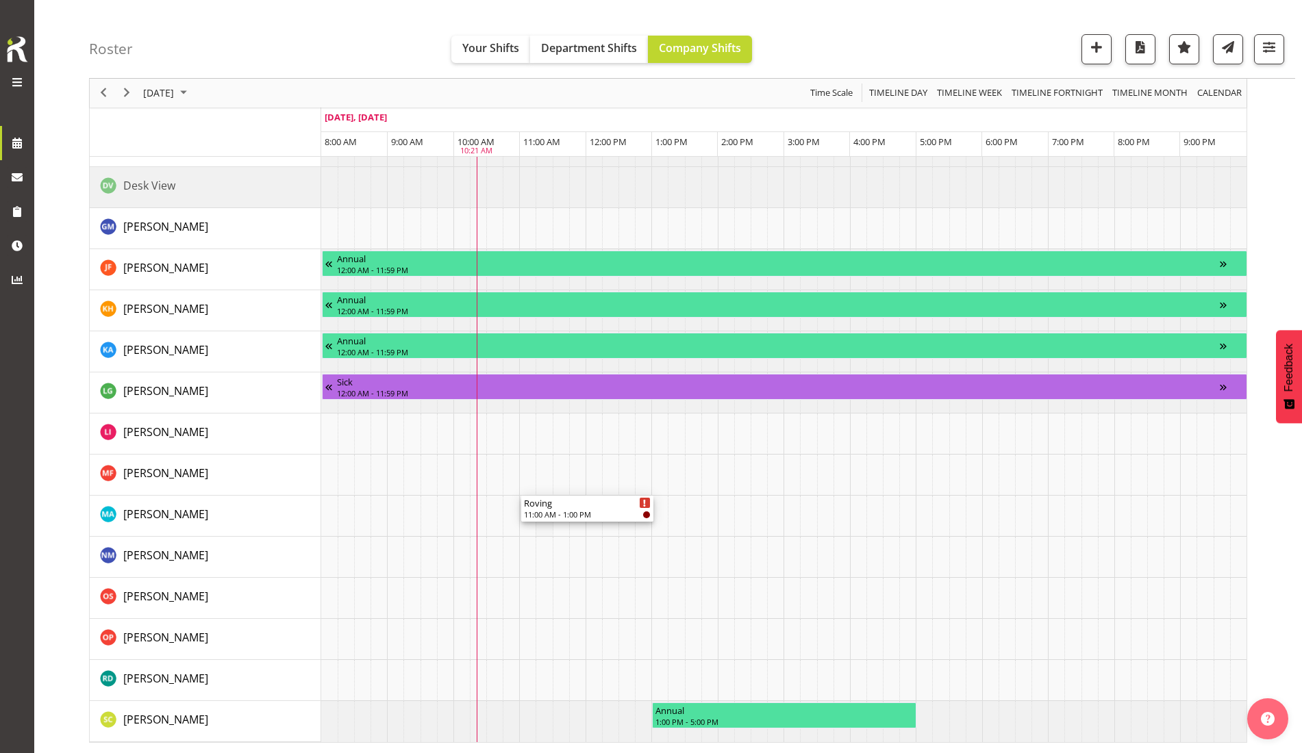
scroll to position [1238, 0]
drag, startPoint x: 597, startPoint y: 234, endPoint x: 545, endPoint y: 702, distance: 471.4
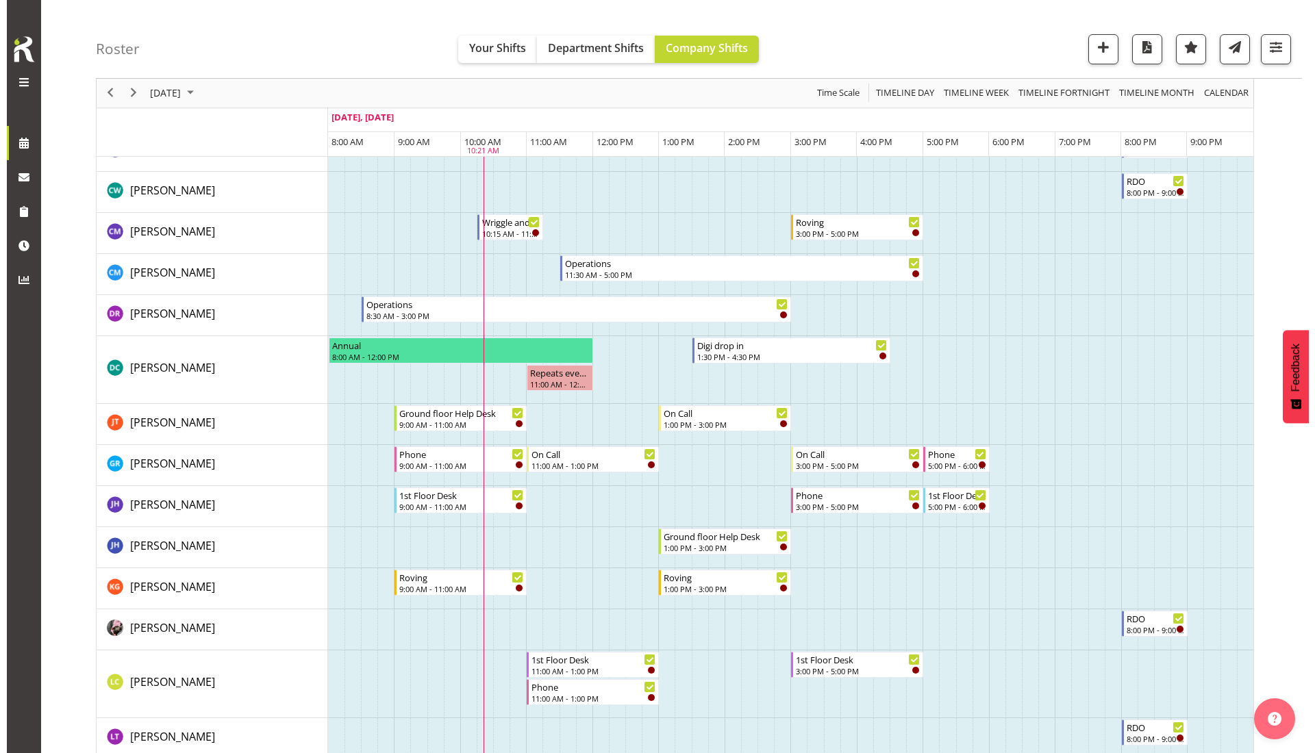
scroll to position [0, 0]
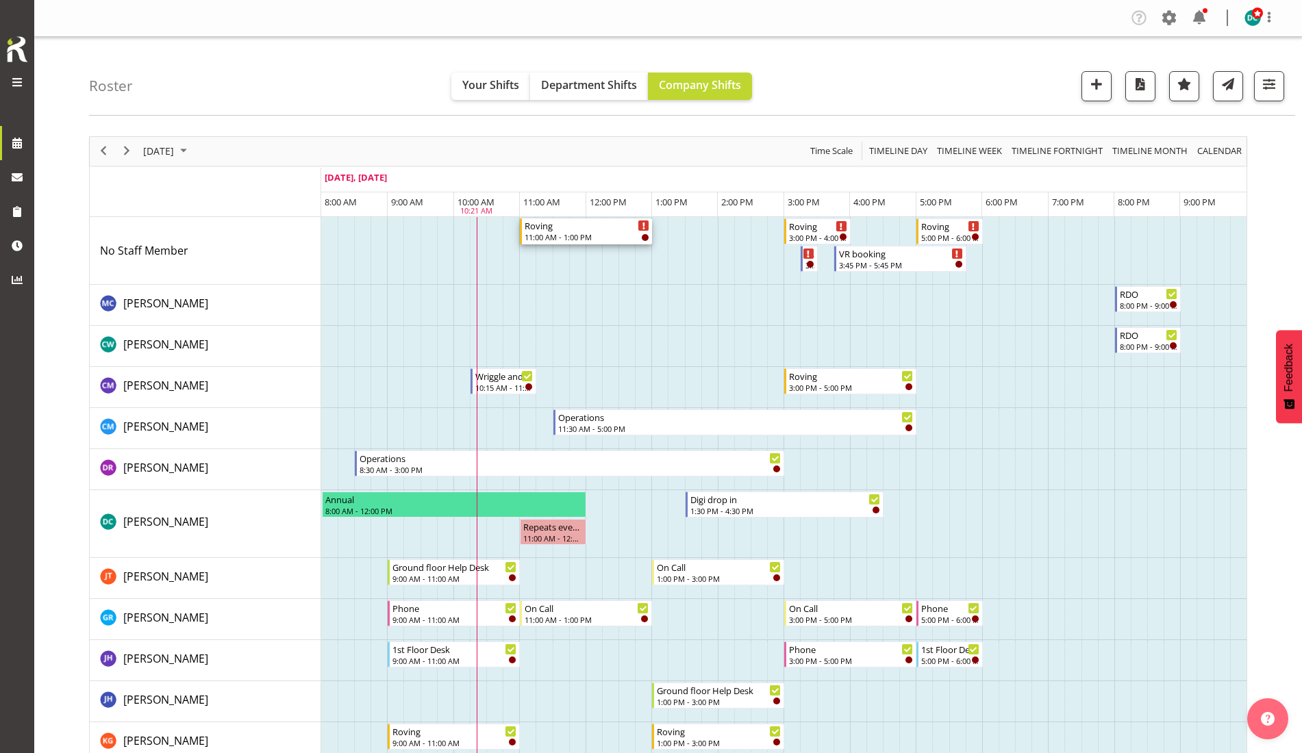
click at [577, 234] on div "11:00 AM - 1:00 PM" at bounding box center [587, 237] width 125 height 11
click at [0, 0] on div at bounding box center [0, 0] width 0 height 0
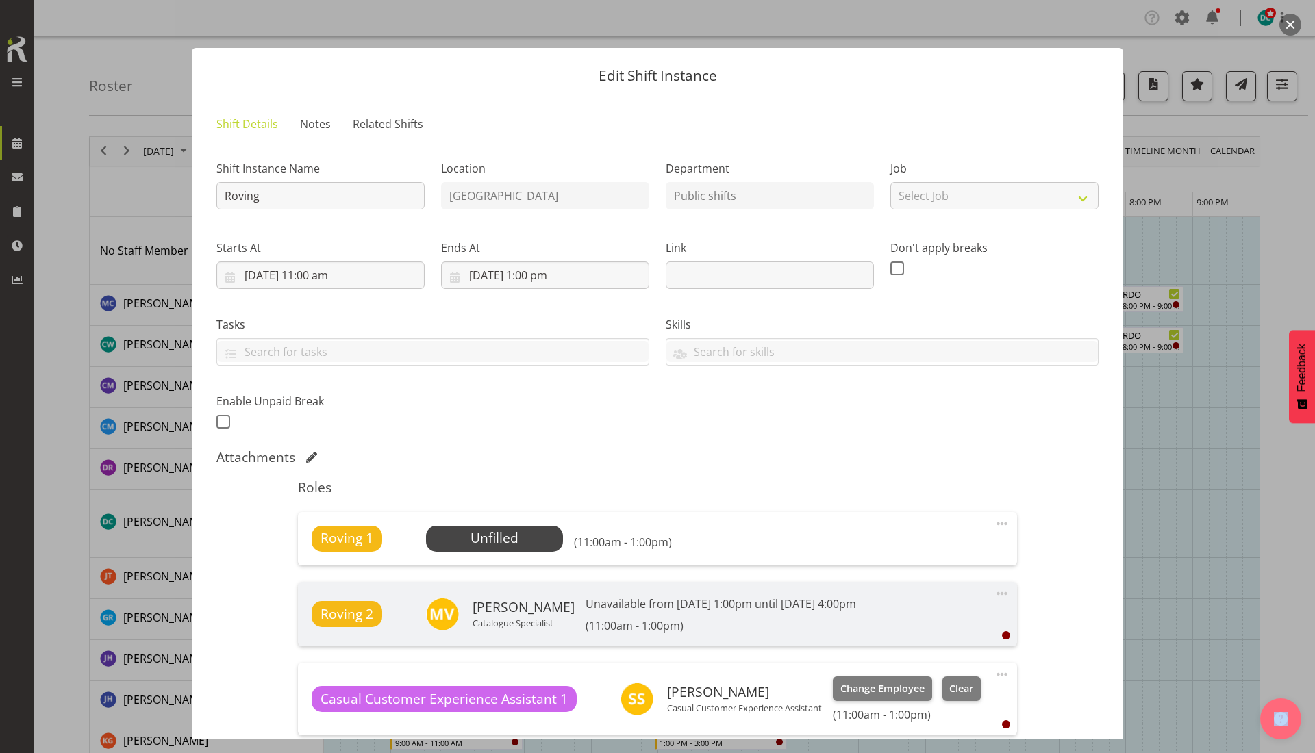
scroll to position [86, 0]
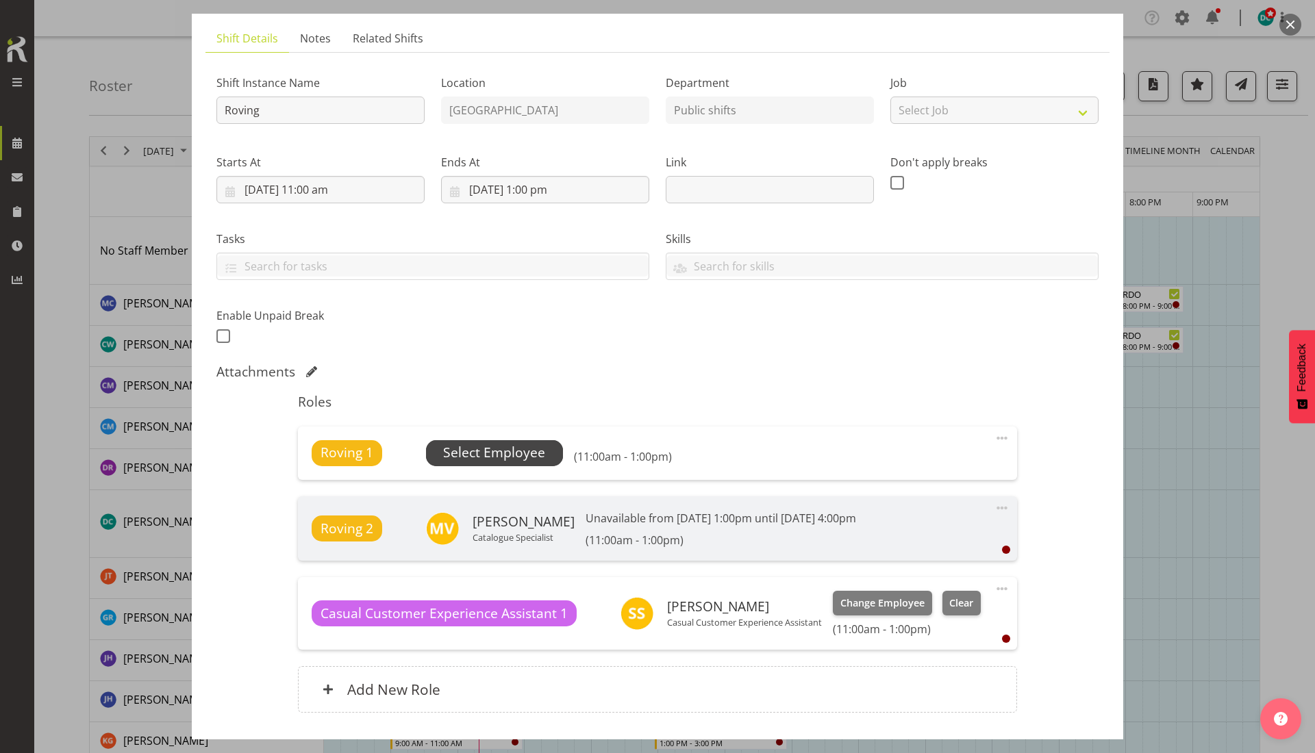
click at [501, 445] on span "Select Employee" at bounding box center [494, 453] width 102 height 20
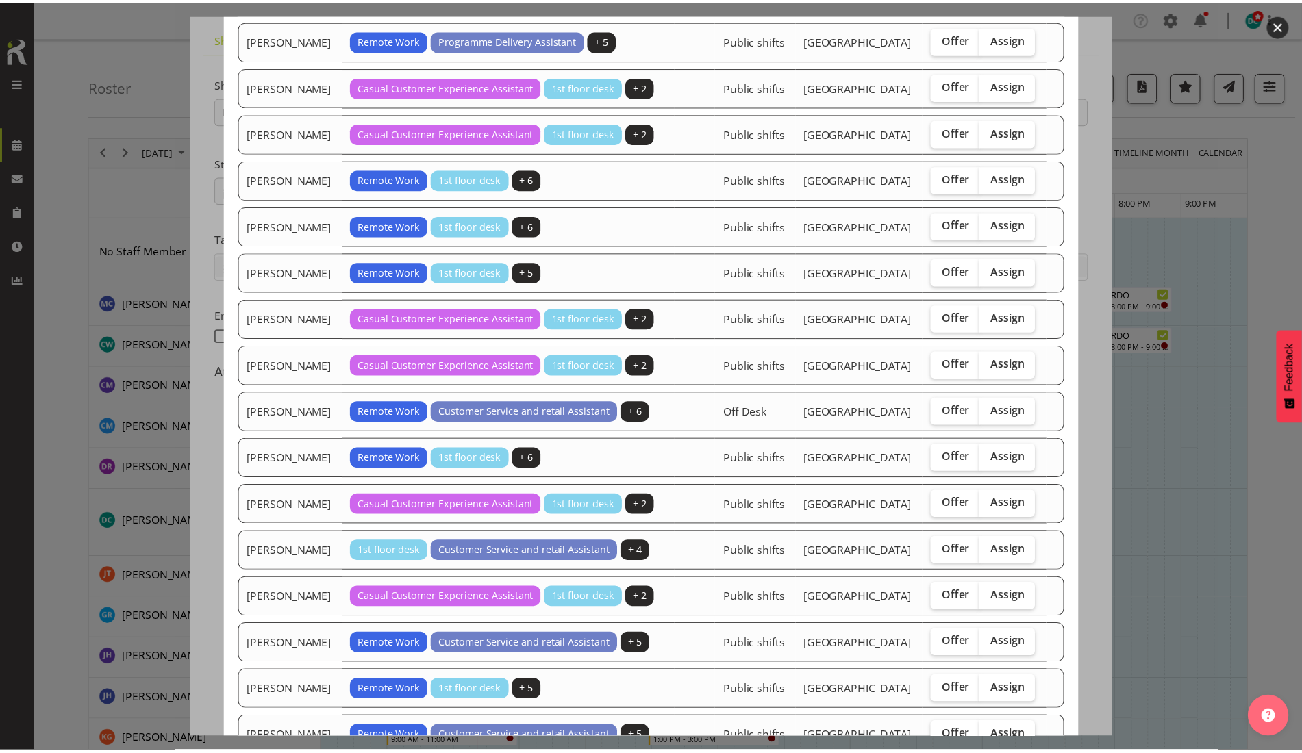
scroll to position [750, 0]
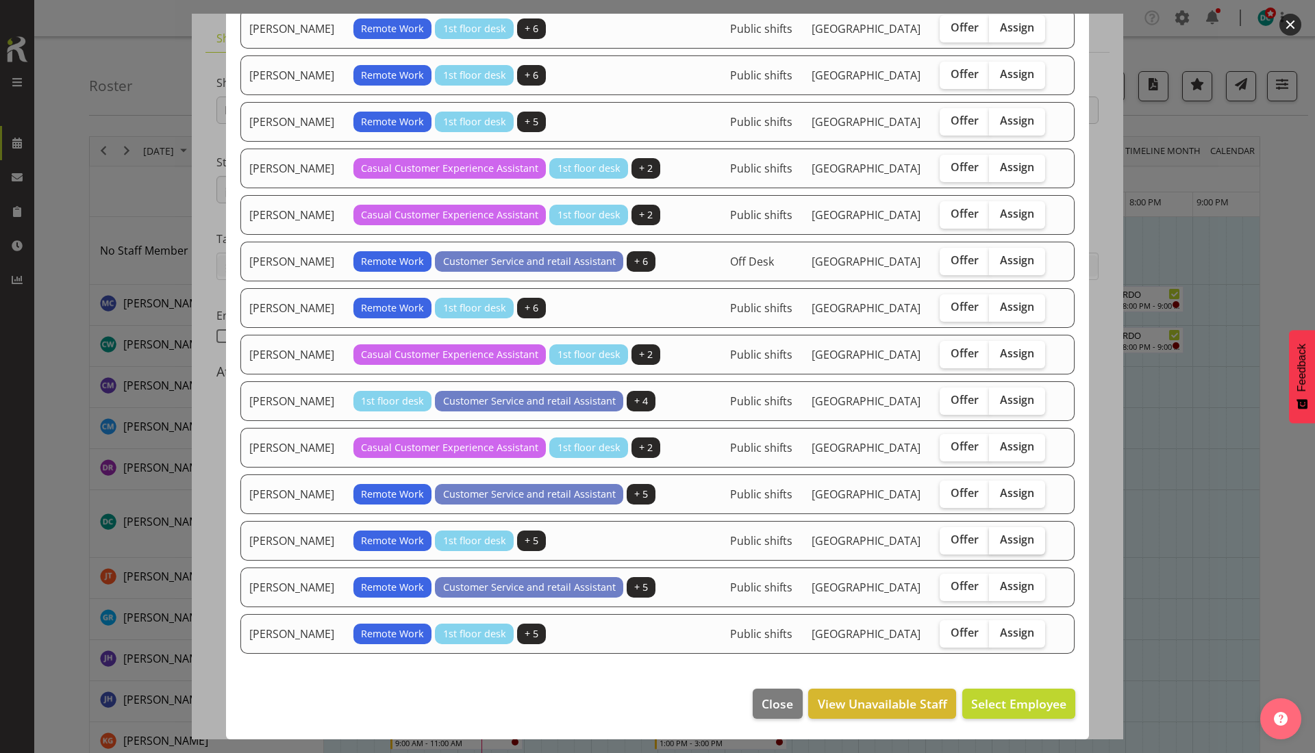
click at [1021, 530] on label "Assign" at bounding box center [1017, 540] width 56 height 27
click at [998, 536] on input "Assign" at bounding box center [993, 540] width 9 height 9
checkbox input "true"
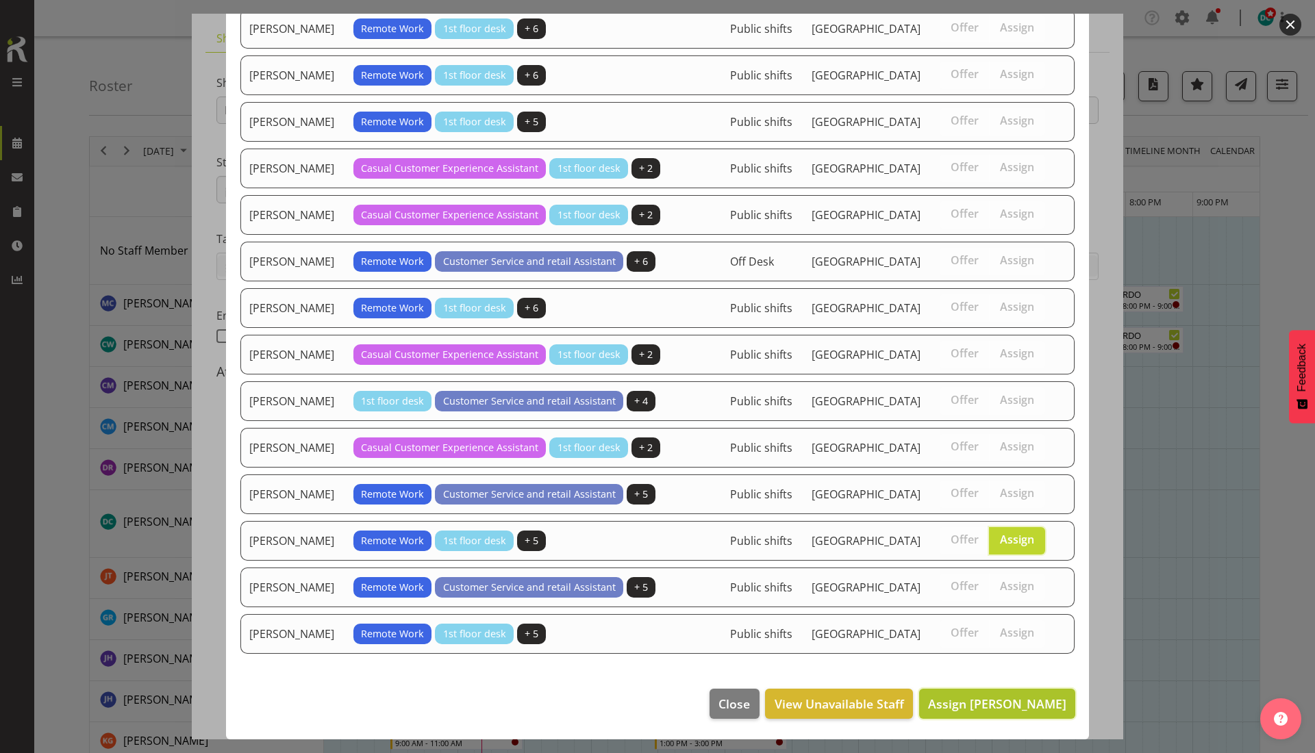
click at [997, 701] on span "Assign [PERSON_NAME]" at bounding box center [997, 704] width 138 height 16
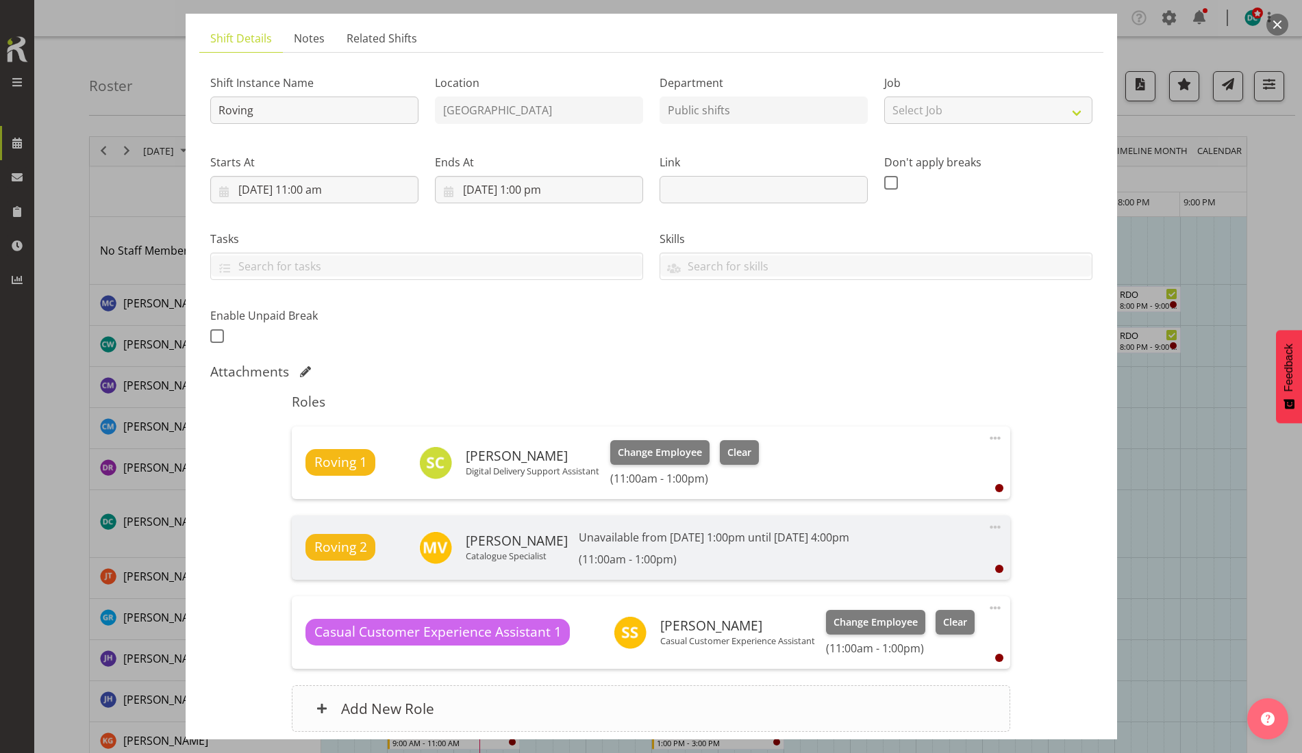
scroll to position [200, 0]
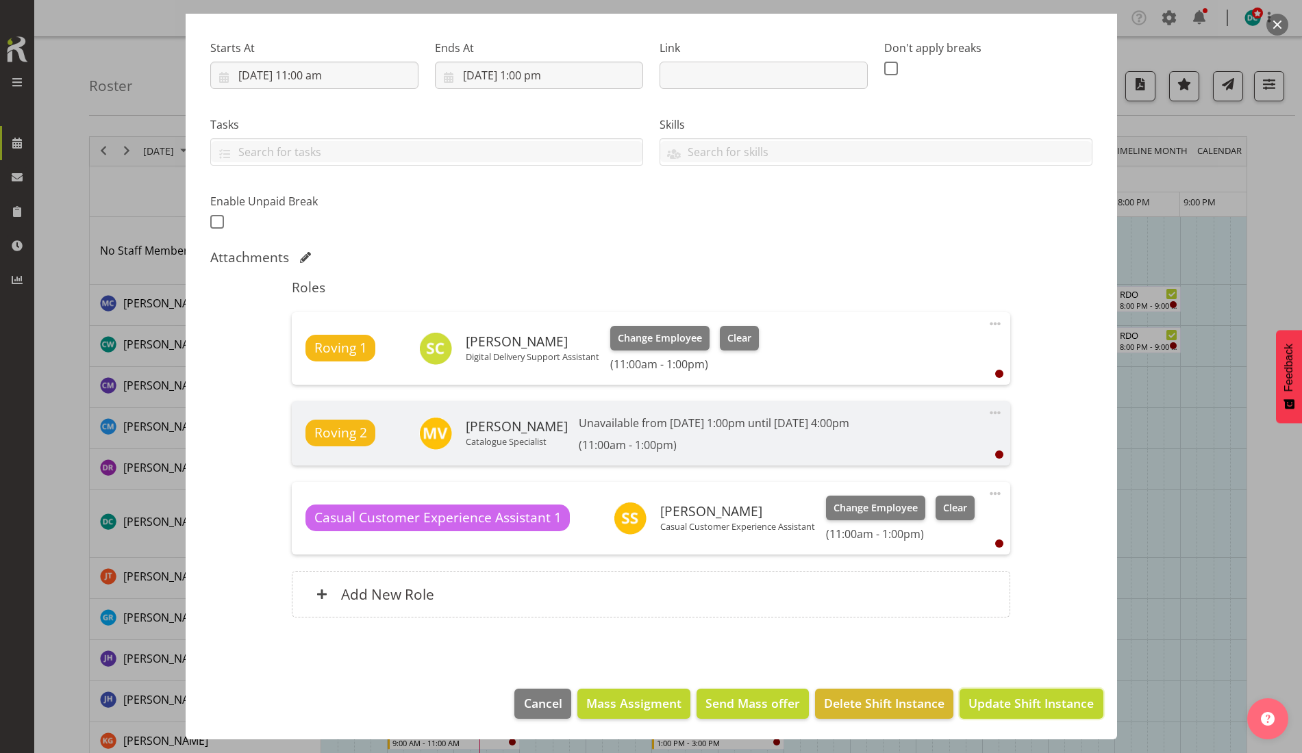
click at [1035, 693] on button "Update Shift Instance" at bounding box center [1031, 704] width 143 height 30
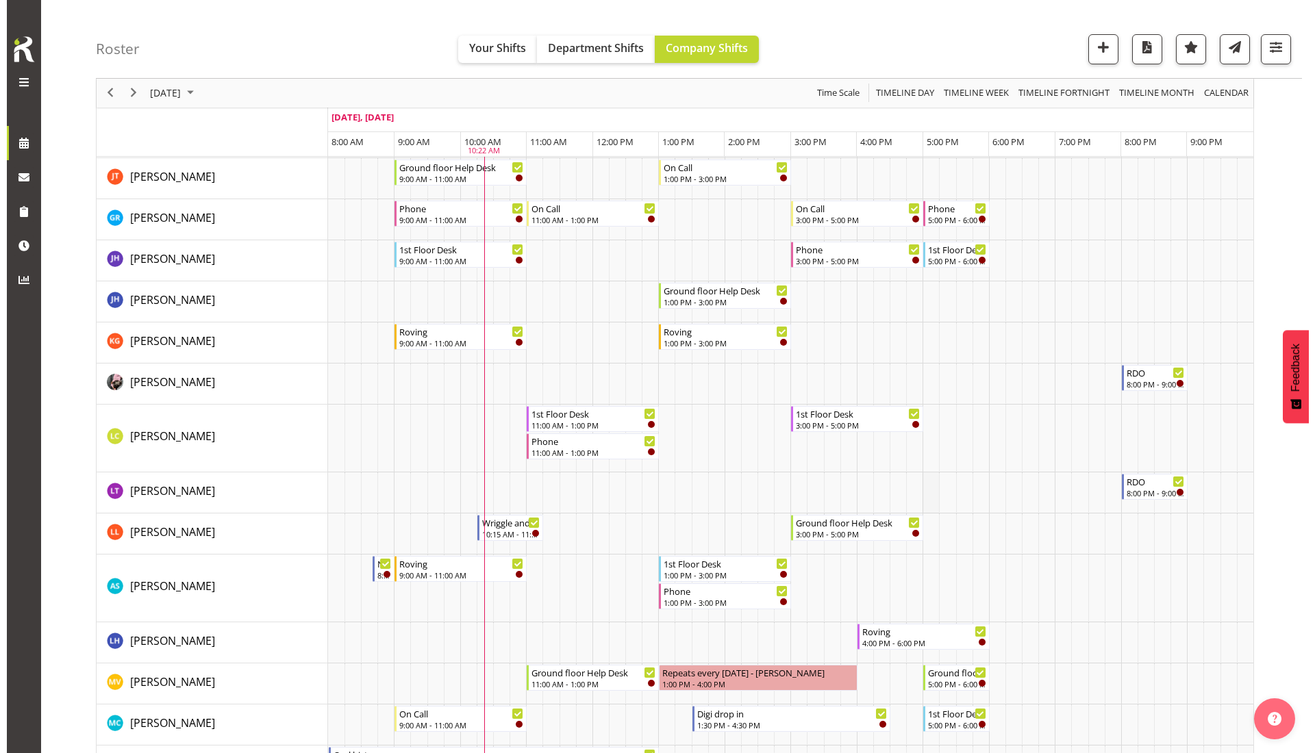
scroll to position [257, 0]
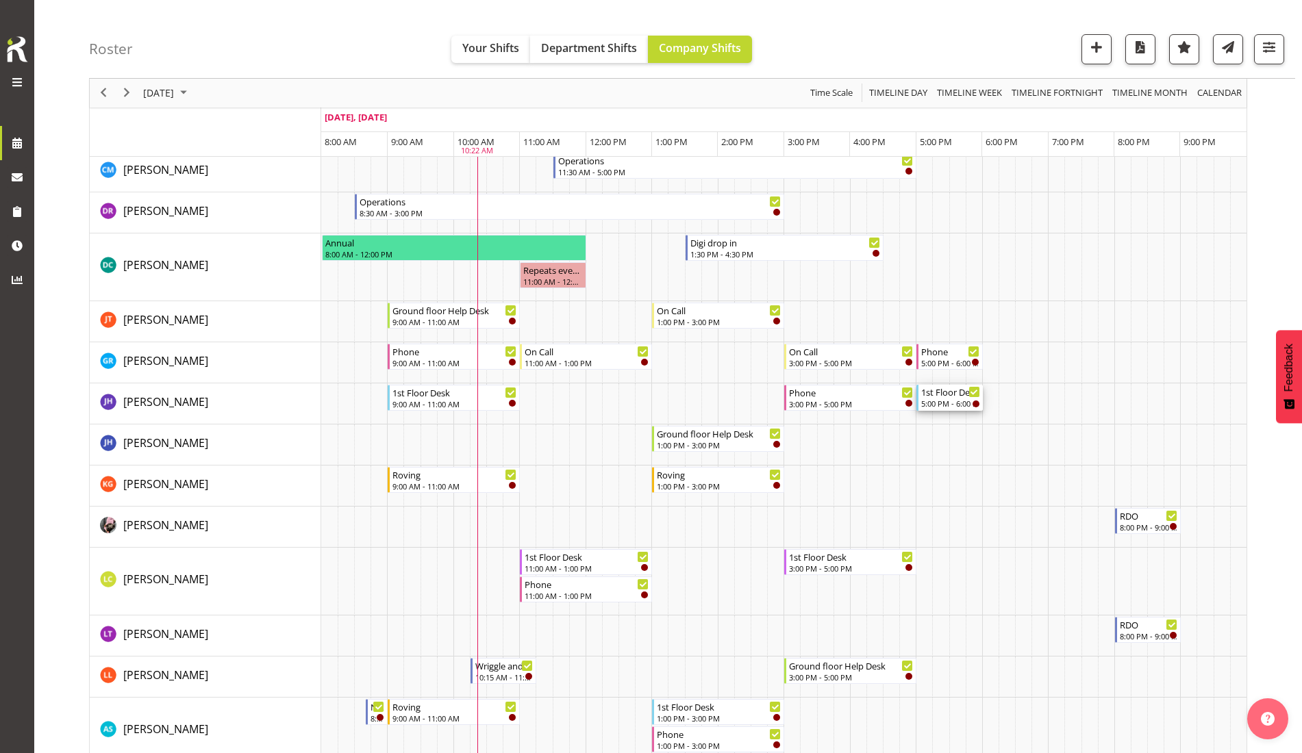
click at [937, 401] on div "5:00 PM - 6:00 PM" at bounding box center [950, 403] width 59 height 11
click at [0, 0] on div at bounding box center [0, 0] width 0 height 0
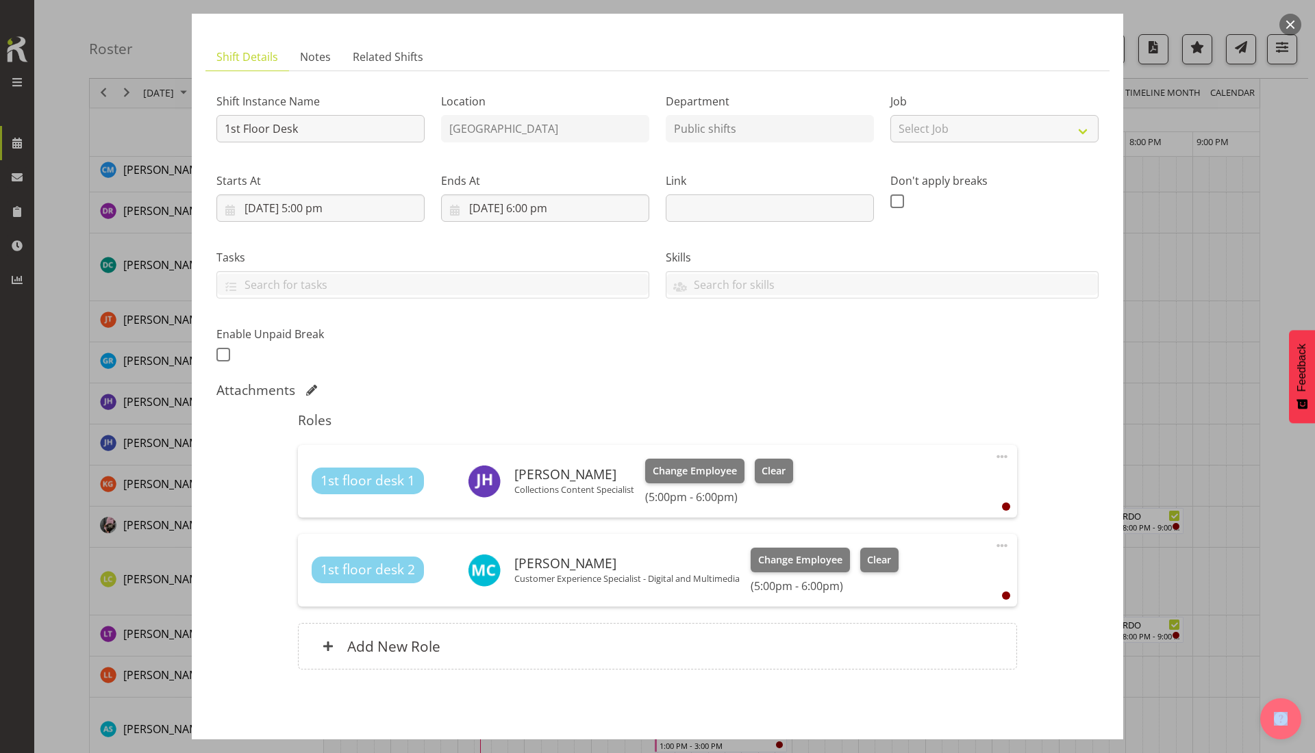
scroll to position [119, 0]
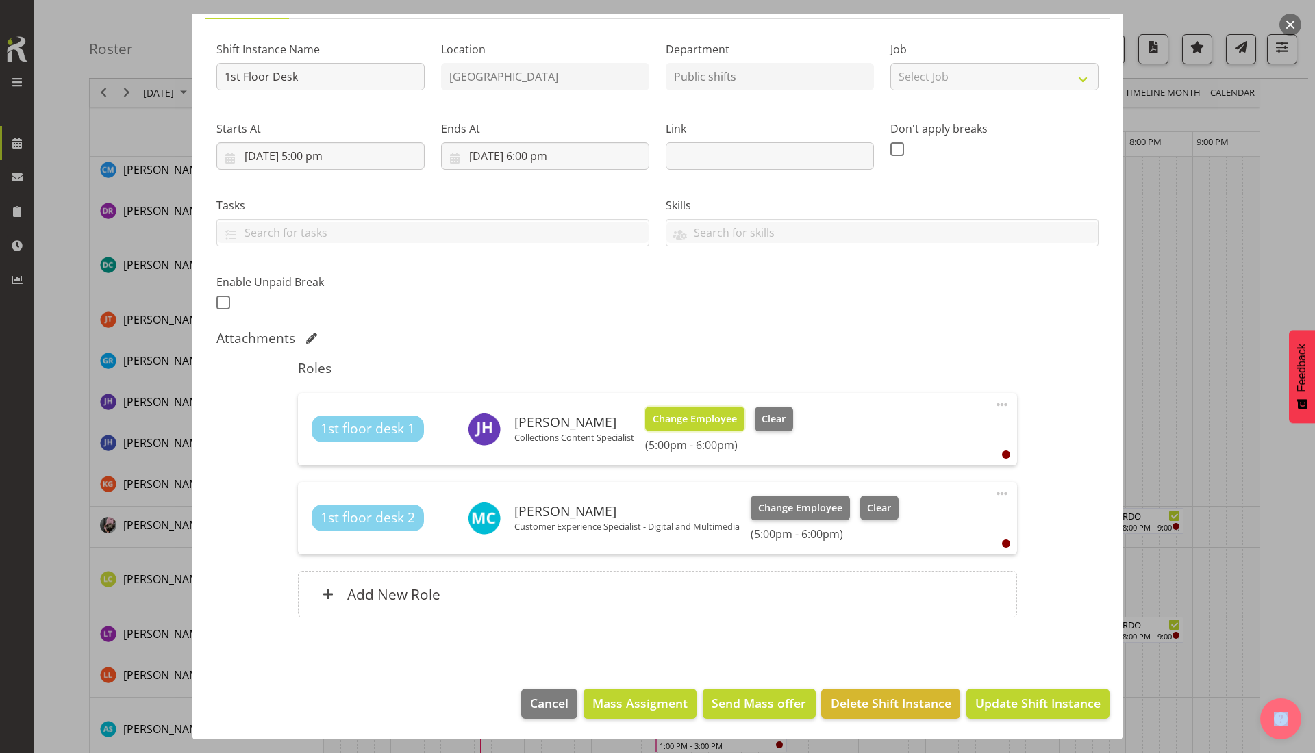
click at [692, 419] on span "Change Employee" at bounding box center [695, 419] width 84 height 15
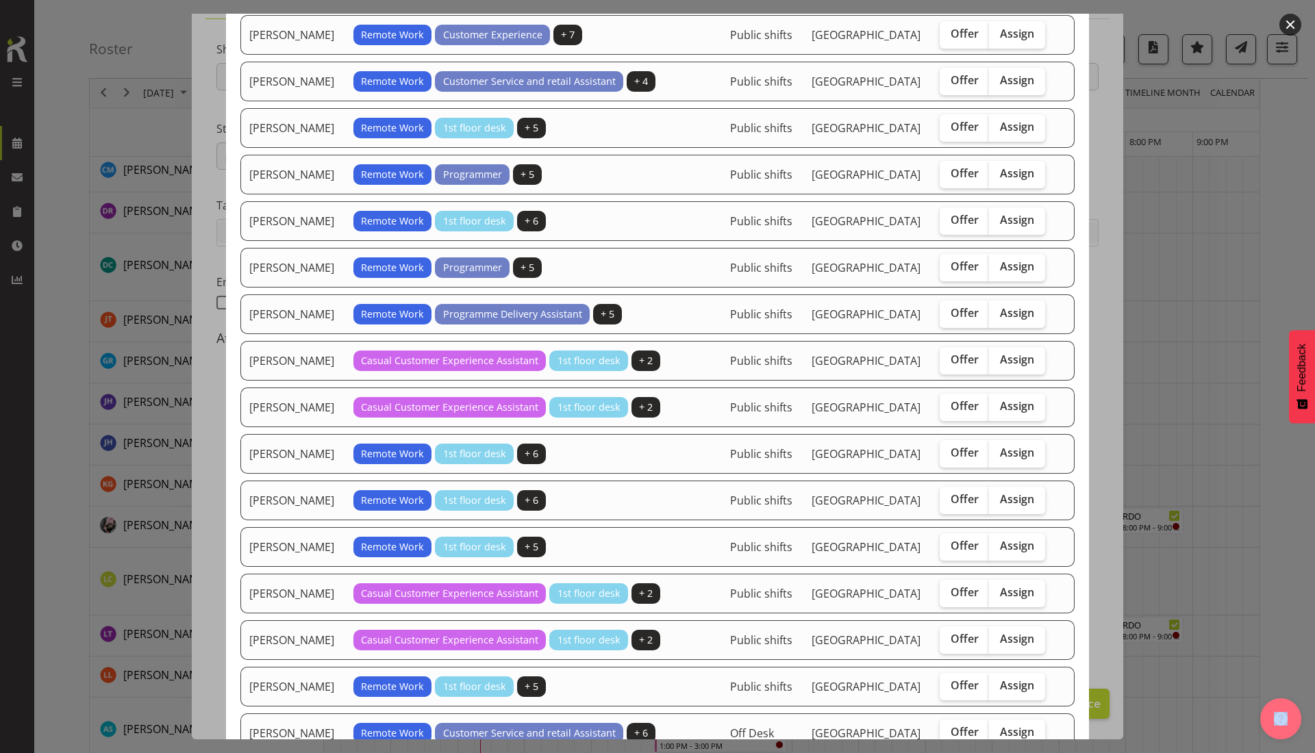
scroll to position [179, 0]
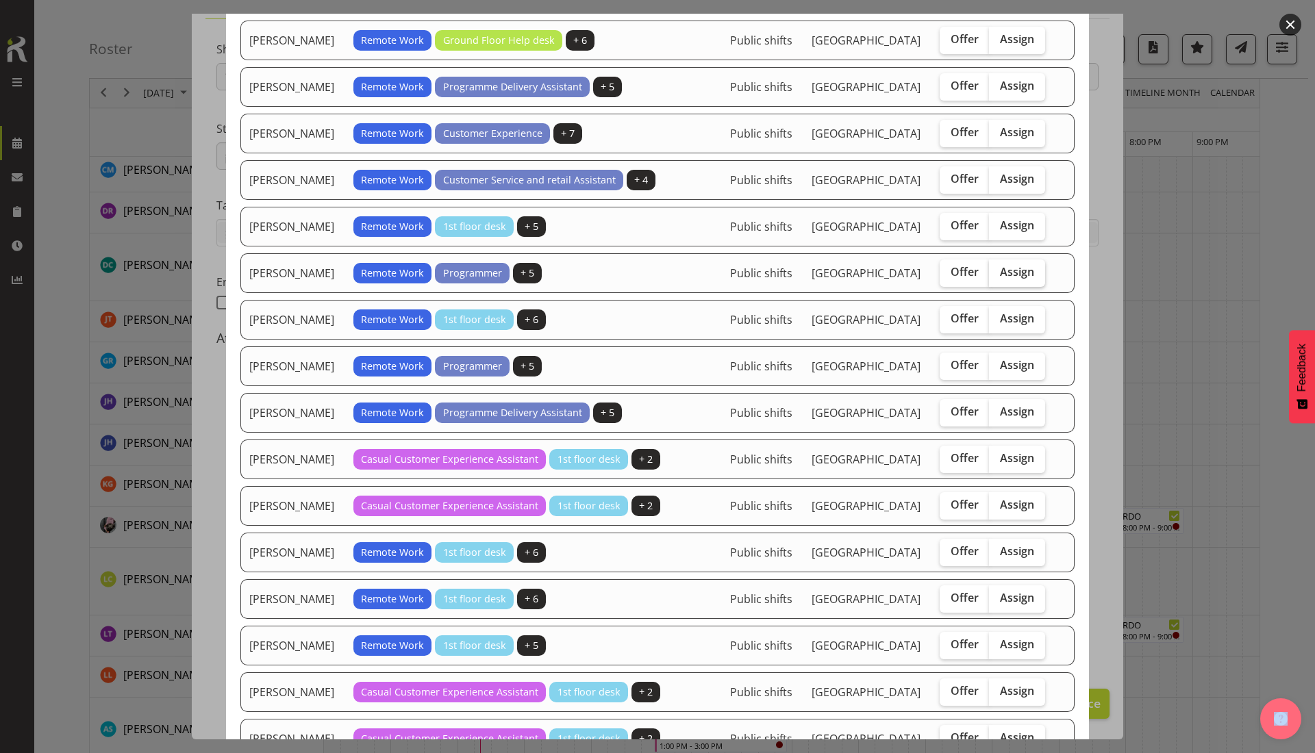
click at [1014, 279] on span "Assign" at bounding box center [1017, 272] width 34 height 14
click at [998, 277] on input "Assign" at bounding box center [993, 272] width 9 height 9
checkbox input "true"
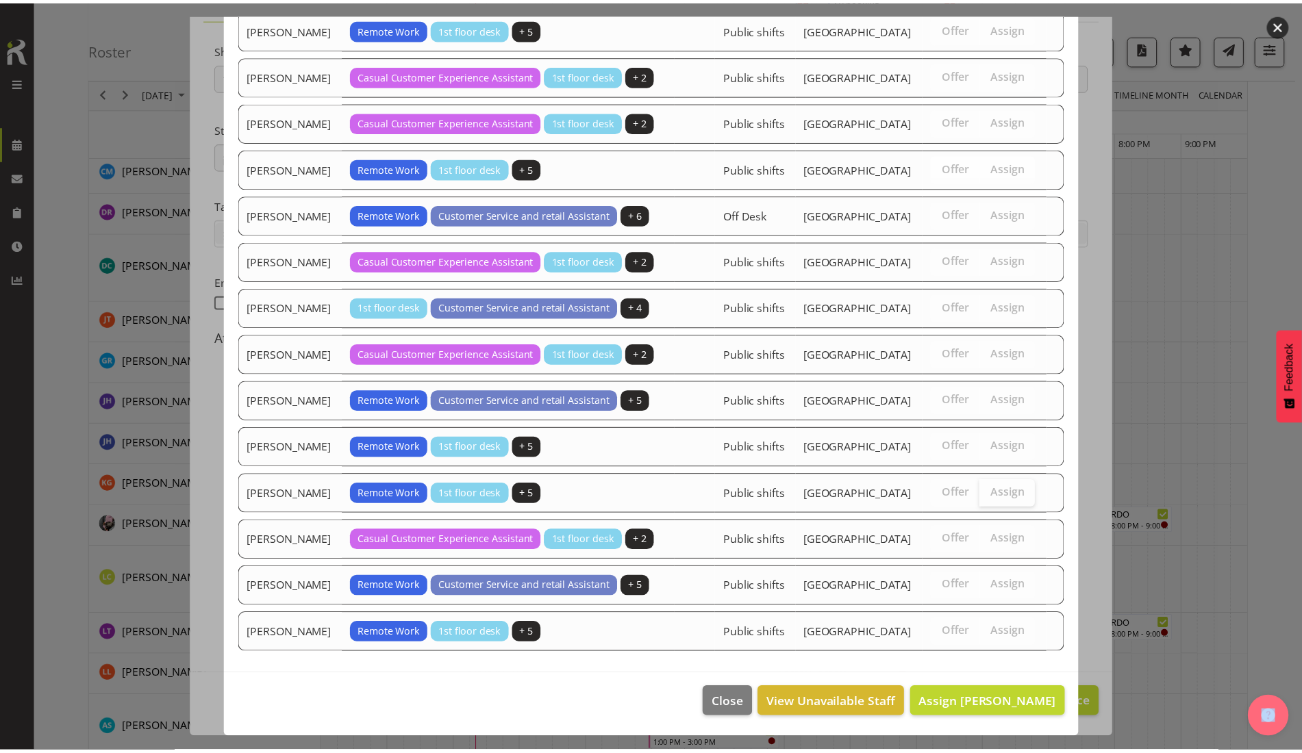
scroll to position [950, 0]
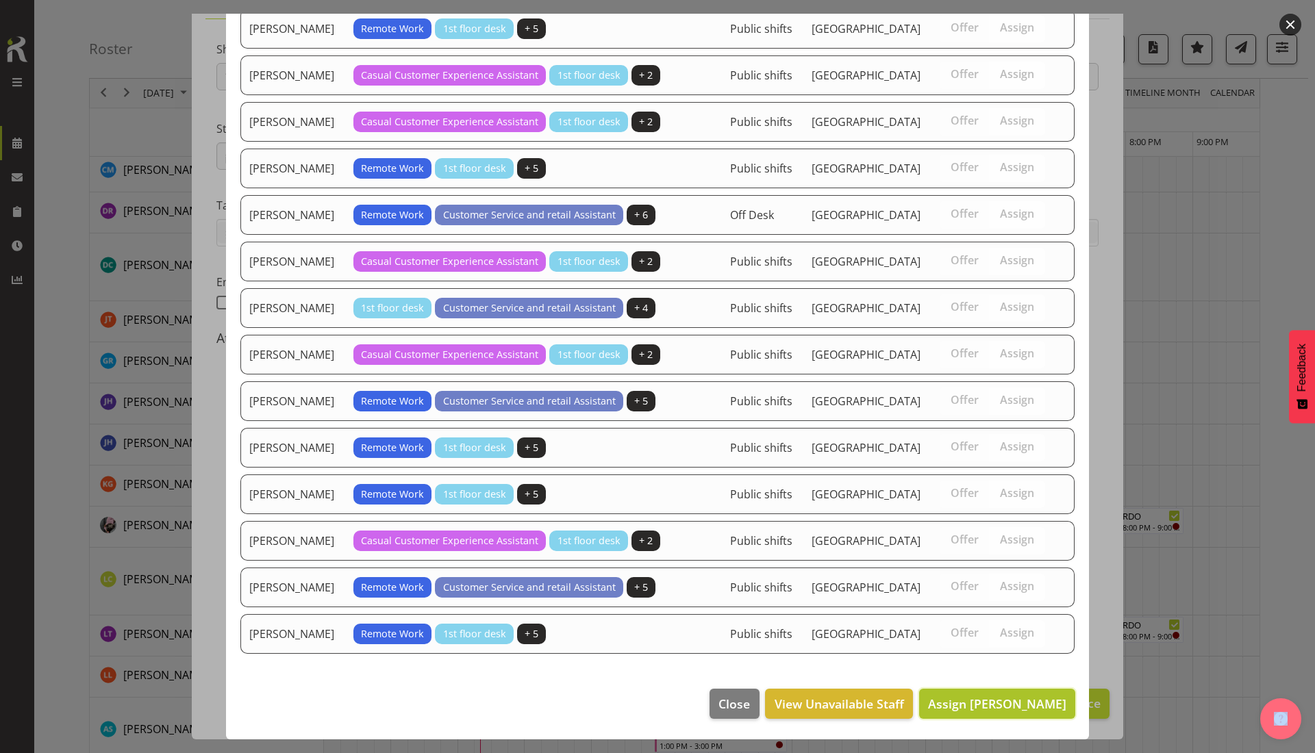
click at [932, 703] on span "Assign [PERSON_NAME]" at bounding box center [997, 704] width 138 height 16
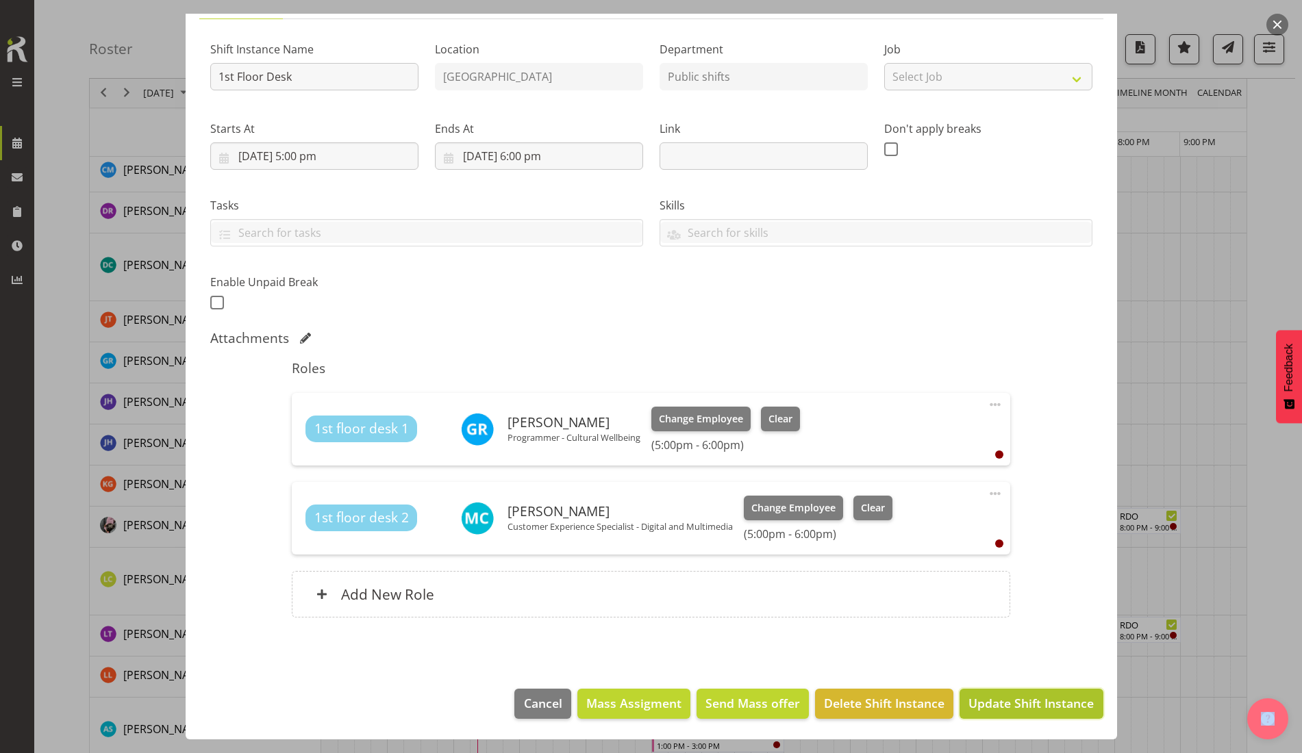
click at [999, 706] on span "Update Shift Instance" at bounding box center [1031, 704] width 125 height 18
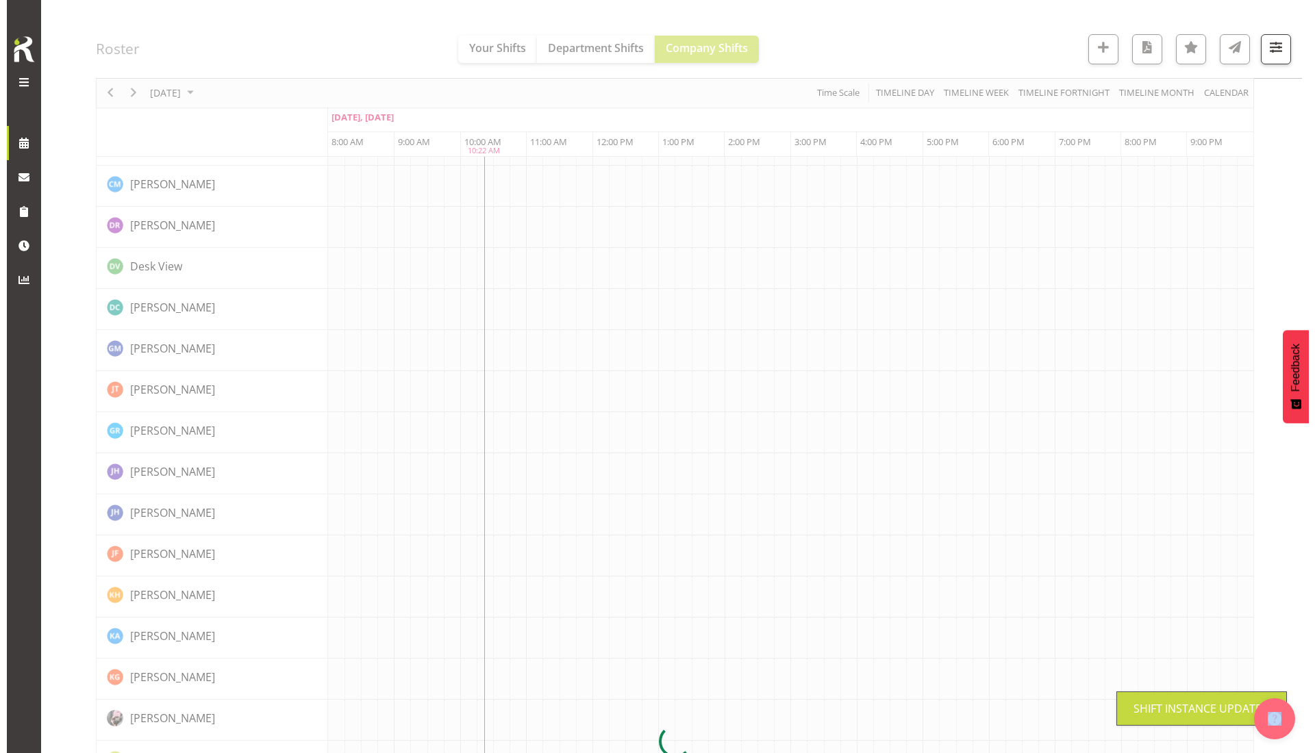
scroll to position [0, 0]
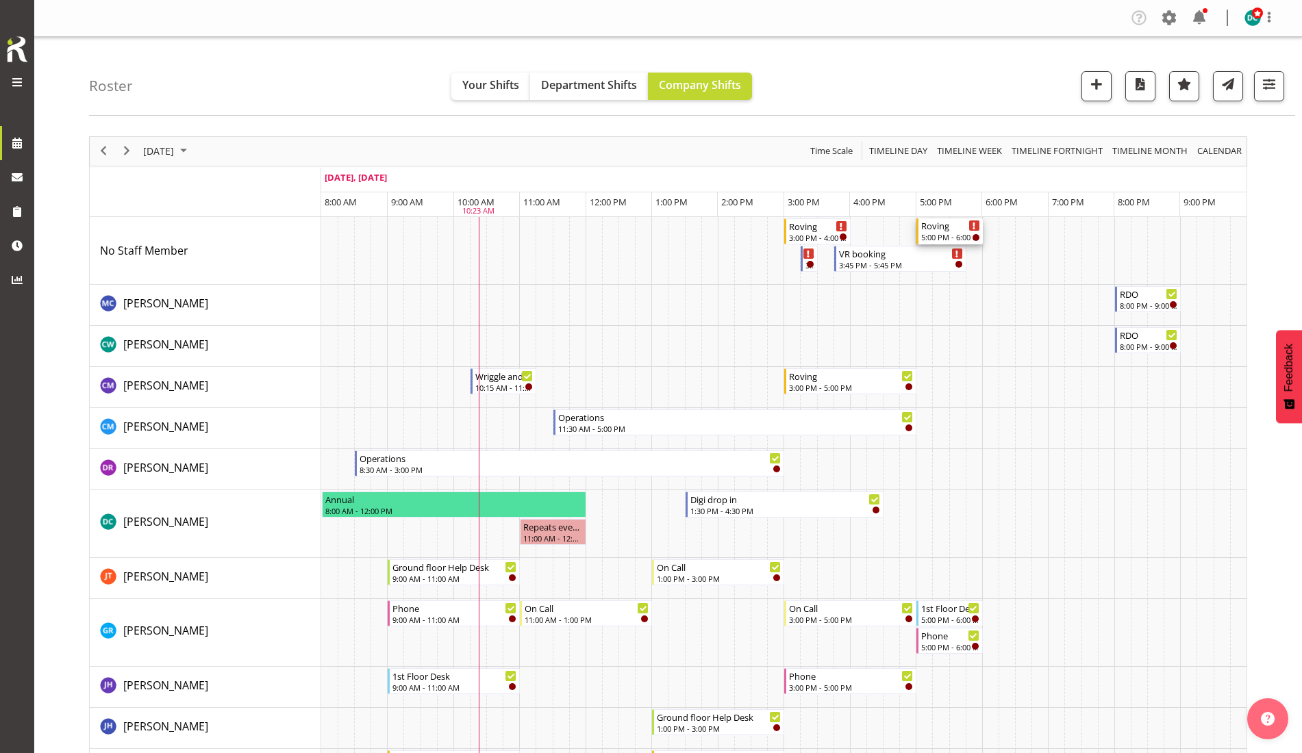
click at [941, 227] on div "Roving" at bounding box center [950, 226] width 59 height 14
click at [0, 0] on div at bounding box center [0, 0] width 0 height 0
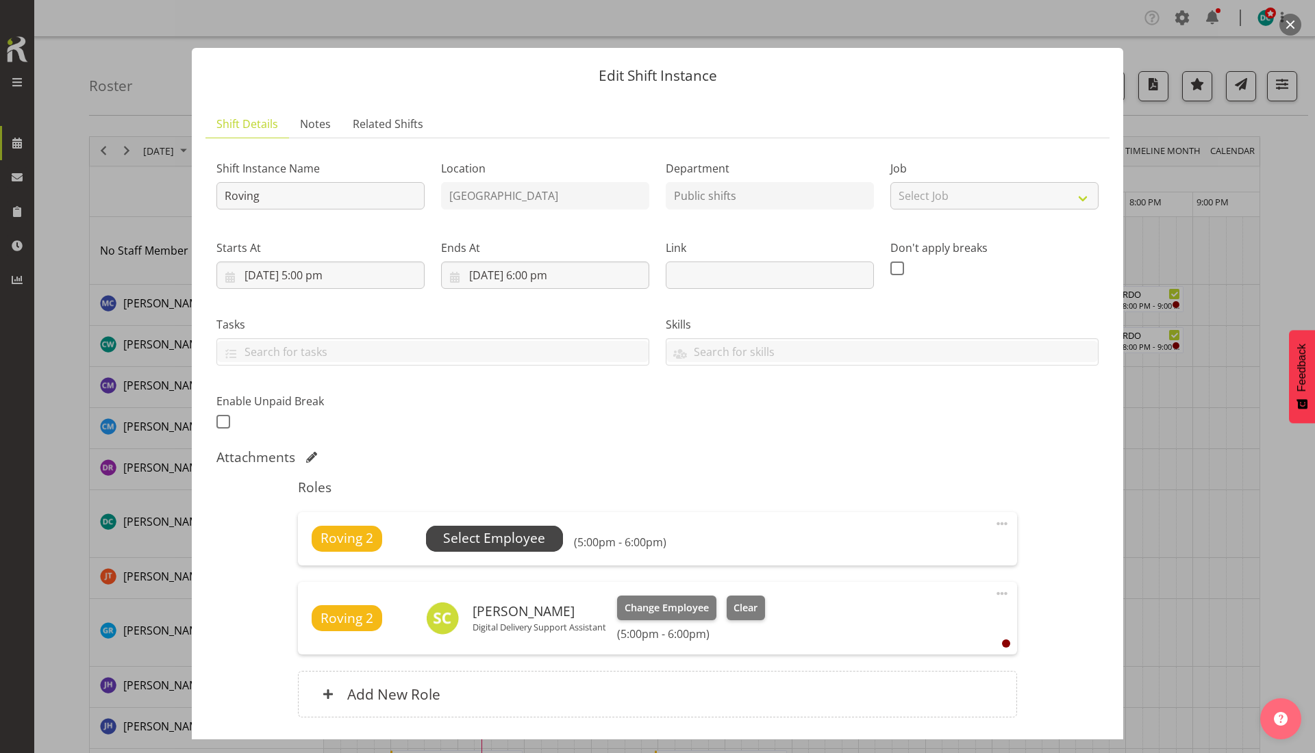
click at [479, 536] on span "Select Employee" at bounding box center [494, 539] width 102 height 20
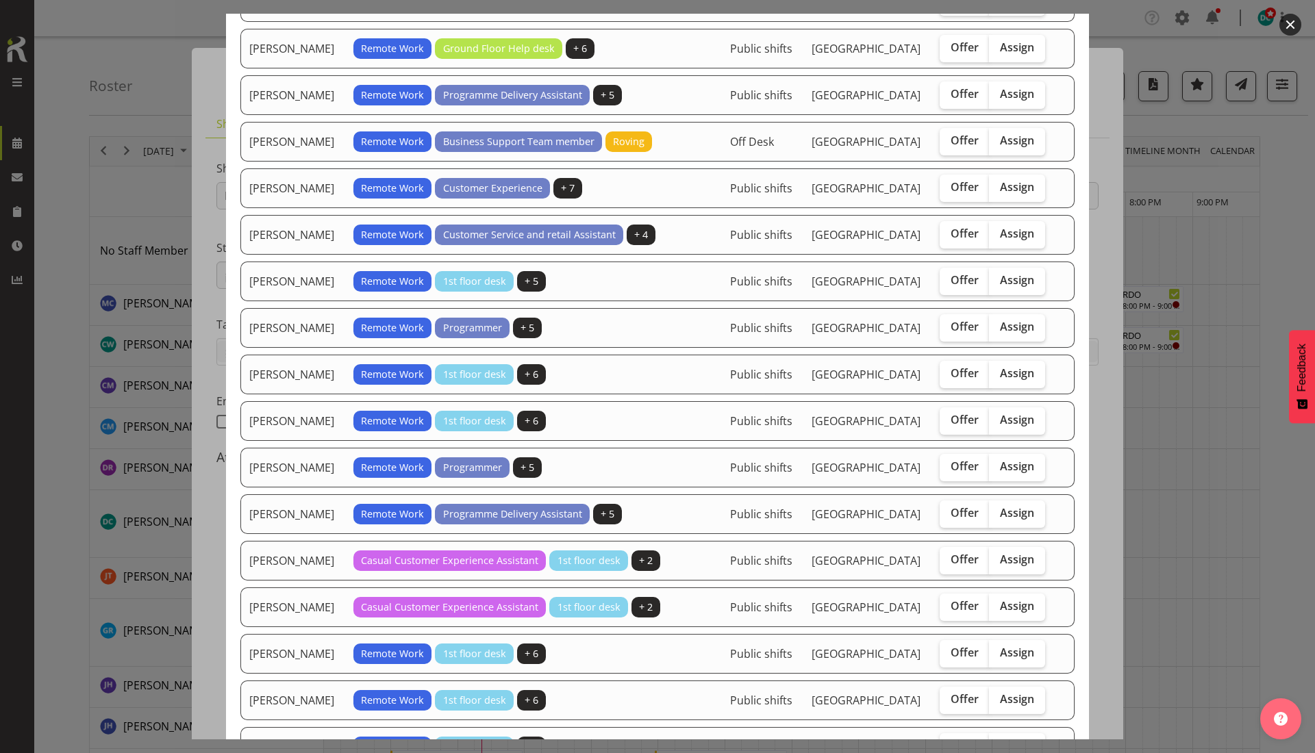
scroll to position [257, 0]
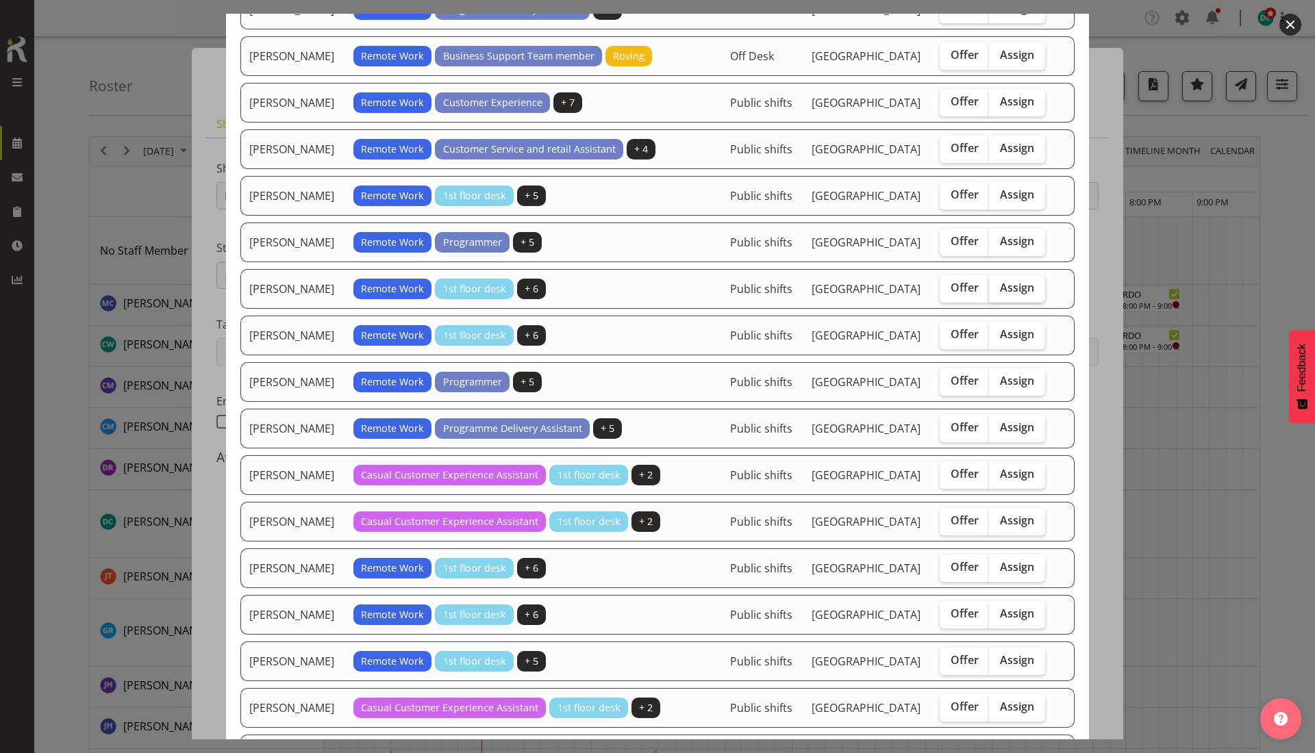
click at [1000, 295] on span "Assign" at bounding box center [1017, 288] width 34 height 14
click at [998, 292] on input "Assign" at bounding box center [993, 288] width 9 height 9
checkbox input "true"
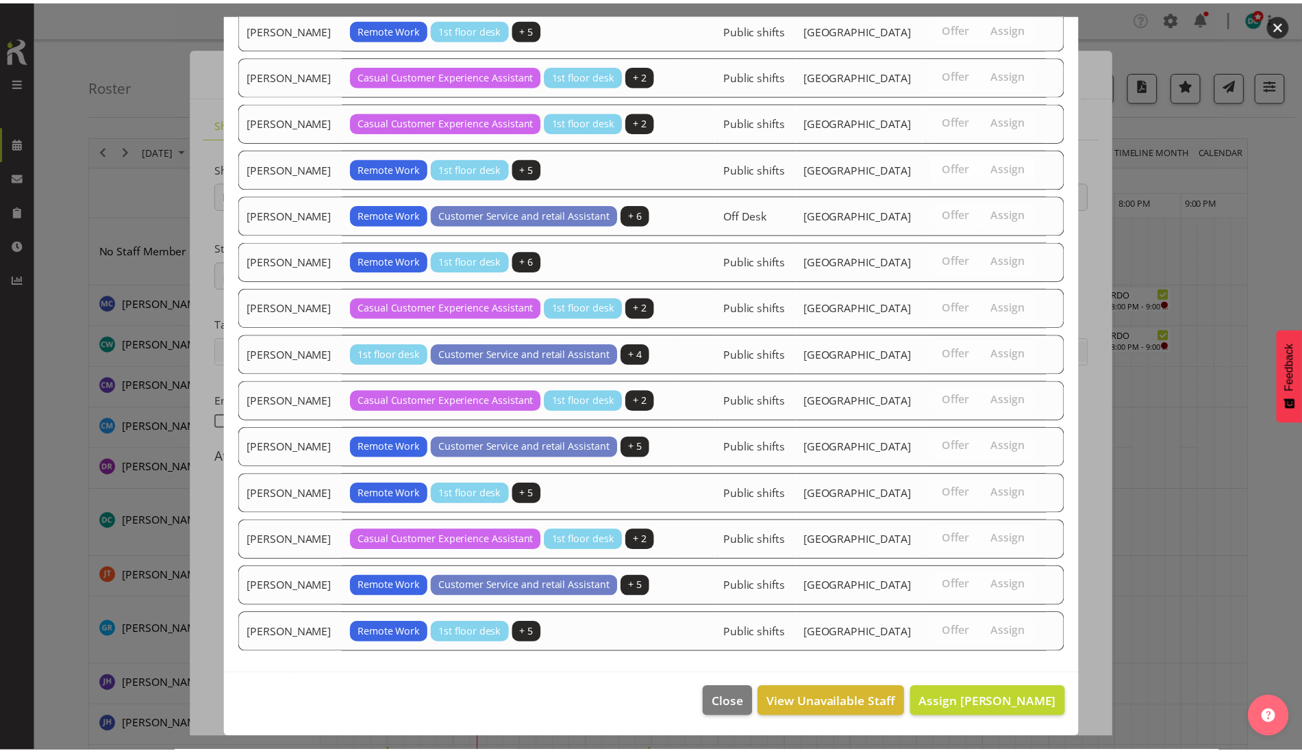
scroll to position [1054, 0]
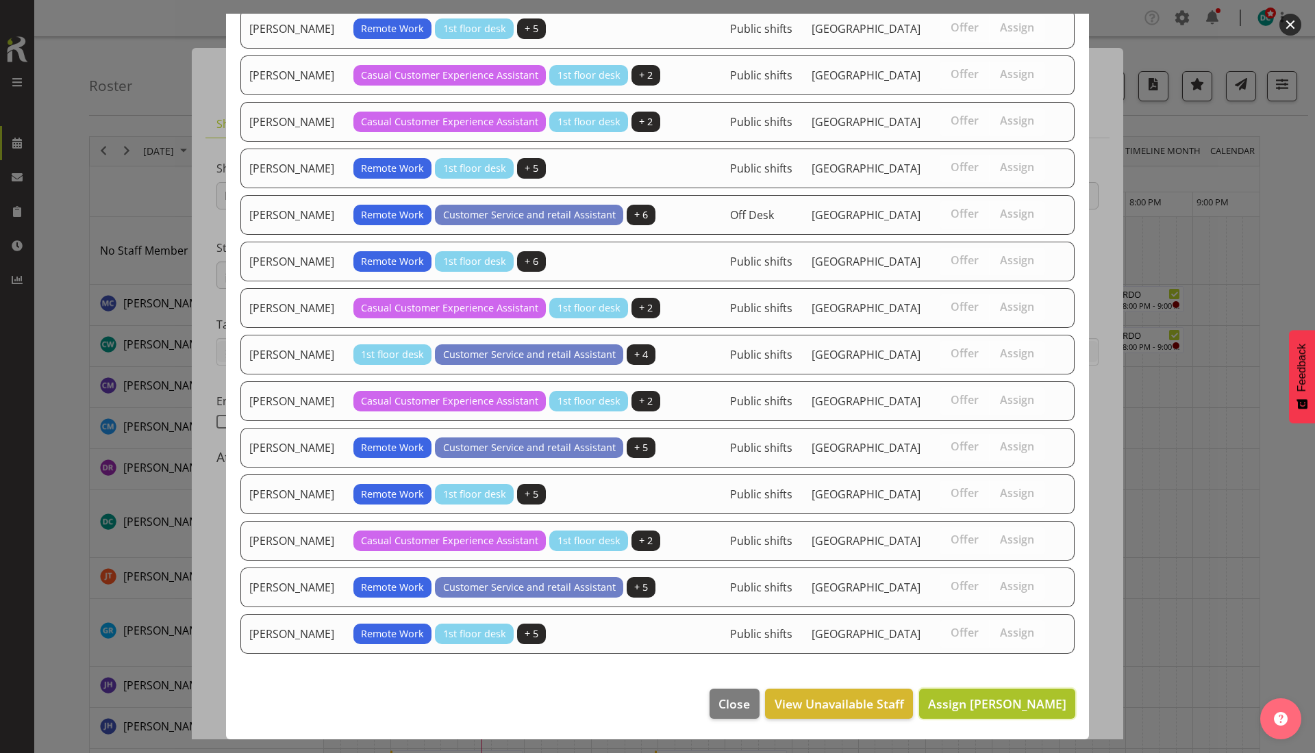
click at [1017, 704] on span "Assign [PERSON_NAME]" at bounding box center [997, 704] width 138 height 16
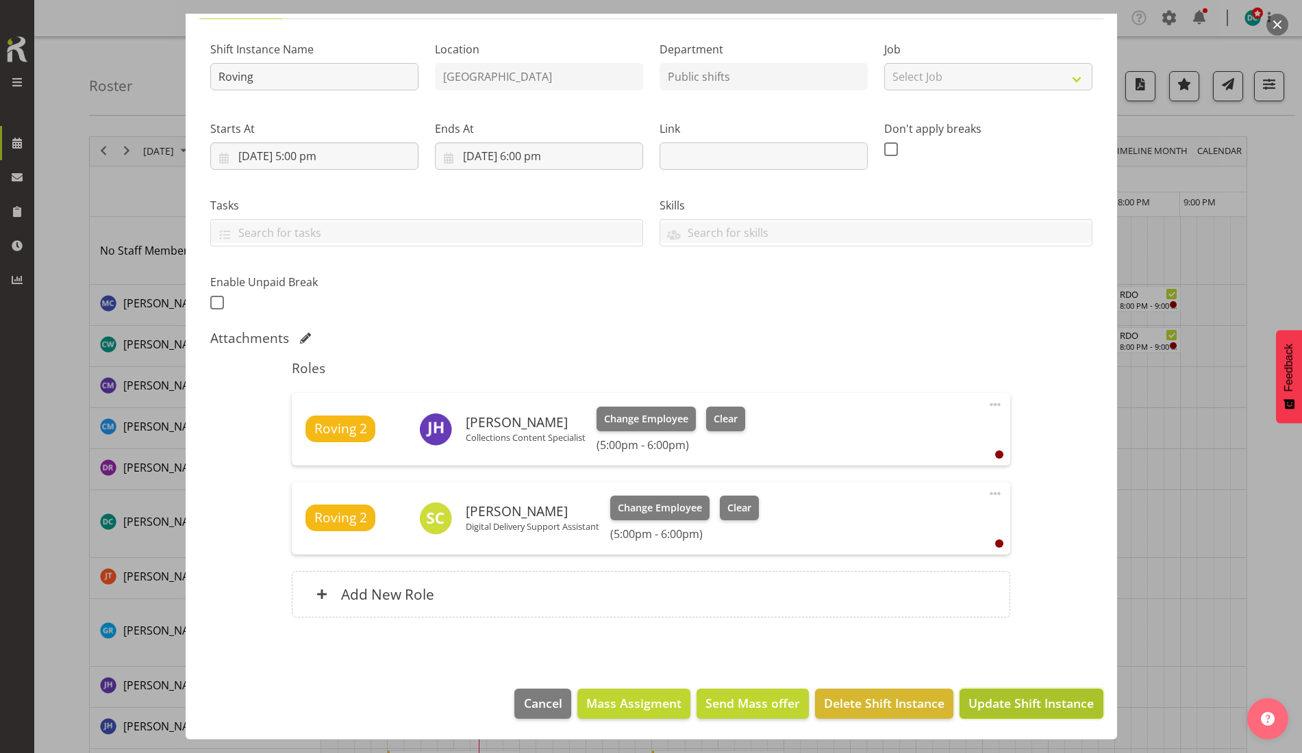
click at [1028, 703] on span "Update Shift Instance" at bounding box center [1031, 704] width 125 height 18
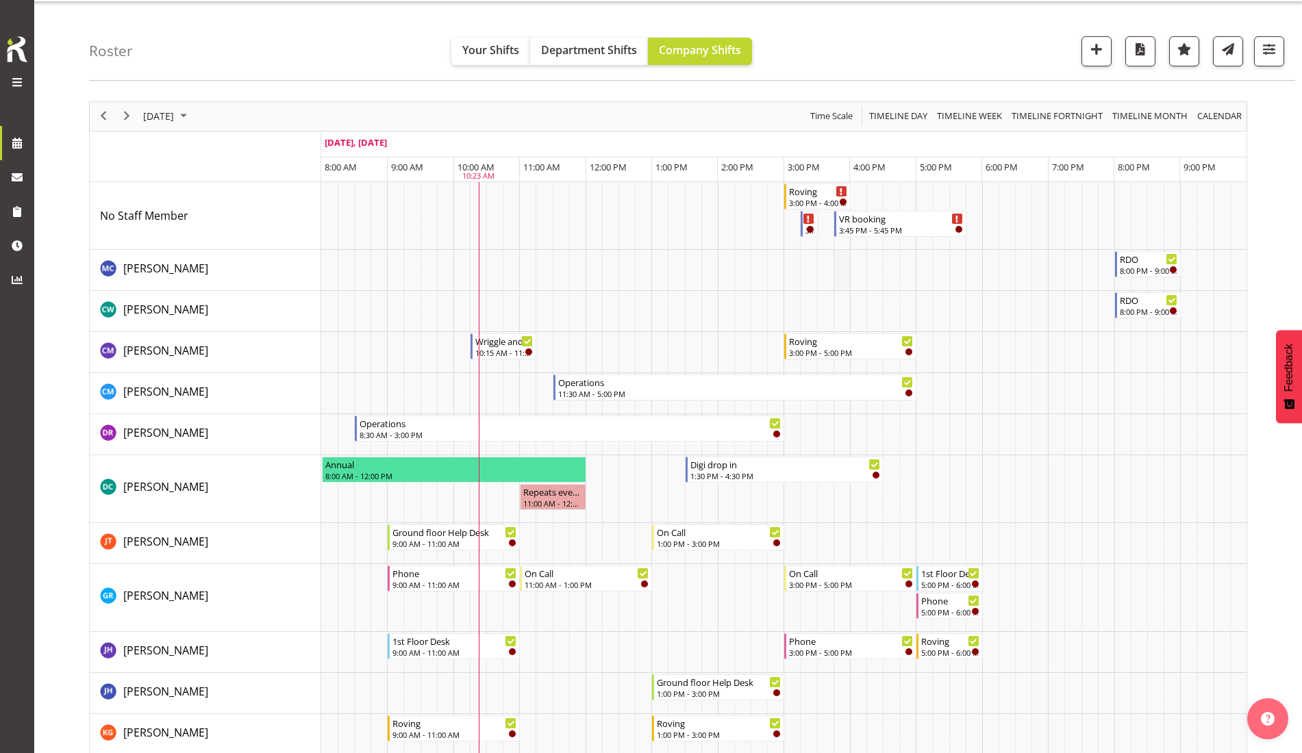
scroll to position [0, 0]
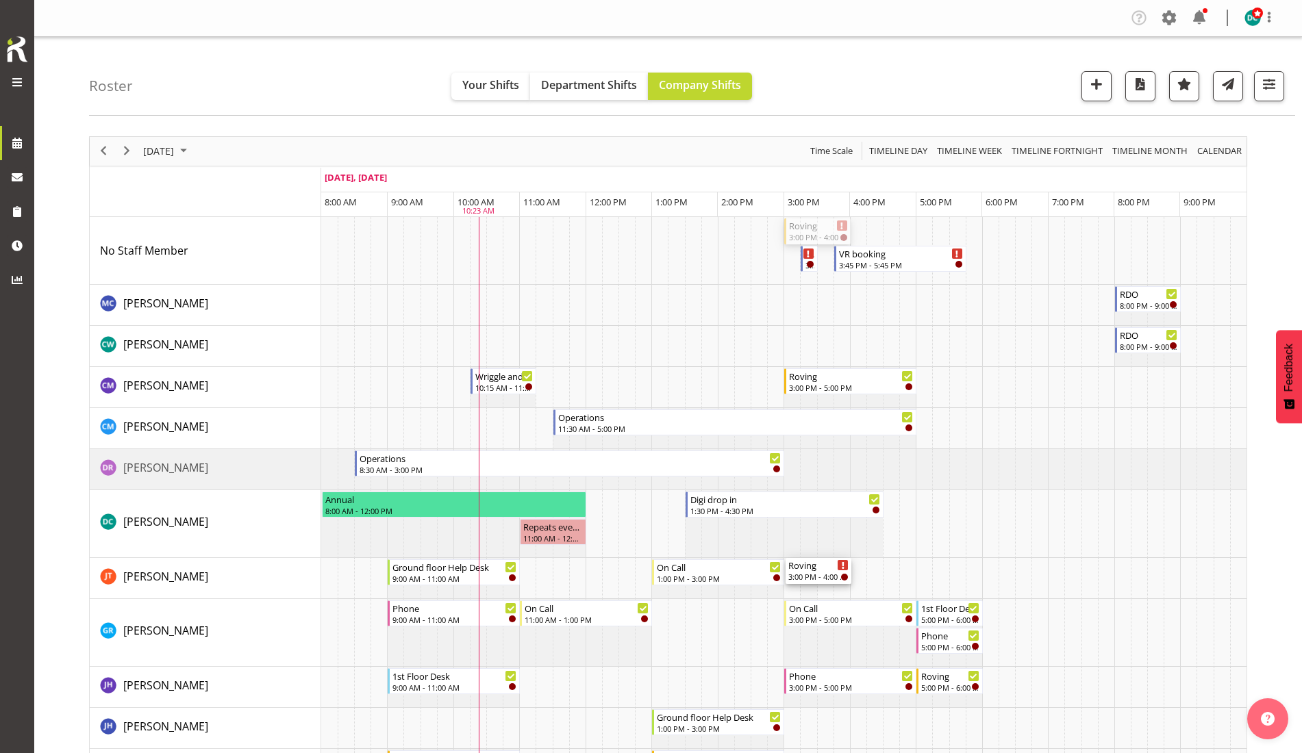
drag, startPoint x: 827, startPoint y: 535, endPoint x: 815, endPoint y: 592, distance: 58.0
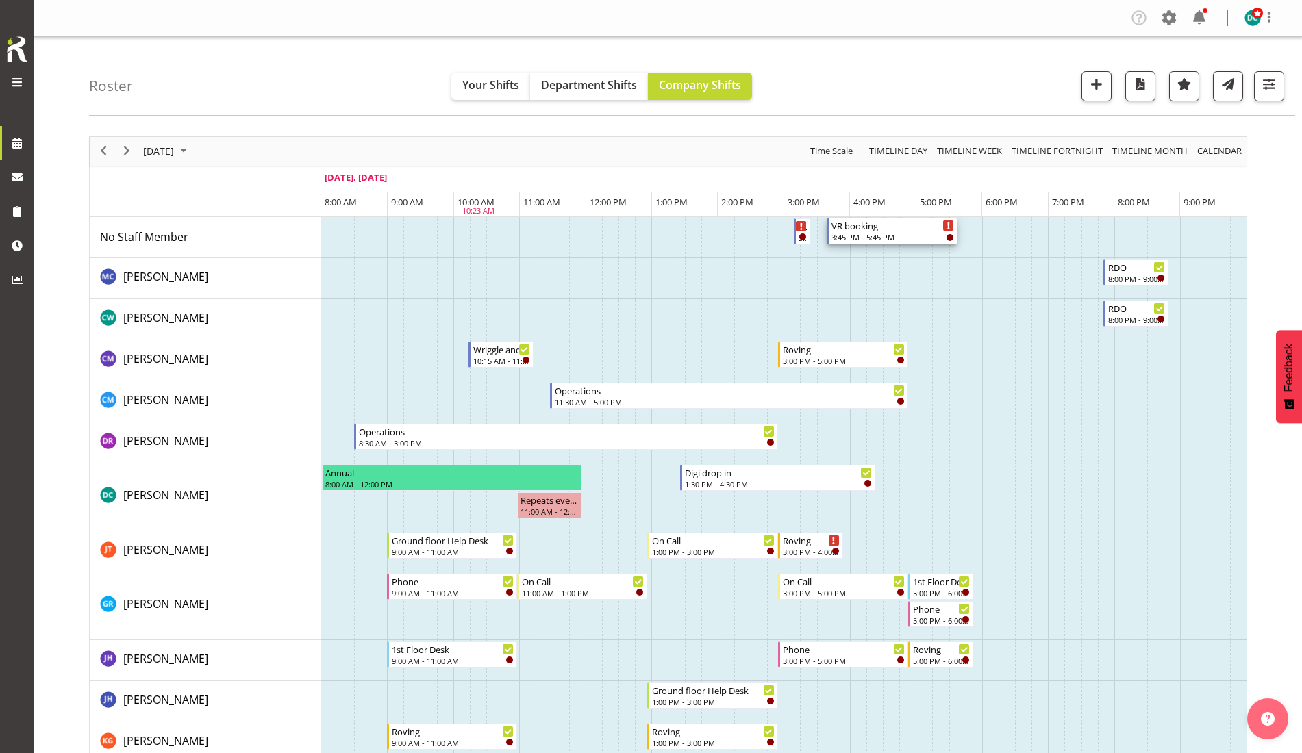
click at [895, 231] on div "VR booking" at bounding box center [893, 226] width 123 height 14
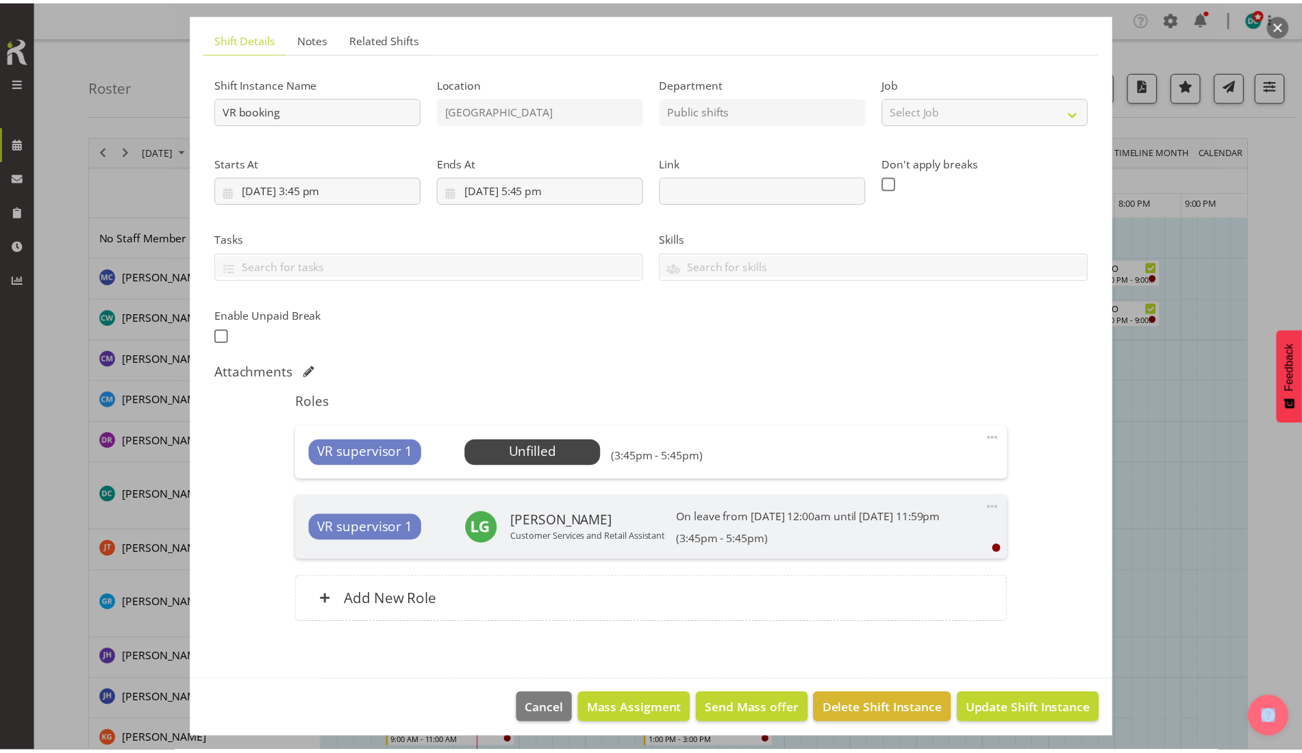
scroll to position [108, 0]
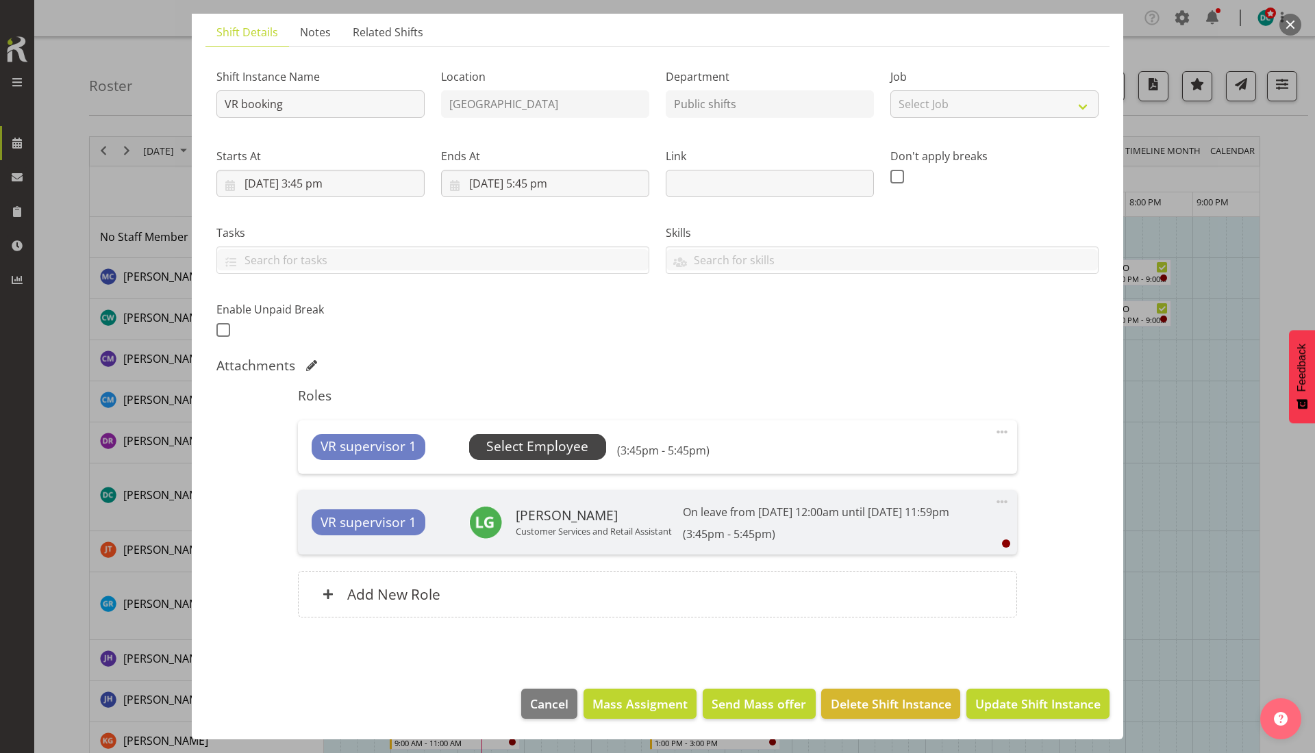
click at [528, 437] on span "Select Employee" at bounding box center [537, 447] width 102 height 20
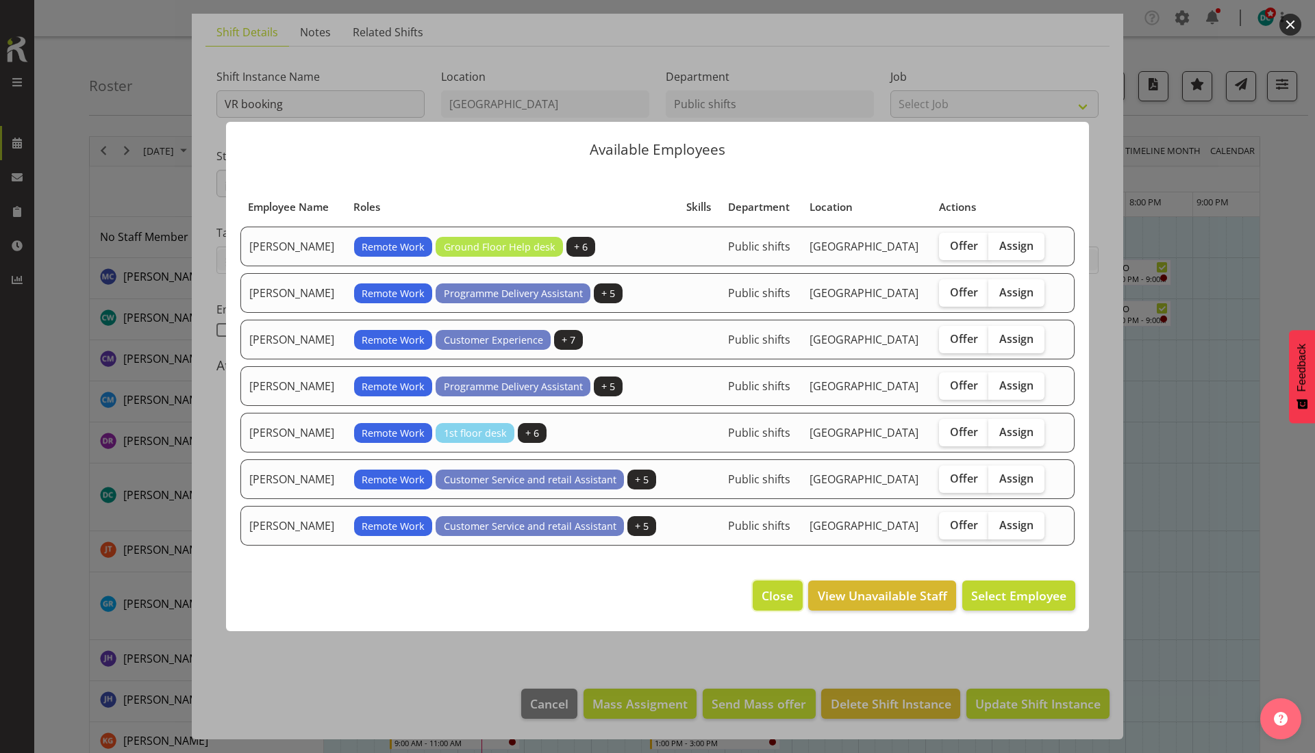
click at [788, 590] on span "Close" at bounding box center [778, 596] width 32 height 18
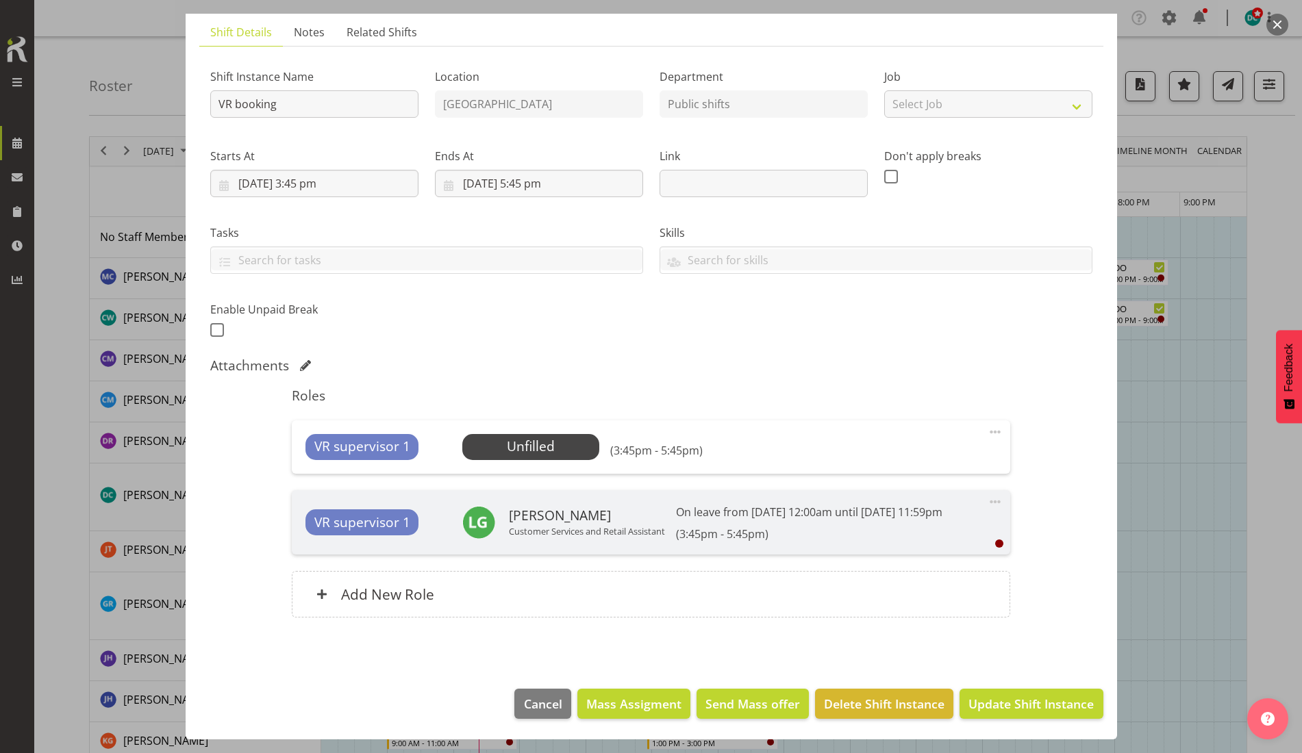
click at [1281, 23] on button "button" at bounding box center [1278, 25] width 22 height 22
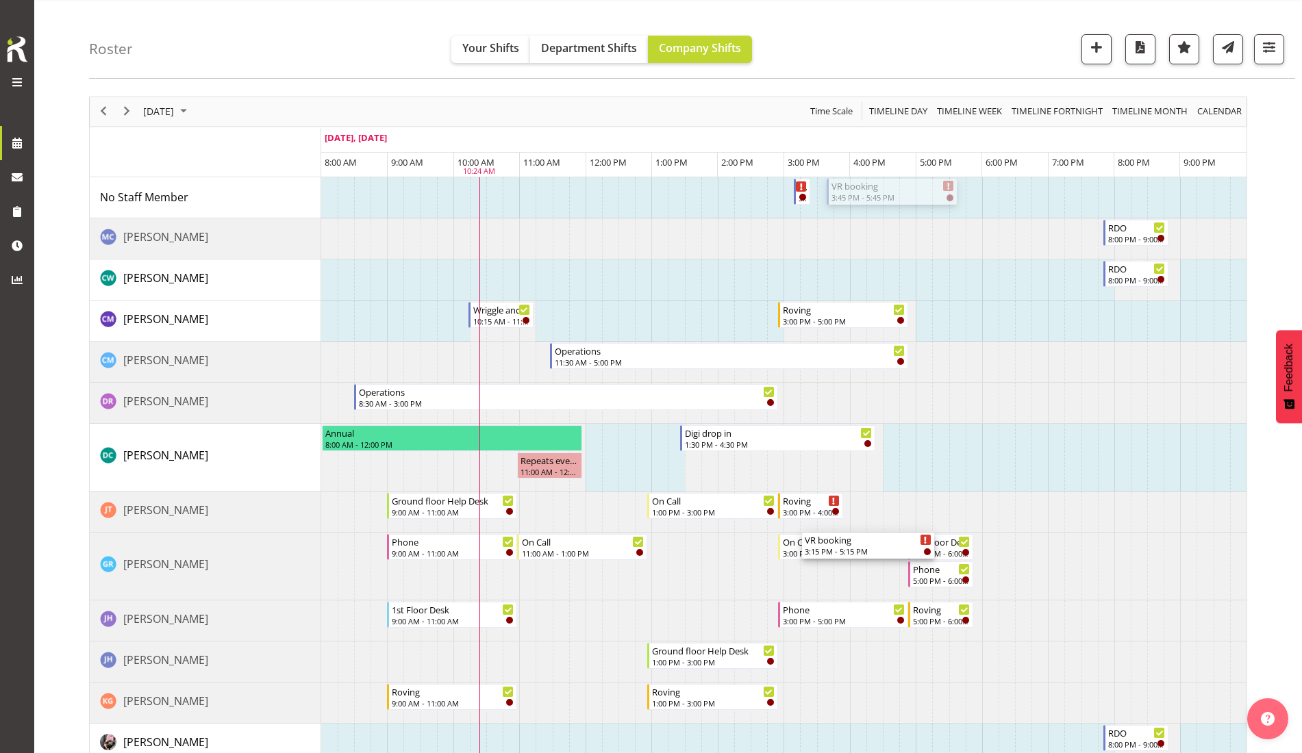
scroll to position [0, 0]
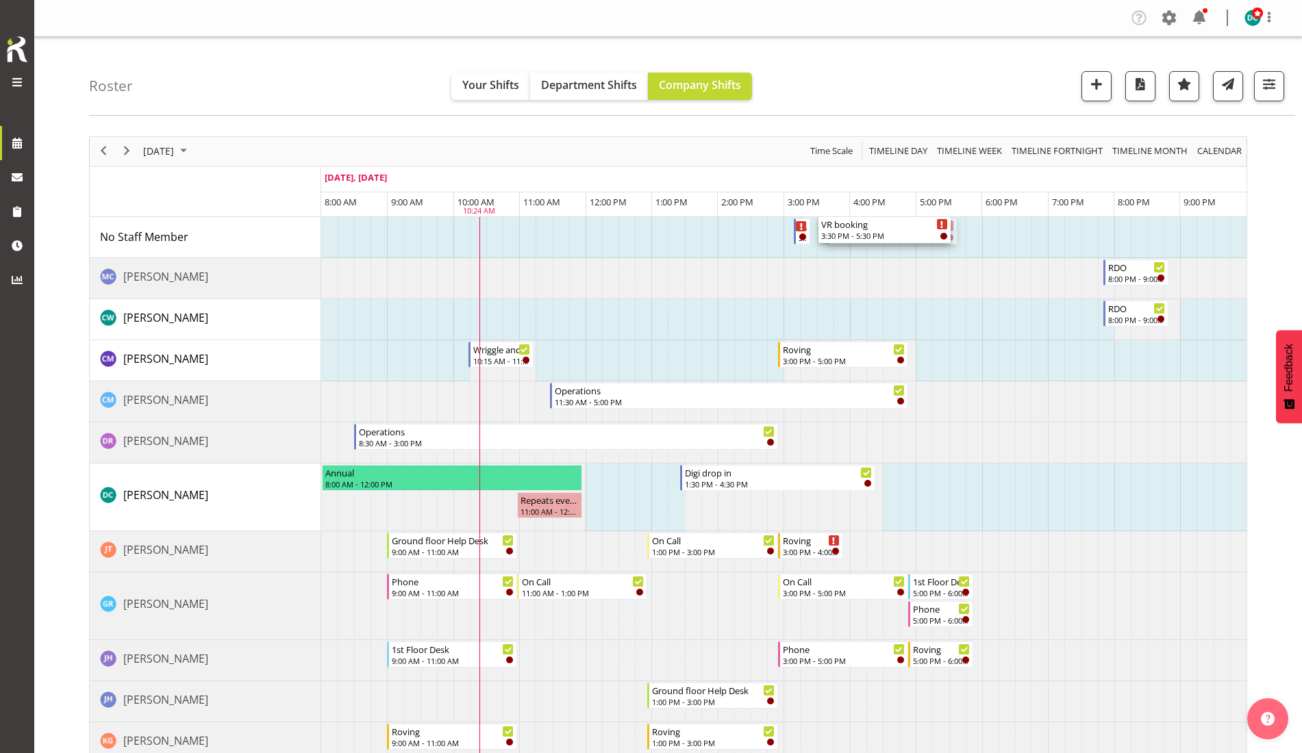
drag, startPoint x: 884, startPoint y: 281, endPoint x: 865, endPoint y: 240, distance: 45.1
drag, startPoint x: 864, startPoint y: 227, endPoint x: 883, endPoint y: 227, distance: 19.2
drag, startPoint x: 879, startPoint y: 227, endPoint x: 871, endPoint y: 249, distance: 23.2
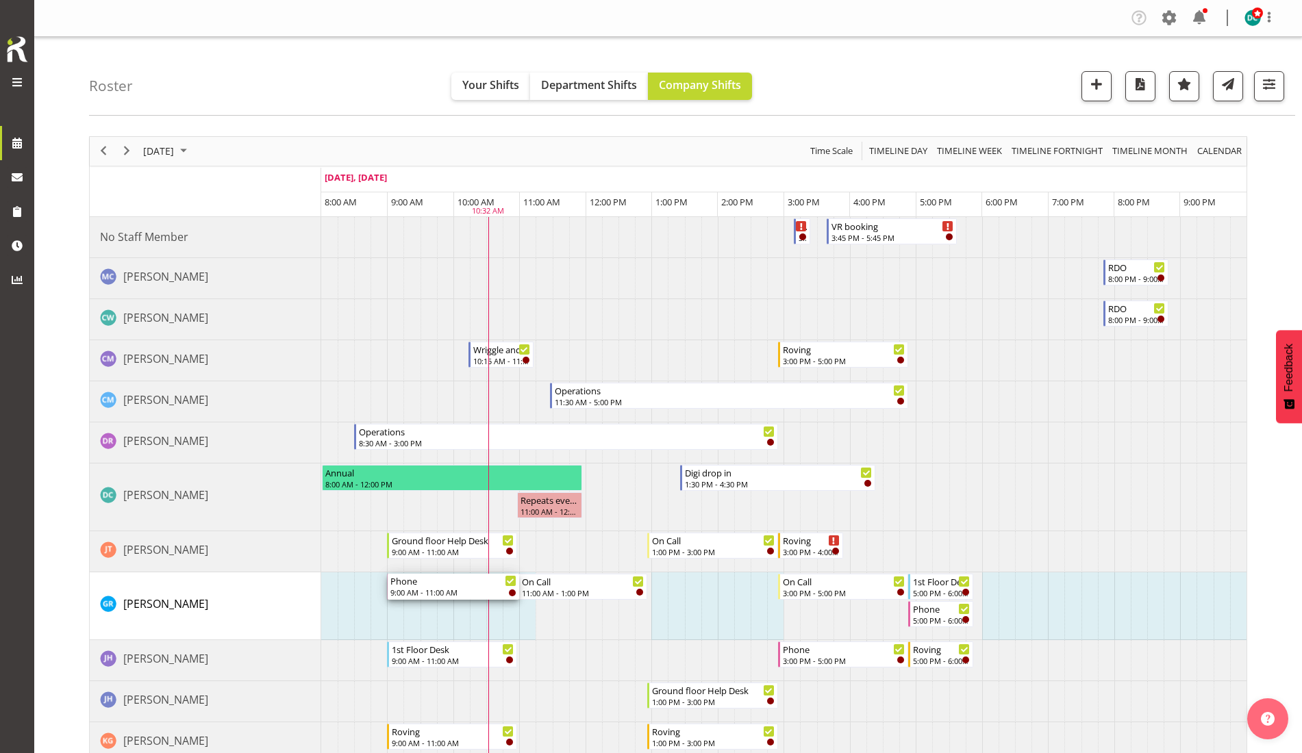
drag, startPoint x: 391, startPoint y: 590, endPoint x: 401, endPoint y: 593, distance: 9.8
drag, startPoint x: 391, startPoint y: 590, endPoint x: 427, endPoint y: 603, distance: 38.6
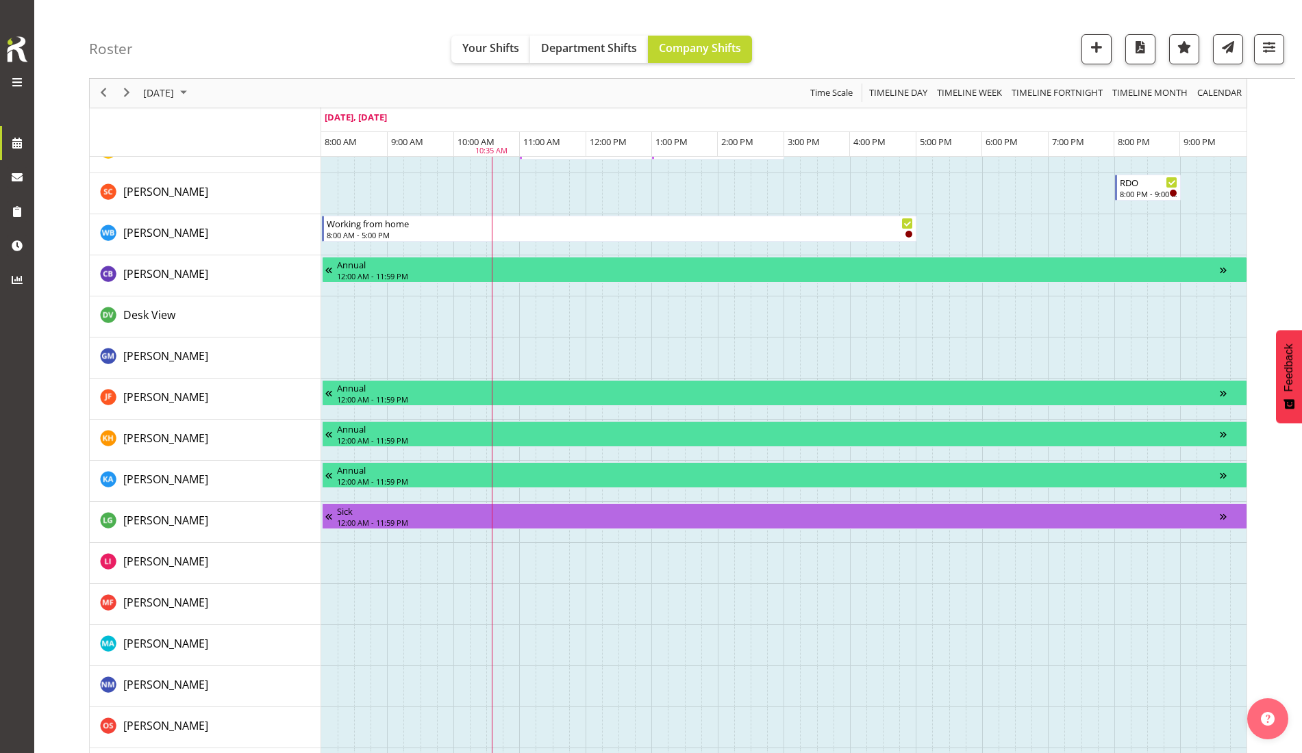
scroll to position [1199, 0]
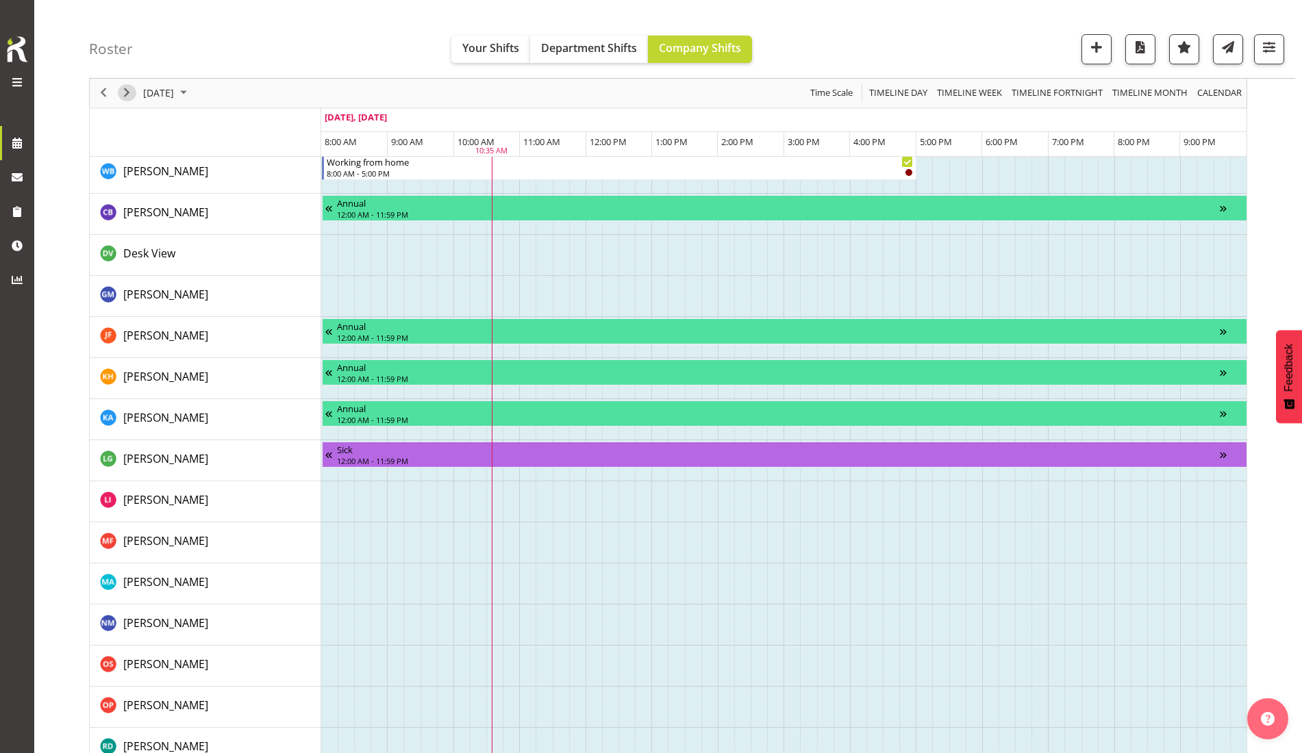
click at [128, 97] on span "Next" at bounding box center [127, 93] width 16 height 17
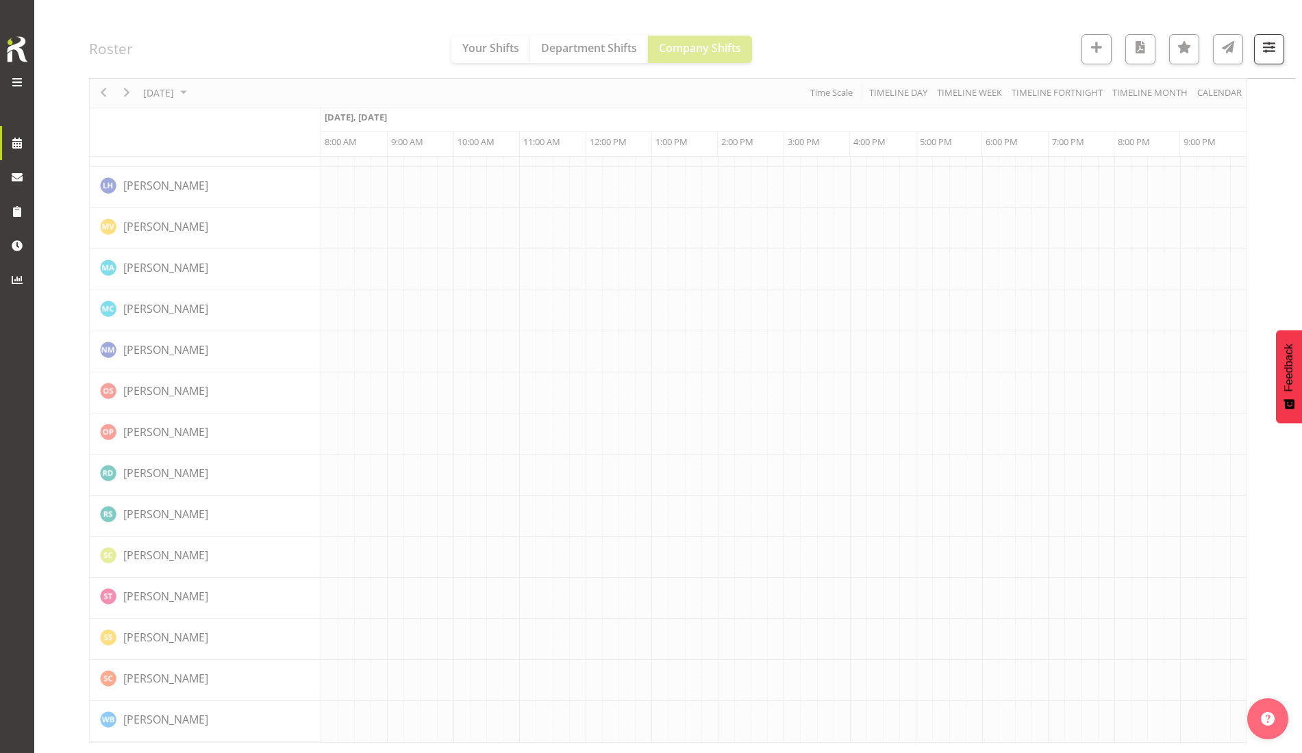
scroll to position [0, 0]
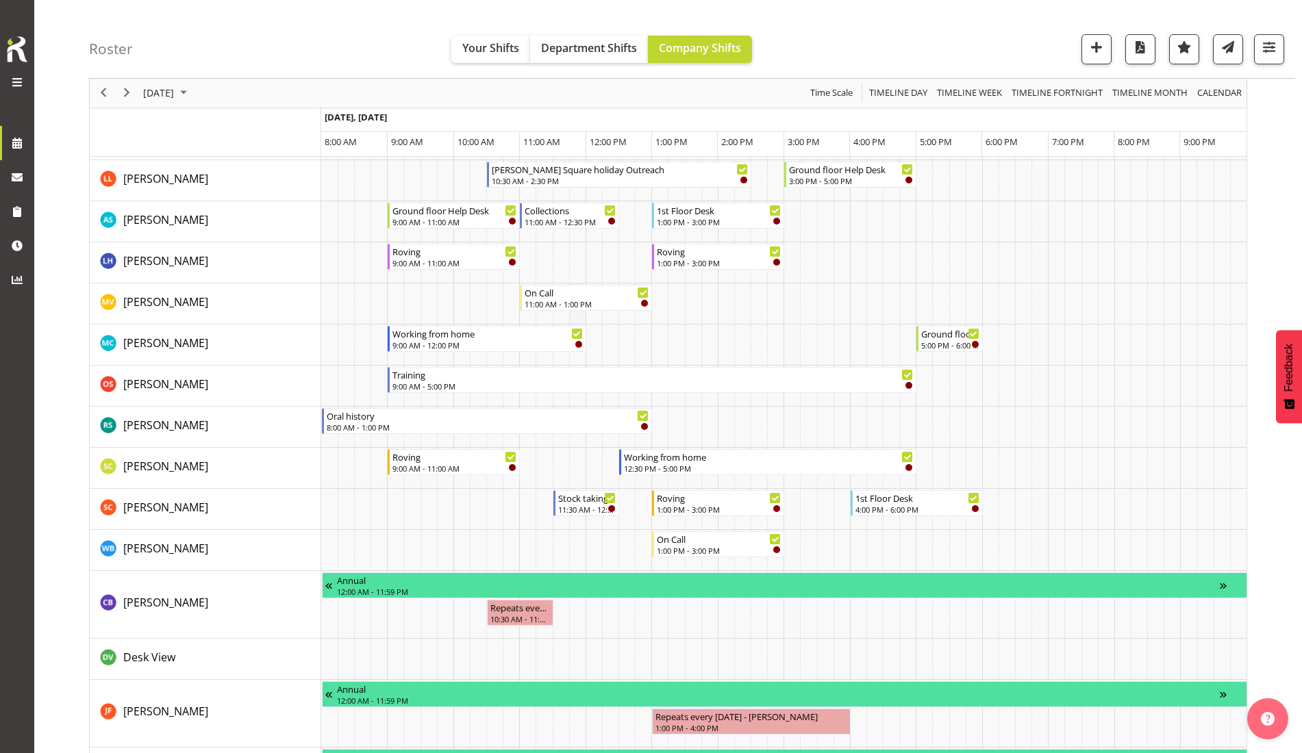
scroll to position [856, 0]
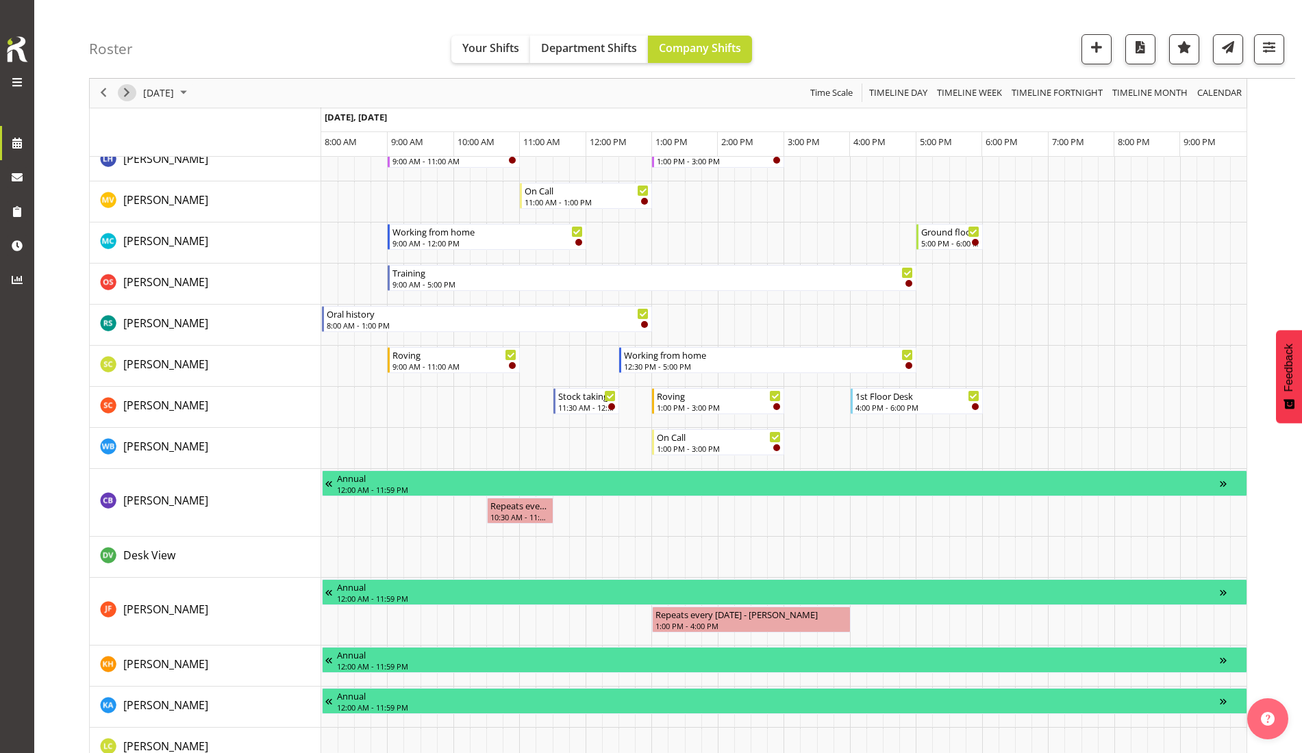
click at [132, 92] on span "Next" at bounding box center [127, 93] width 16 height 17
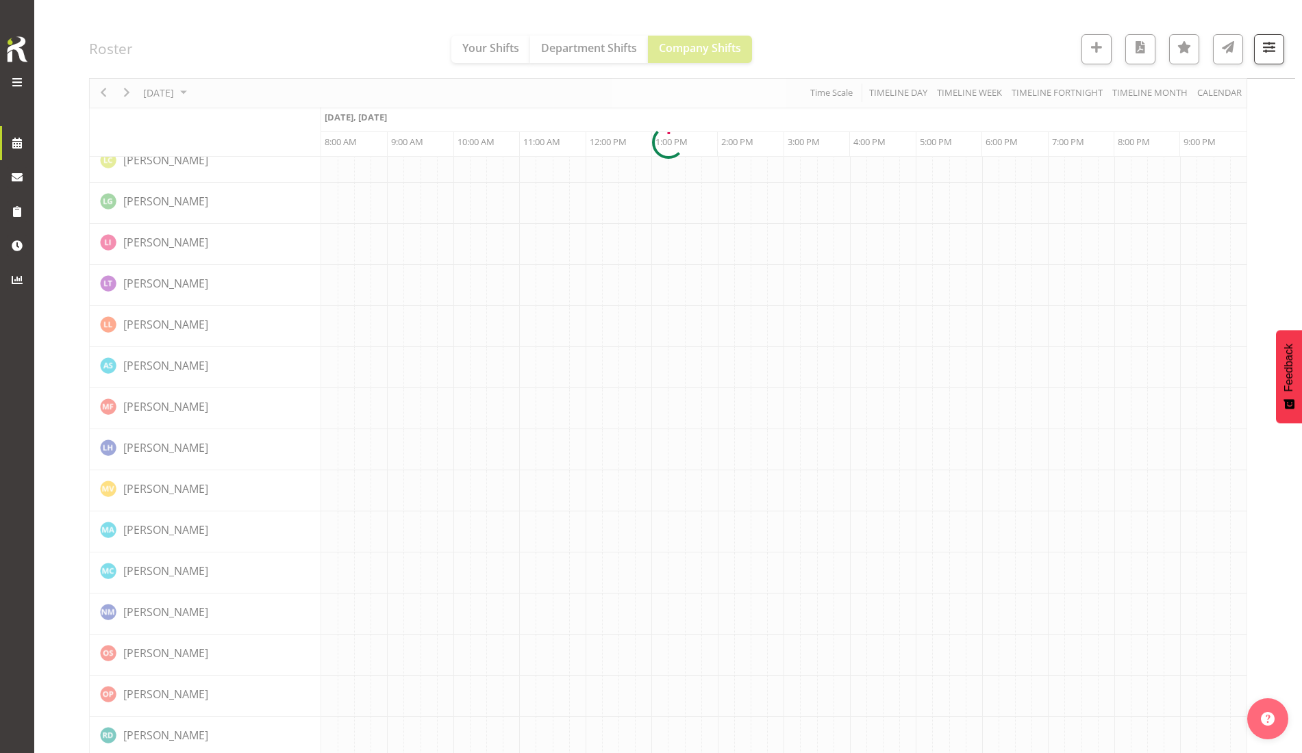
scroll to position [0, 0]
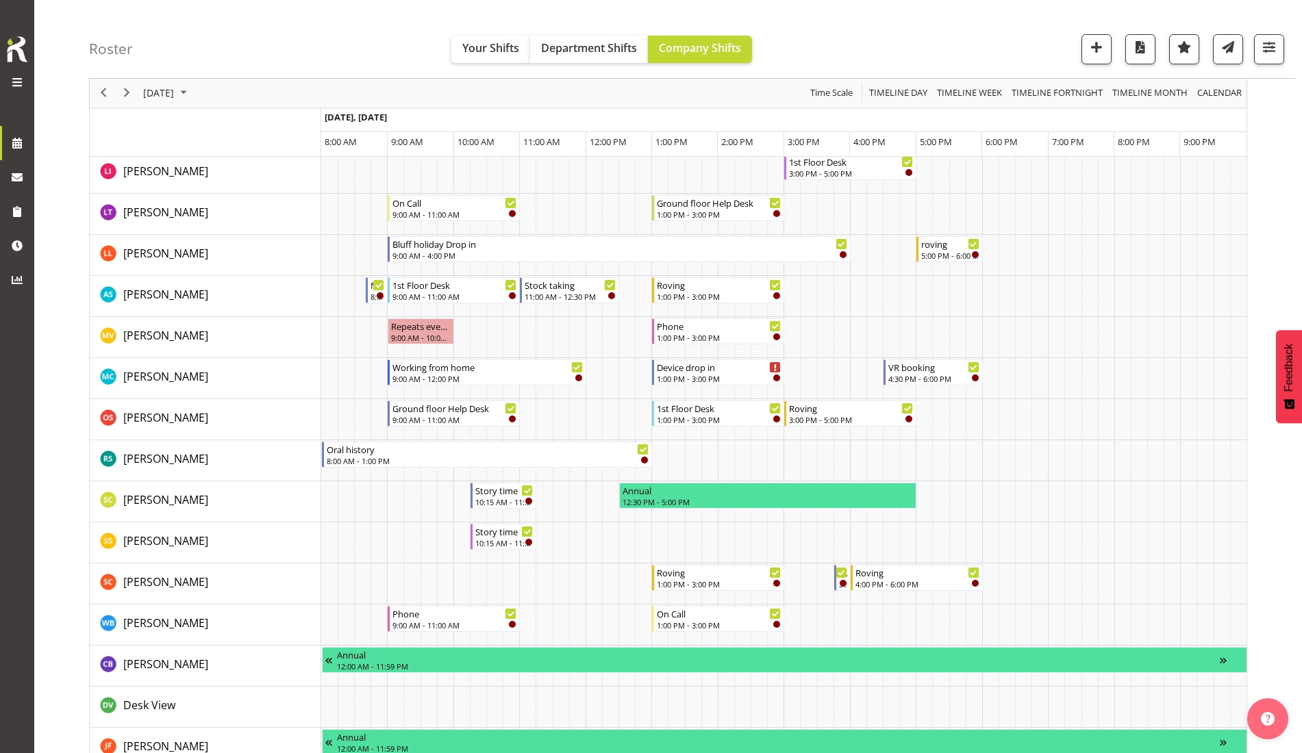
scroll to position [856, 0]
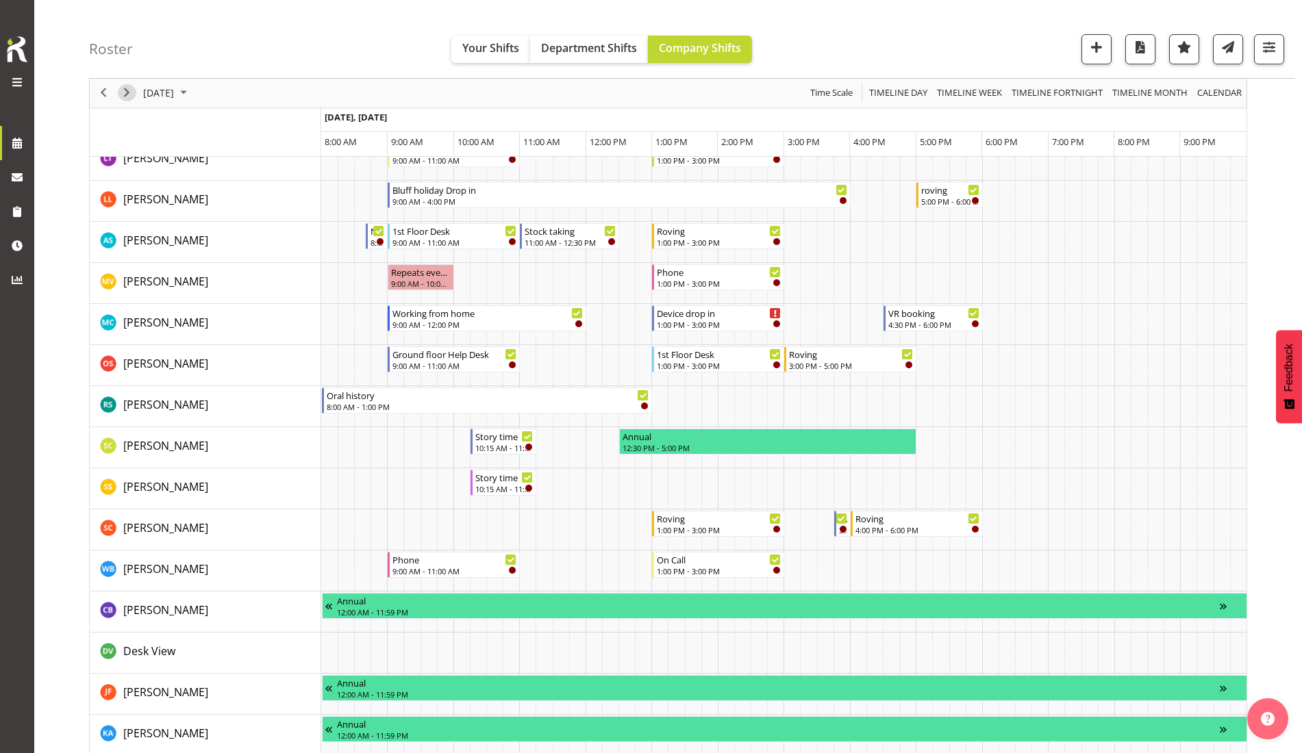
click at [127, 97] on span "Next" at bounding box center [127, 93] width 16 height 17
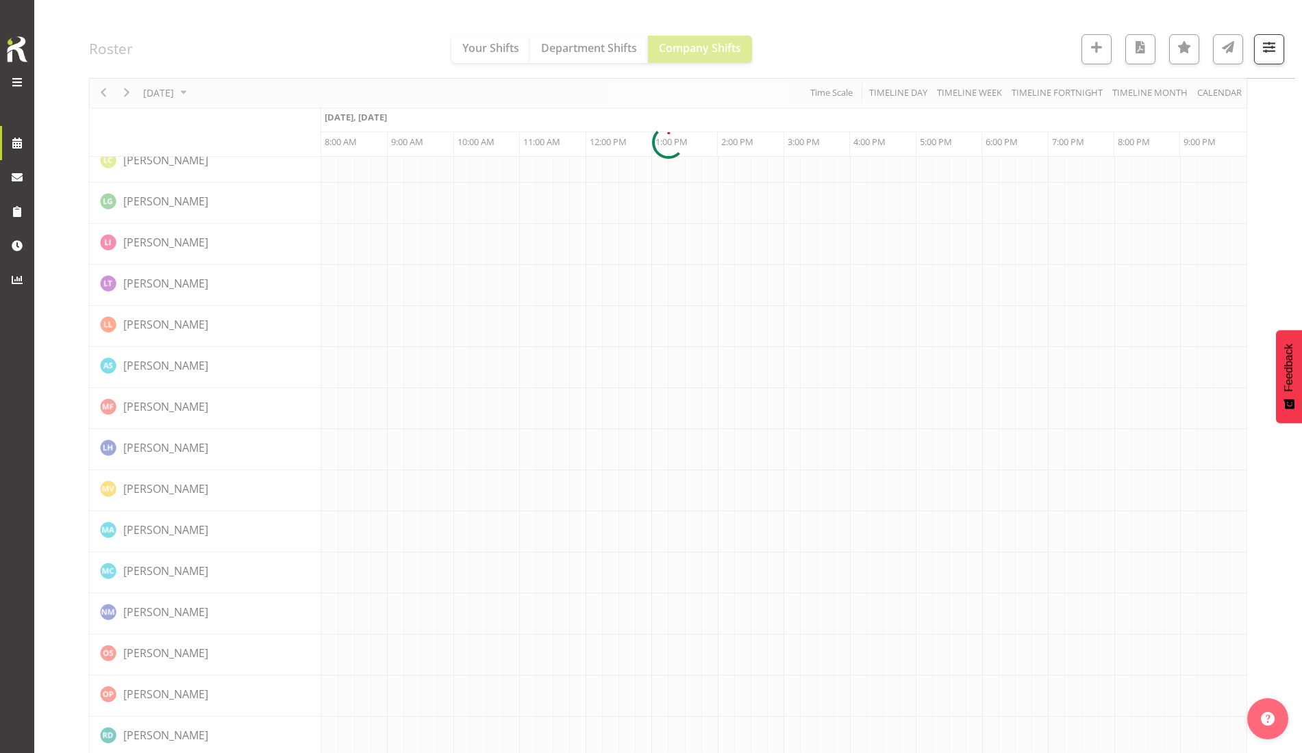
scroll to position [0, 0]
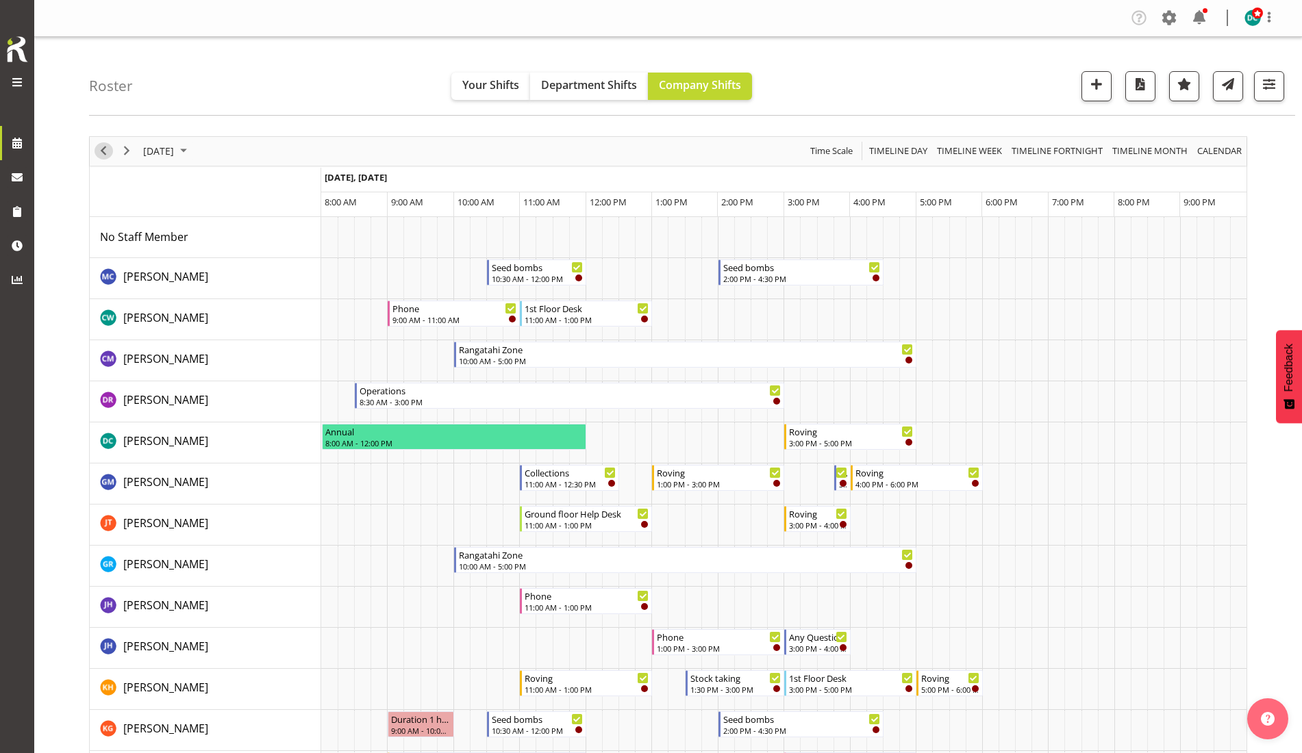
click at [101, 144] on span "Previous" at bounding box center [103, 150] width 16 height 17
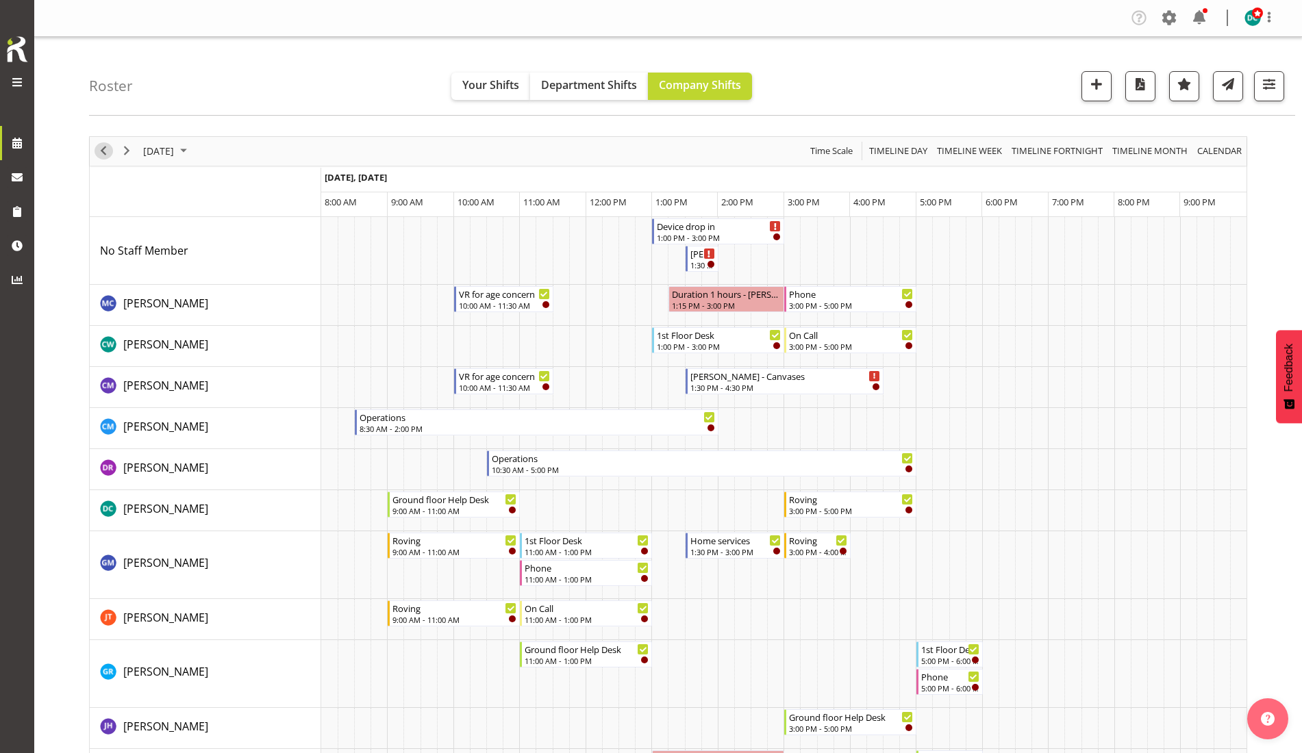
click at [103, 146] on span "Previous" at bounding box center [103, 150] width 16 height 17
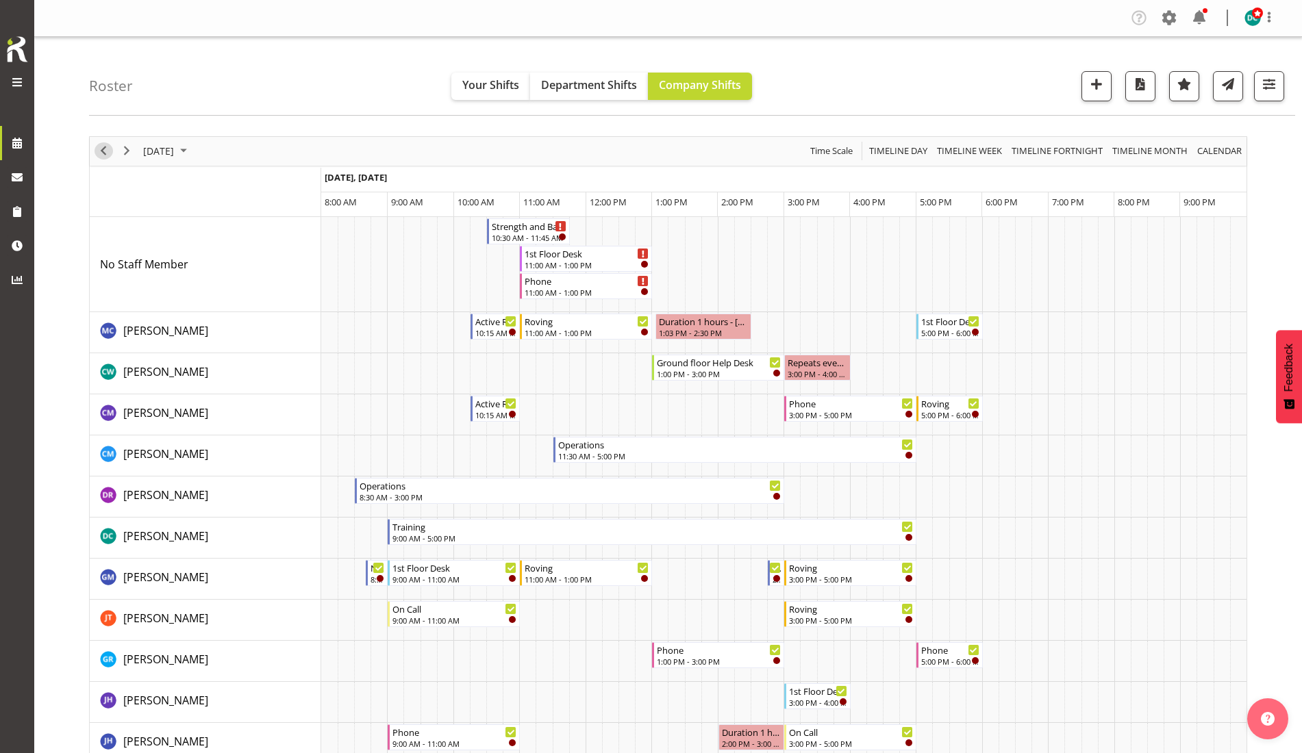
click at [107, 155] on span "Previous" at bounding box center [103, 150] width 16 height 17
